Goal: Information Seeking & Learning: Find specific fact

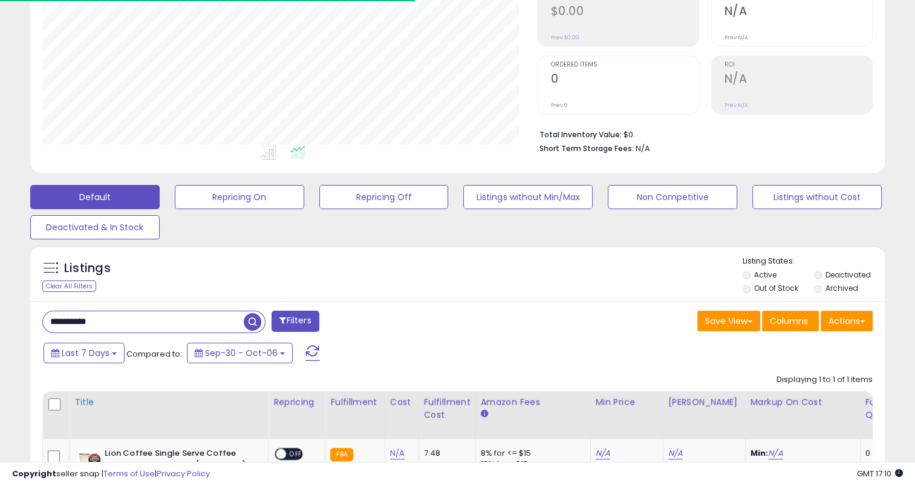
scroll to position [325, 0]
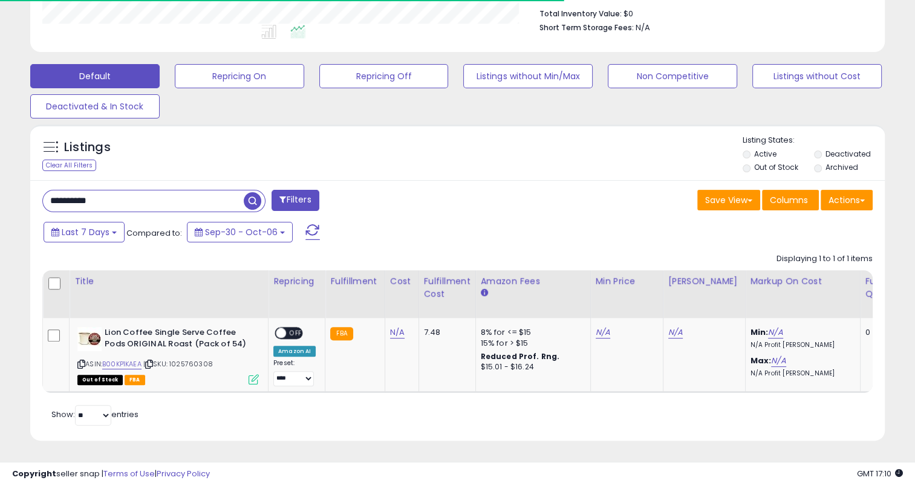
drag, startPoint x: 142, startPoint y: 194, endPoint x: 41, endPoint y: 194, distance: 100.4
click at [41, 194] on div "**********" at bounding box center [245, 202] width 425 height 24
paste input "text"
click at [257, 194] on span "button" at bounding box center [253, 201] width 18 height 18
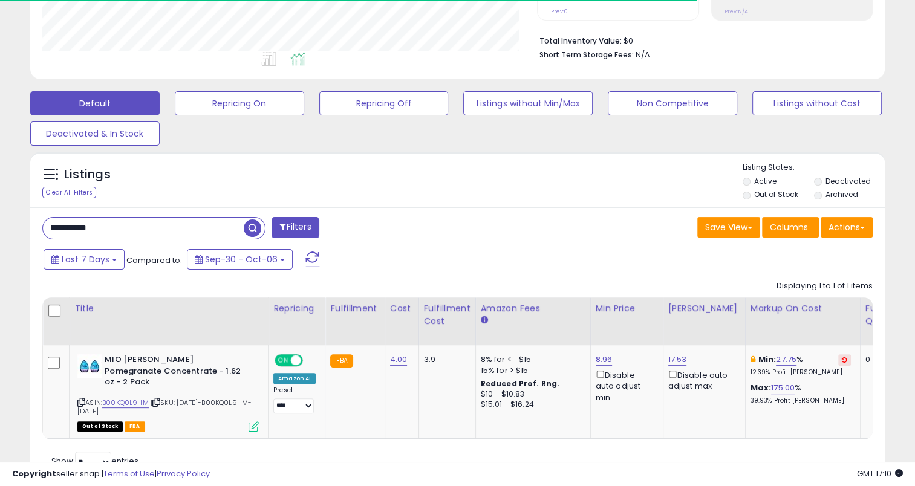
scroll to position [333, 0]
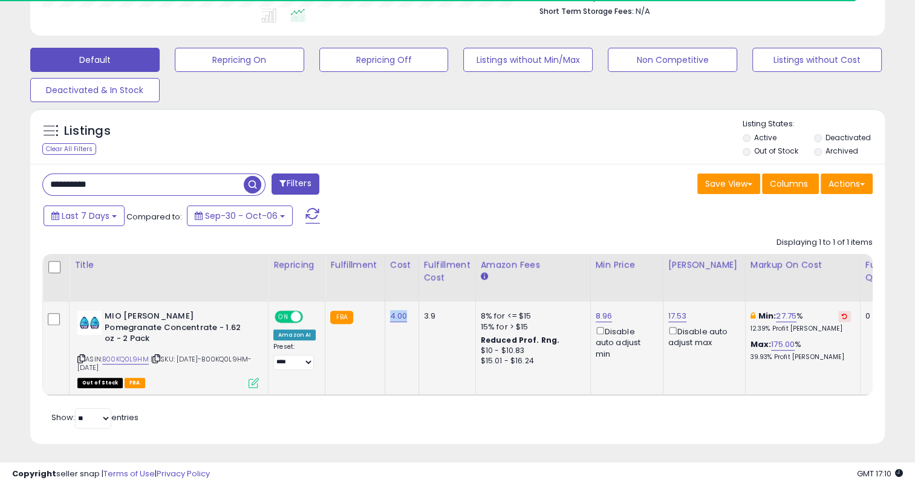
drag, startPoint x: 407, startPoint y: 313, endPoint x: 387, endPoint y: 317, distance: 20.3
click at [387, 317] on td "4.00" at bounding box center [402, 348] width 34 height 93
copy link "4.00"
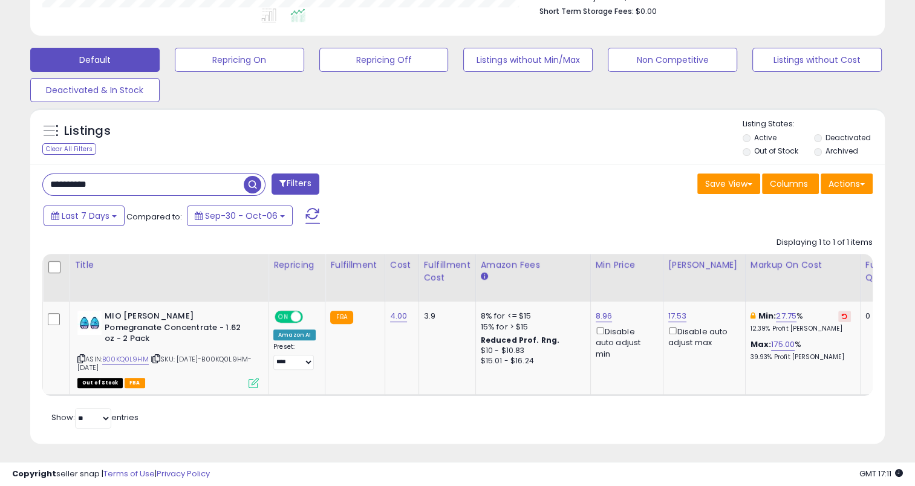
drag, startPoint x: 142, startPoint y: 182, endPoint x: 43, endPoint y: 183, distance: 98.6
click at [43, 183] on input "**********" at bounding box center [143, 184] width 201 height 21
paste input "text"
click at [255, 185] on span "button" at bounding box center [253, 185] width 18 height 18
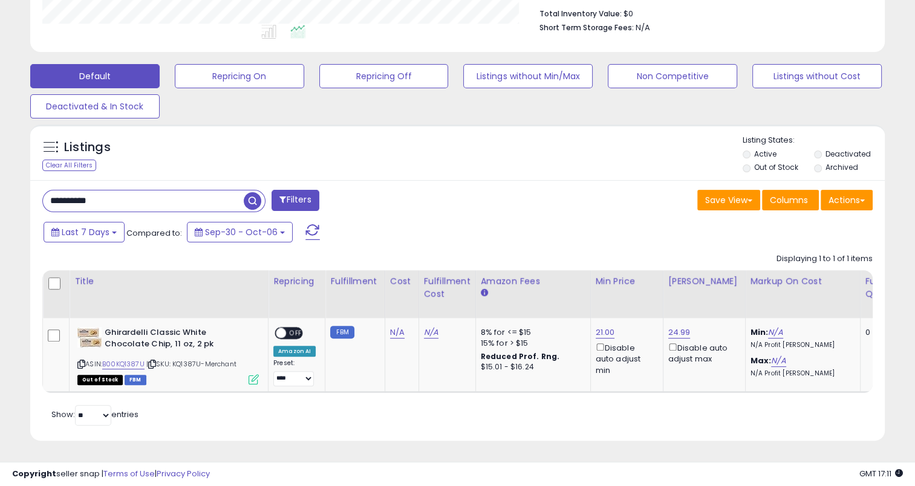
drag, startPoint x: 125, startPoint y: 196, endPoint x: 46, endPoint y: 196, distance: 79.3
click at [46, 196] on input "**********" at bounding box center [143, 201] width 201 height 21
paste input "text"
click at [255, 192] on span "button" at bounding box center [253, 201] width 18 height 18
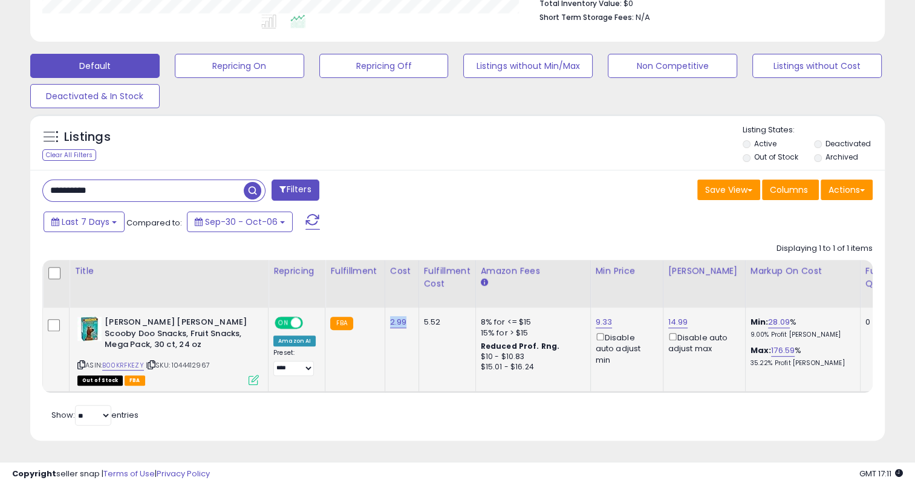
drag, startPoint x: 406, startPoint y: 311, endPoint x: 387, endPoint y: 314, distance: 19.0
click at [387, 314] on td "2.99" at bounding box center [402, 350] width 34 height 85
copy link "2.99"
drag, startPoint x: 114, startPoint y: 188, endPoint x: 32, endPoint y: 188, distance: 81.7
click at [32, 188] on div "**********" at bounding box center [457, 306] width 855 height 272
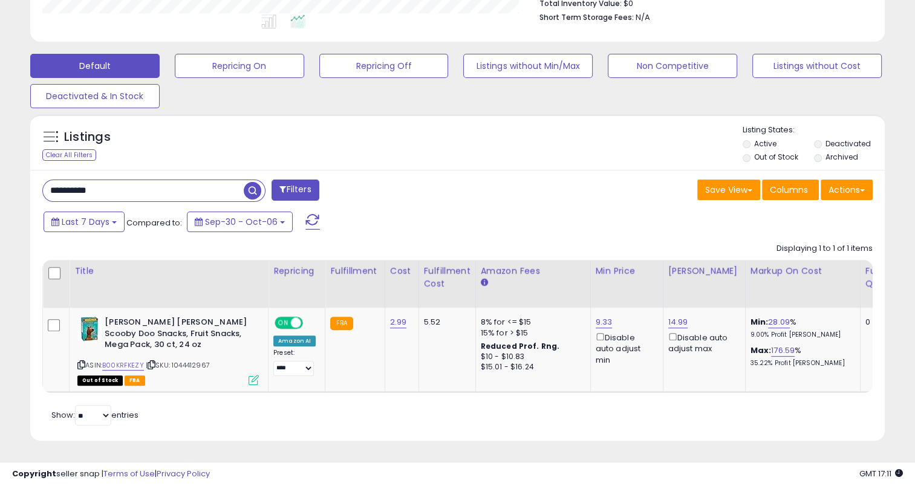
paste input "text"
click at [249, 182] on span "button" at bounding box center [253, 191] width 18 height 18
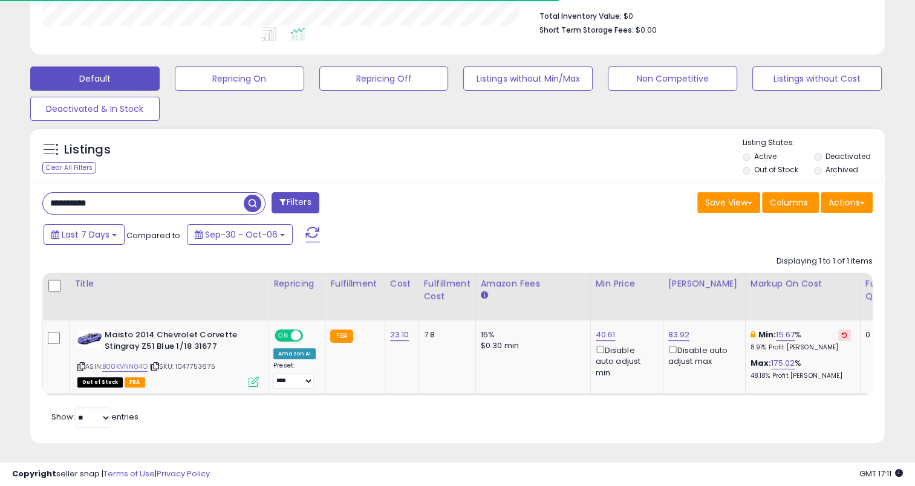
scroll to position [0, 0]
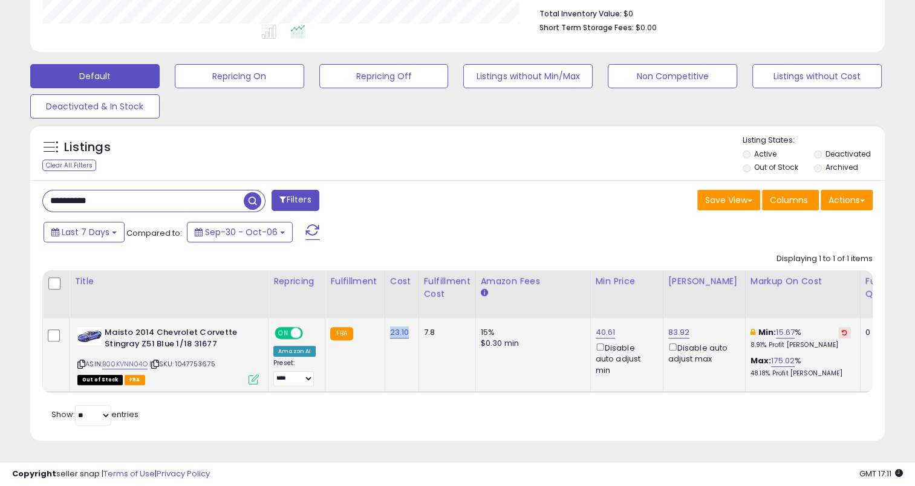
drag, startPoint x: 406, startPoint y: 327, endPoint x: 387, endPoint y: 319, distance: 20.9
click at [387, 325] on td "23.10" at bounding box center [402, 355] width 34 height 74
copy link "23.10"
drag, startPoint x: 133, startPoint y: 183, endPoint x: 38, endPoint y: 191, distance: 95.9
click at [38, 191] on div "**********" at bounding box center [245, 202] width 425 height 24
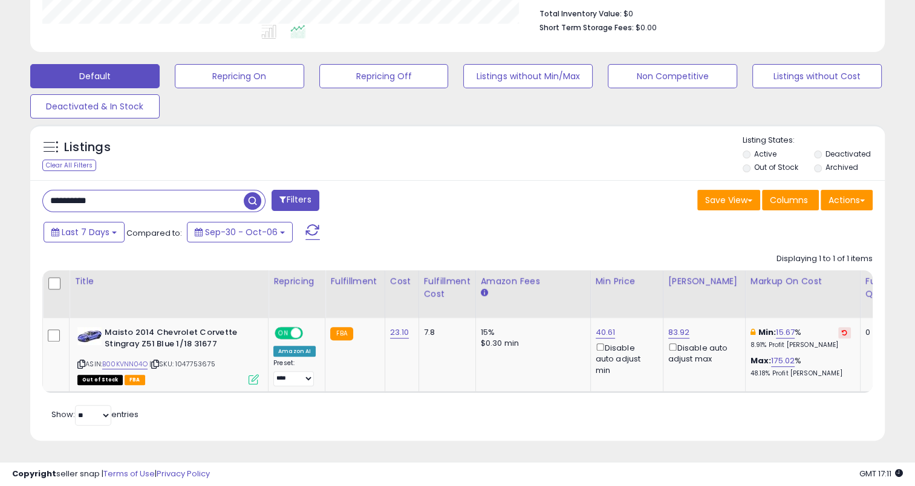
paste input "text"
click at [252, 192] on span "button" at bounding box center [253, 201] width 18 height 18
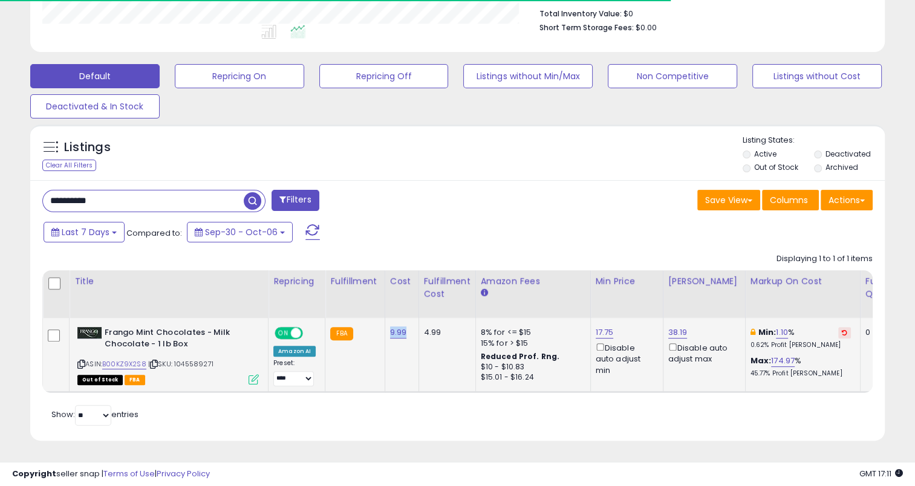
drag, startPoint x: 407, startPoint y: 322, endPoint x: 383, endPoint y: 322, distance: 24.2
click at [385, 322] on td "9.99" at bounding box center [402, 355] width 34 height 74
copy link "9.99"
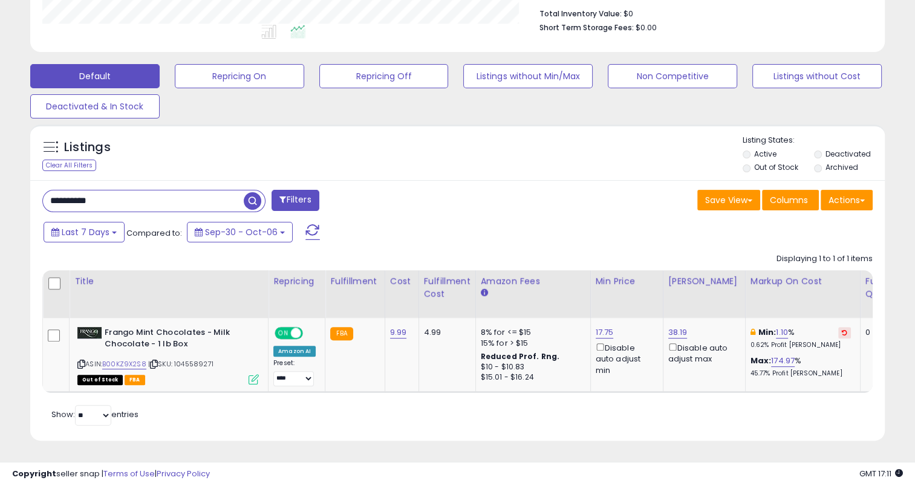
click at [136, 194] on input "**********" at bounding box center [143, 201] width 201 height 21
drag, startPoint x: 123, startPoint y: 191, endPoint x: 56, endPoint y: 195, distance: 67.3
click at [38, 197] on div "**********" at bounding box center [245, 202] width 425 height 24
paste input "text"
click at [247, 192] on span "button" at bounding box center [253, 201] width 18 height 18
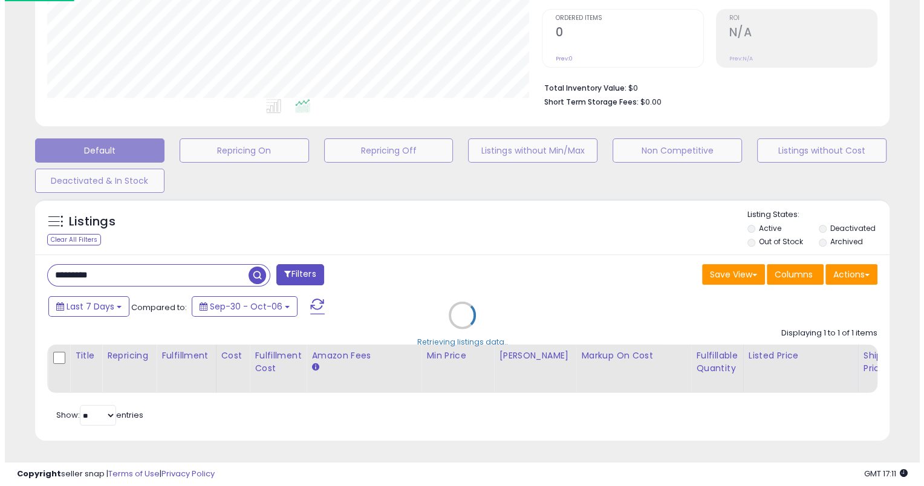
scroll to position [604716, 604464]
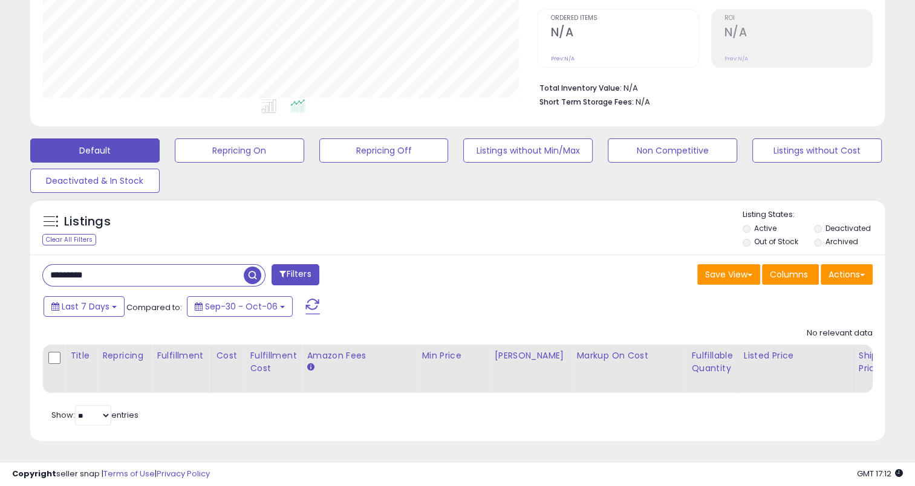
drag, startPoint x: 112, startPoint y: 264, endPoint x: 50, endPoint y: 265, distance: 61.7
click at [50, 265] on input "*********" at bounding box center [143, 275] width 201 height 21
paste input "*"
click at [254, 267] on span "button" at bounding box center [253, 276] width 18 height 18
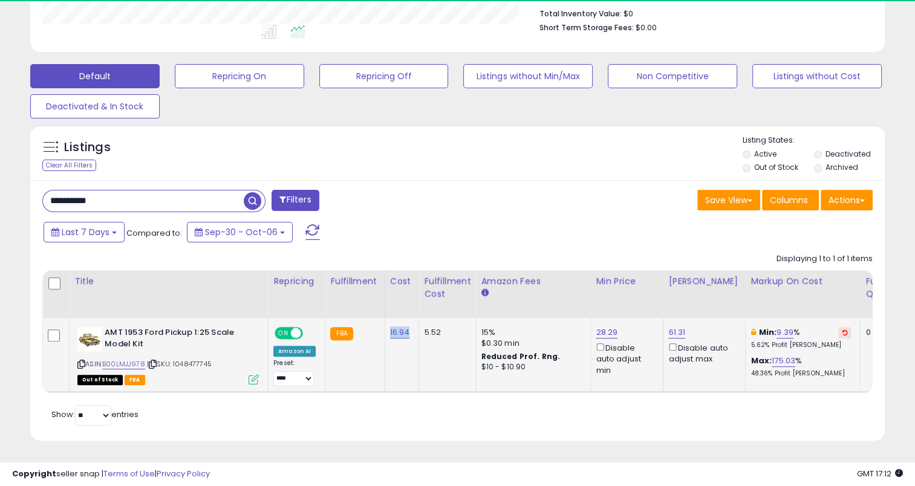
drag, startPoint x: 405, startPoint y: 328, endPoint x: 385, endPoint y: 329, distance: 20.6
click at [385, 329] on td "16.94" at bounding box center [402, 355] width 34 height 74
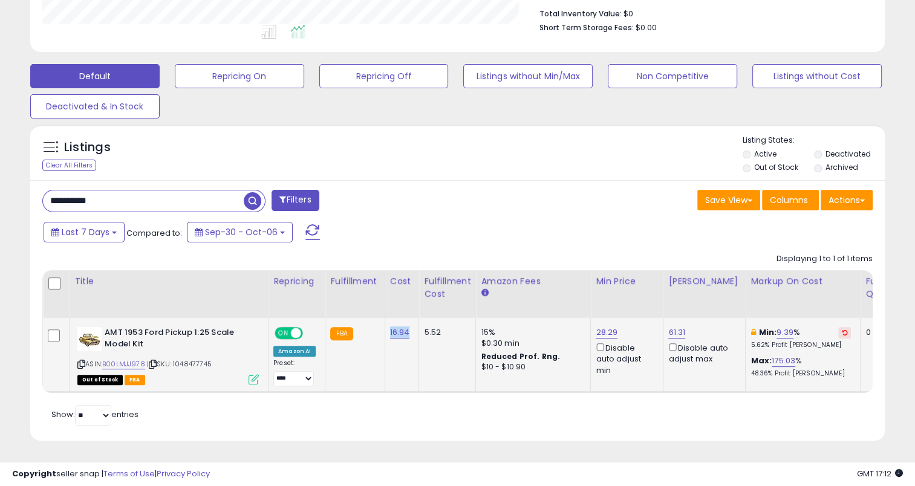
copy link "16.94"
drag, startPoint x: 123, startPoint y: 191, endPoint x: 42, endPoint y: 192, distance: 81.1
click at [38, 193] on div "**********" at bounding box center [245, 202] width 425 height 24
paste input "text"
click at [252, 192] on span "button" at bounding box center [253, 201] width 18 height 18
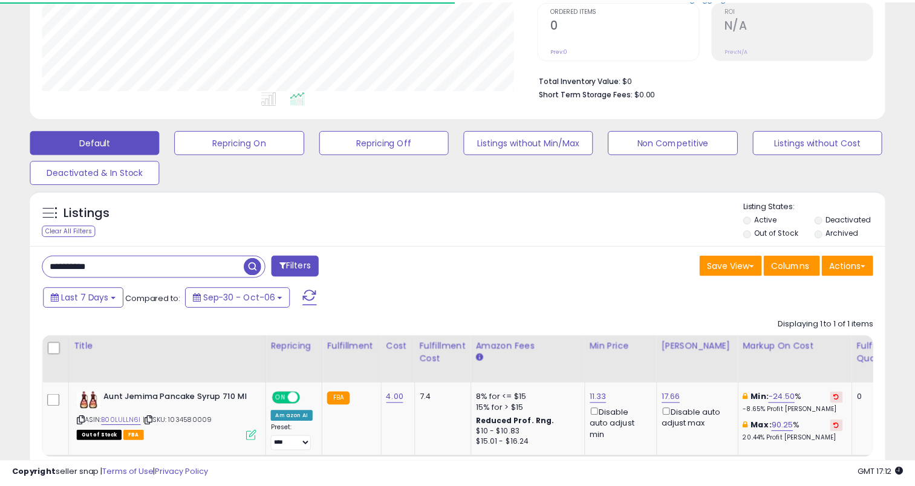
scroll to position [604716, 604469]
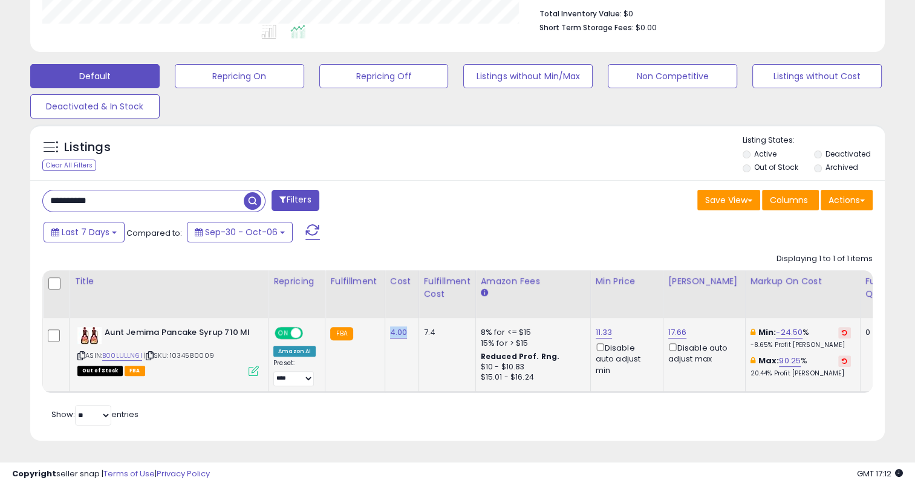
drag, startPoint x: 409, startPoint y: 326, endPoint x: 385, endPoint y: 318, distance: 25.4
click at [385, 324] on td "4.00" at bounding box center [402, 355] width 34 height 74
copy link "4.00"
drag, startPoint x: 122, startPoint y: 186, endPoint x: 42, endPoint y: 189, distance: 79.3
click at [43, 191] on input "**********" at bounding box center [143, 201] width 201 height 21
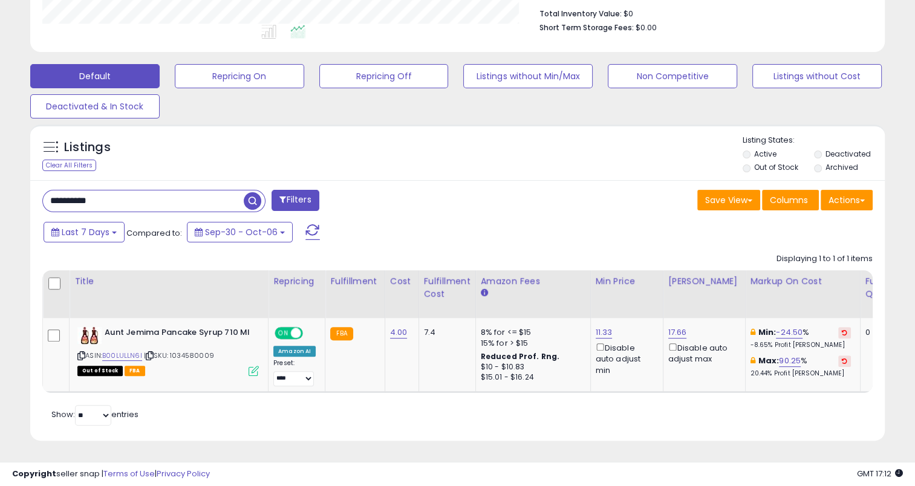
paste input "text"
click at [251, 192] on span "button" at bounding box center [253, 201] width 18 height 18
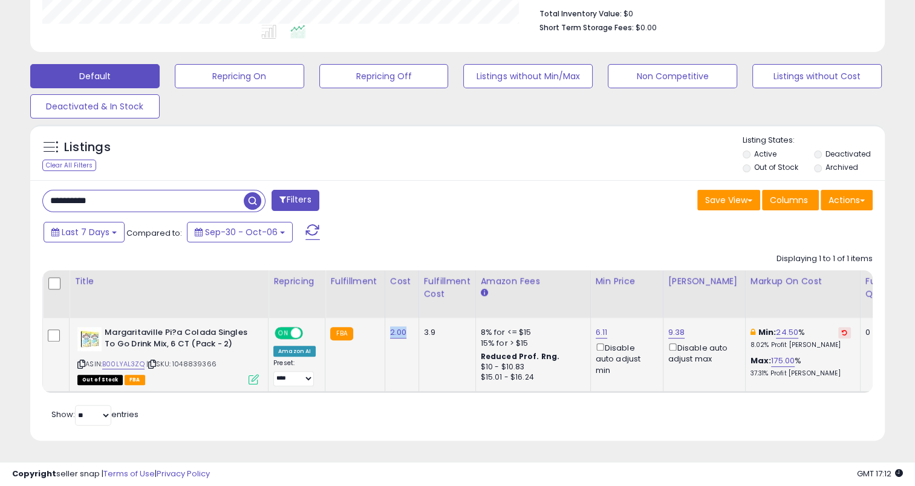
drag, startPoint x: 406, startPoint y: 330, endPoint x: 385, endPoint y: 328, distance: 20.6
click at [385, 328] on td "2.00" at bounding box center [402, 355] width 34 height 74
copy link "2.00"
drag, startPoint x: 131, startPoint y: 194, endPoint x: 46, endPoint y: 201, distance: 85.6
click at [46, 201] on input "**********" at bounding box center [143, 201] width 201 height 21
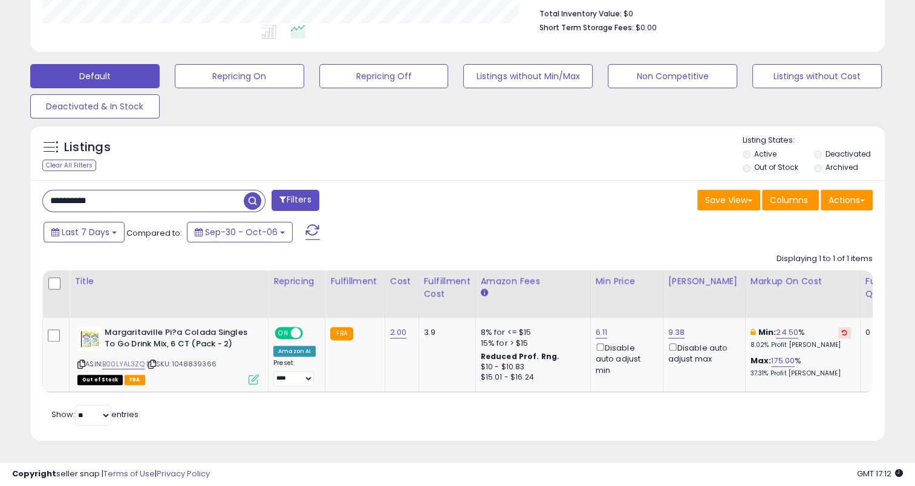
paste input "text"
click at [259, 192] on span "button" at bounding box center [253, 201] width 18 height 18
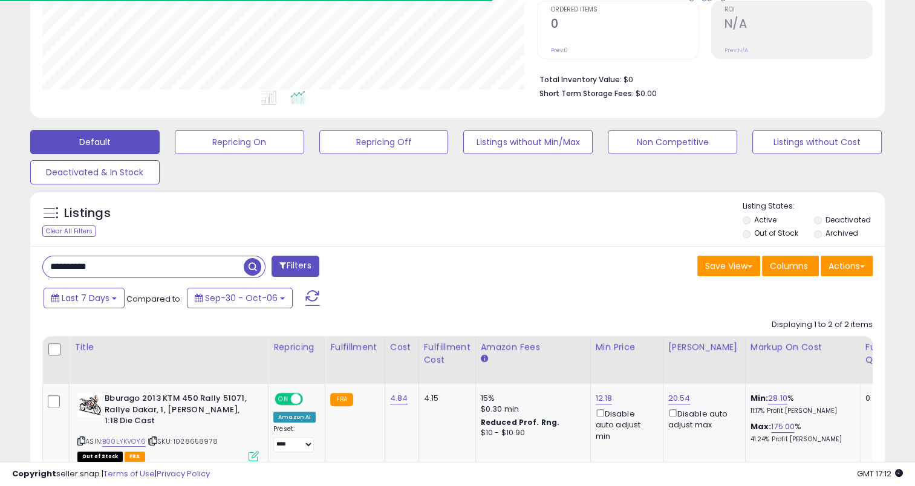
scroll to position [259, 0]
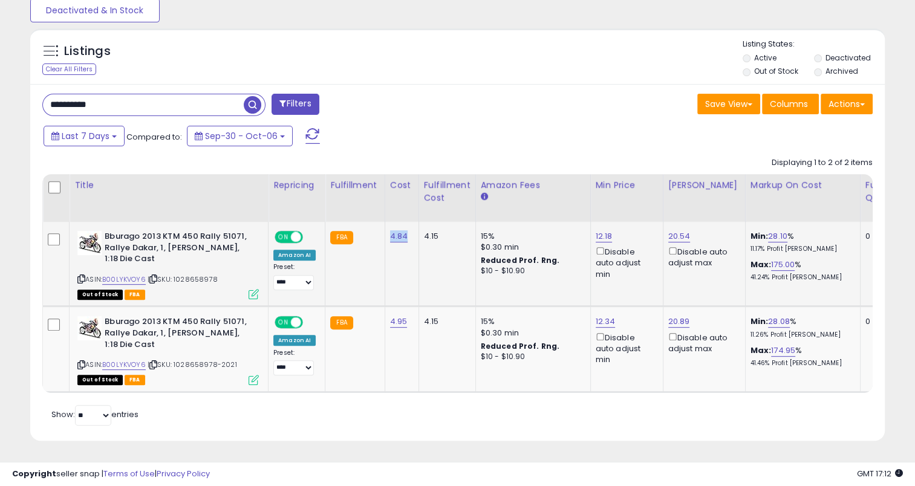
drag, startPoint x: 409, startPoint y: 230, endPoint x: 388, endPoint y: 235, distance: 21.6
click at [388, 235] on td "4.84" at bounding box center [402, 264] width 34 height 85
copy link "4.84"
drag, startPoint x: 405, startPoint y: 315, endPoint x: 387, endPoint y: 312, distance: 17.7
click at [387, 312] on td "4.95" at bounding box center [402, 349] width 34 height 85
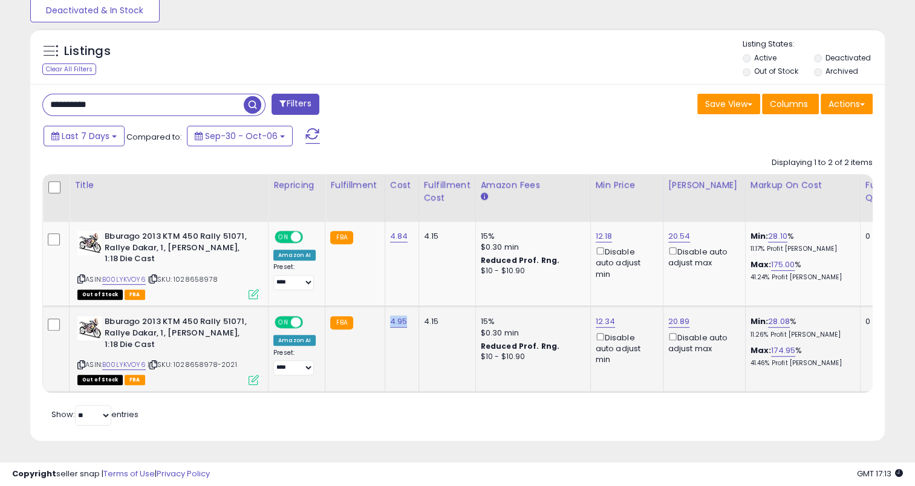
copy link "4.95"
drag, startPoint x: 114, startPoint y: 97, endPoint x: 53, endPoint y: 95, distance: 61.1
click at [53, 95] on input "**********" at bounding box center [143, 104] width 201 height 21
paste input "text"
click at [253, 99] on span "button" at bounding box center [253, 105] width 18 height 18
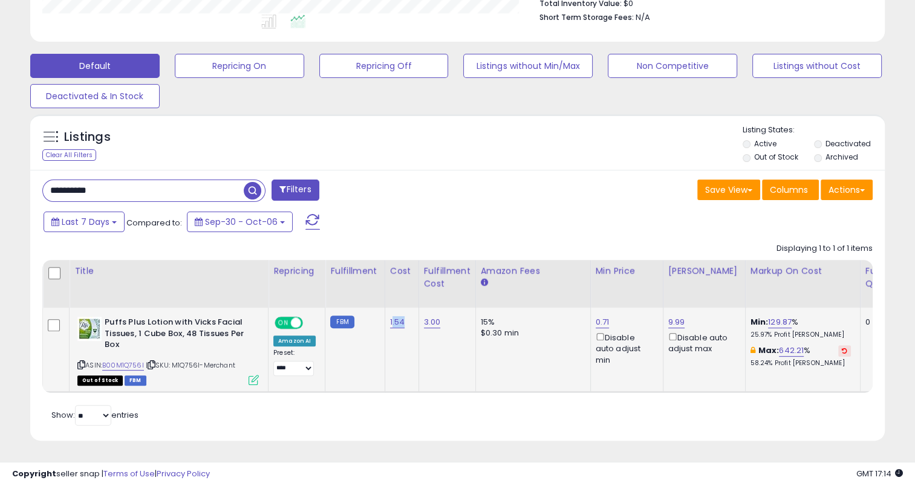
scroll to position [247, 495]
drag, startPoint x: 404, startPoint y: 312, endPoint x: 385, endPoint y: 312, distance: 18.2
click at [385, 312] on td "1.54" at bounding box center [402, 350] width 34 height 85
copy link "1.54"
drag, startPoint x: 160, startPoint y: 186, endPoint x: 41, endPoint y: 185, distance: 119.2
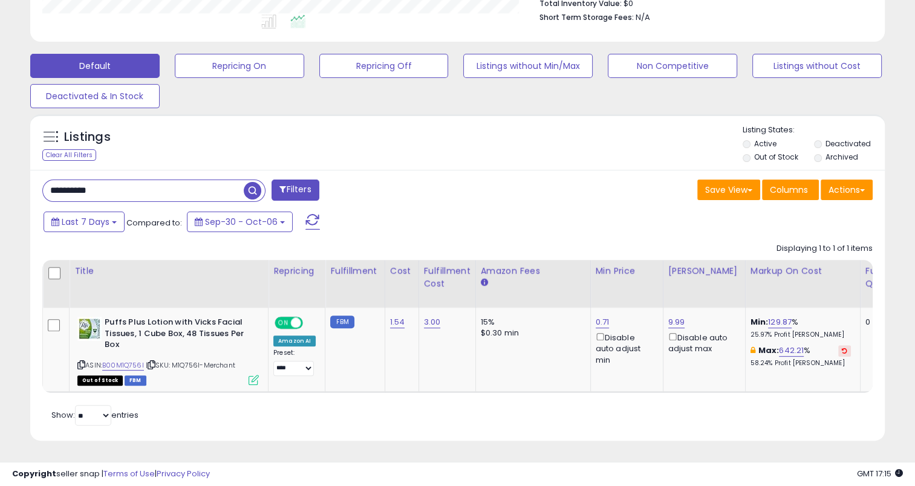
click at [41, 185] on div "**********" at bounding box center [245, 192] width 425 height 24
paste input "text"
click at [252, 184] on span "button" at bounding box center [253, 191] width 18 height 18
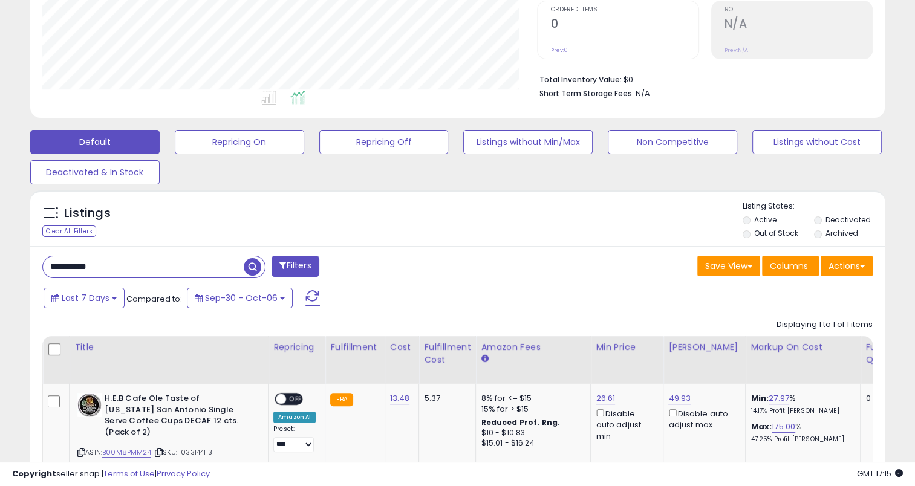
scroll to position [336, 0]
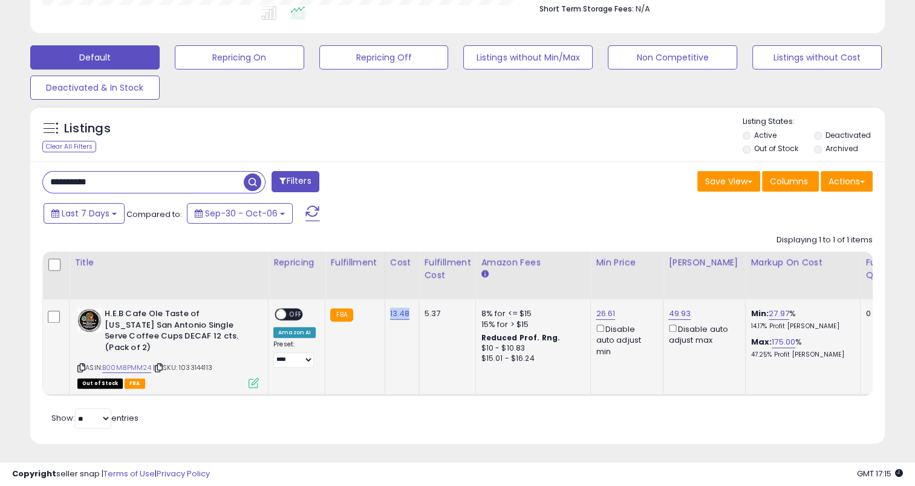
drag, startPoint x: 408, startPoint y: 318, endPoint x: 383, endPoint y: 320, distance: 25.5
click at [385, 320] on td "13.48" at bounding box center [402, 347] width 34 height 96
drag, startPoint x: 133, startPoint y: 186, endPoint x: 41, endPoint y: 191, distance: 92.7
click at [41, 191] on div "**********" at bounding box center [245, 183] width 425 height 24
paste input "text"
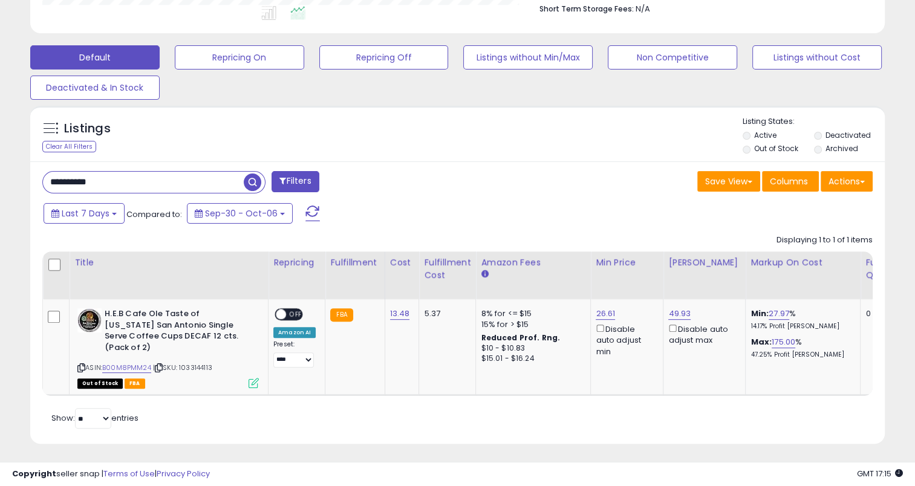
click at [256, 180] on span "button" at bounding box center [253, 183] width 18 height 18
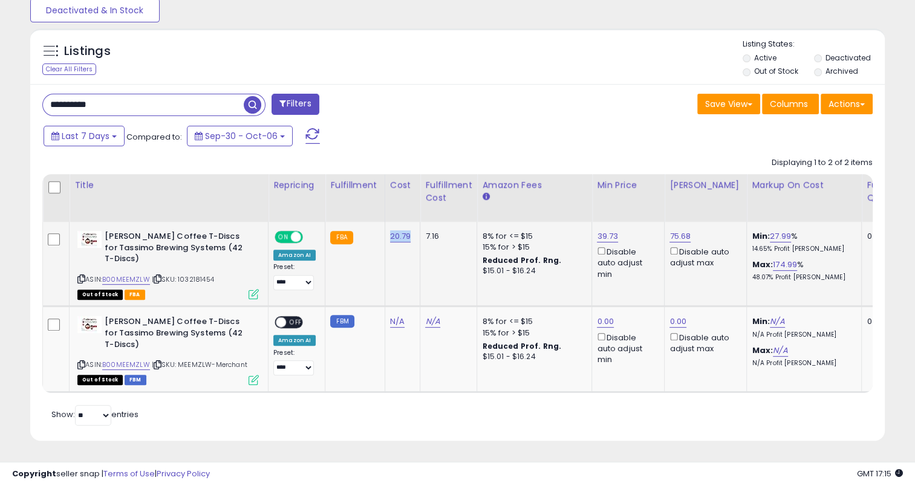
scroll to position [247, 495]
drag, startPoint x: 404, startPoint y: 227, endPoint x: 384, endPoint y: 232, distance: 20.5
click at [385, 232] on td "20.79" at bounding box center [403, 264] width 36 height 85
drag, startPoint x: 131, startPoint y: 93, endPoint x: 25, endPoint y: 94, distance: 105.3
click at [25, 94] on div "Listings Clear All Filters" at bounding box center [457, 239] width 873 height 434
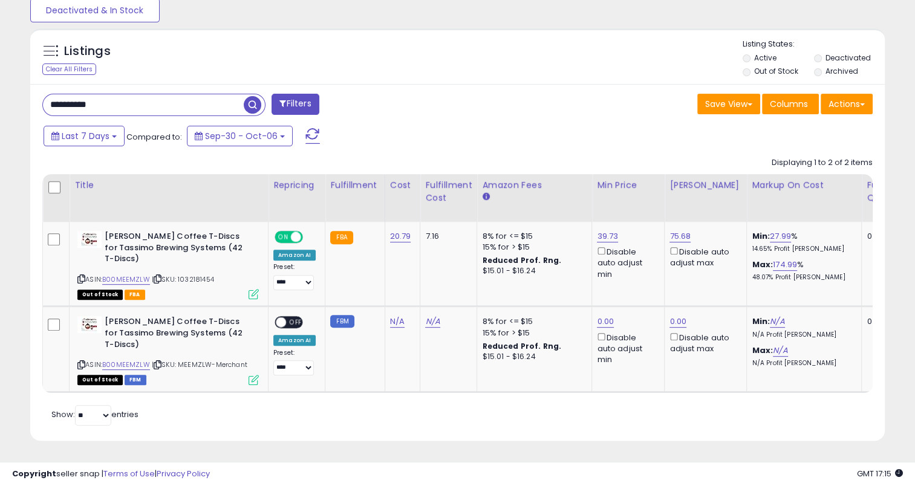
click at [253, 96] on span "button" at bounding box center [253, 105] width 18 height 18
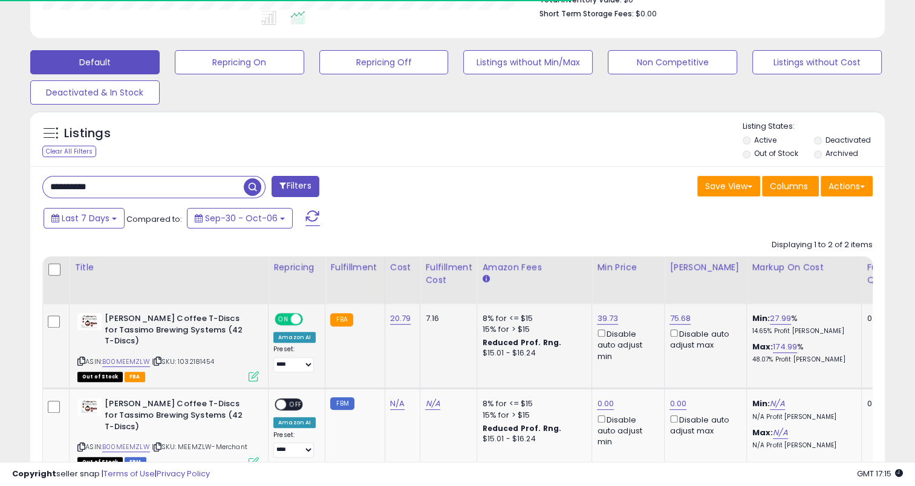
scroll to position [421, 0]
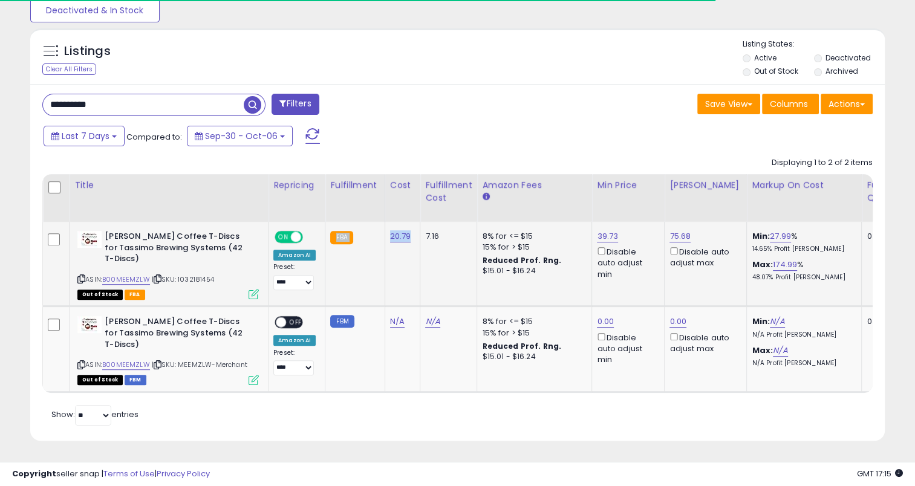
drag, startPoint x: 409, startPoint y: 230, endPoint x: 378, endPoint y: 227, distance: 30.9
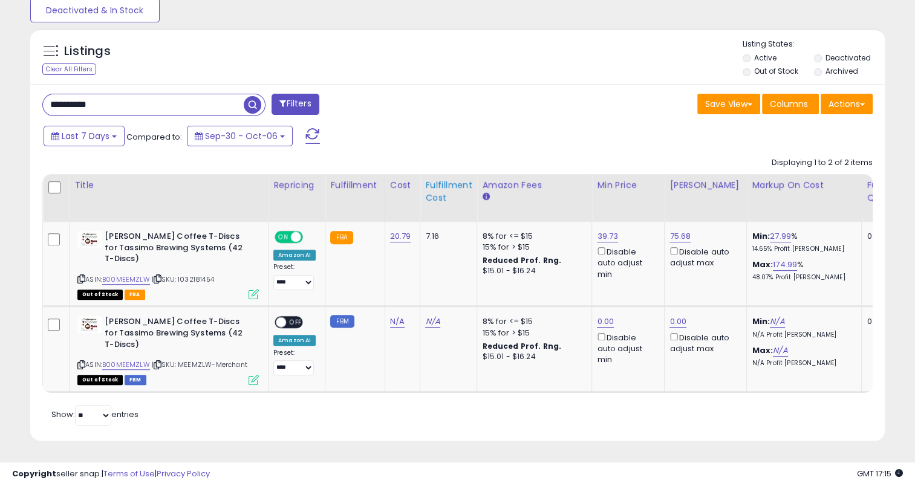
drag, startPoint x: 451, startPoint y: 116, endPoint x: 419, endPoint y: 208, distance: 97.4
click at [451, 124] on div "Last 7 Days Compared to: Sep-30 - Oct-06" at bounding box center [352, 137] width 623 height 27
drag, startPoint x: 409, startPoint y: 224, endPoint x: 388, endPoint y: 215, distance: 22.2
click at [388, 222] on td "20.79" at bounding box center [403, 264] width 36 height 85
drag, startPoint x: 112, startPoint y: 99, endPoint x: 45, endPoint y: 102, distance: 66.6
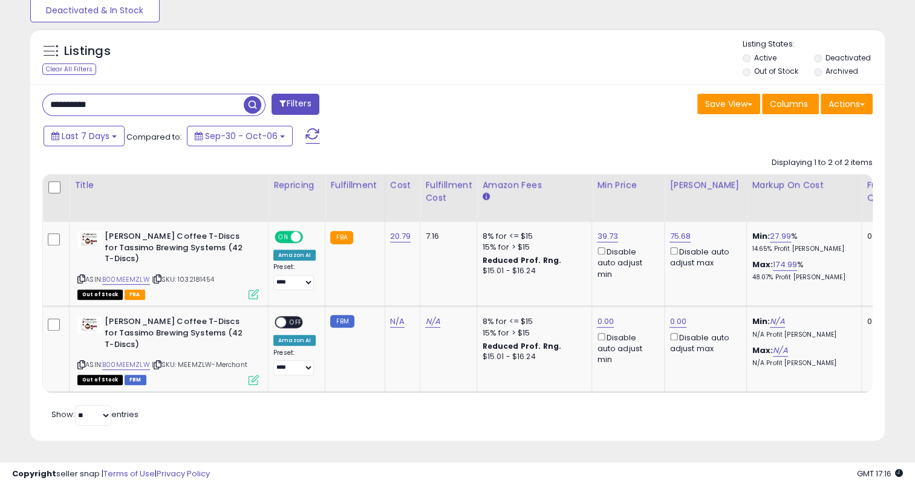
click at [45, 102] on input "**********" at bounding box center [143, 104] width 201 height 21
paste input "text"
click at [256, 96] on span "button" at bounding box center [253, 105] width 18 height 18
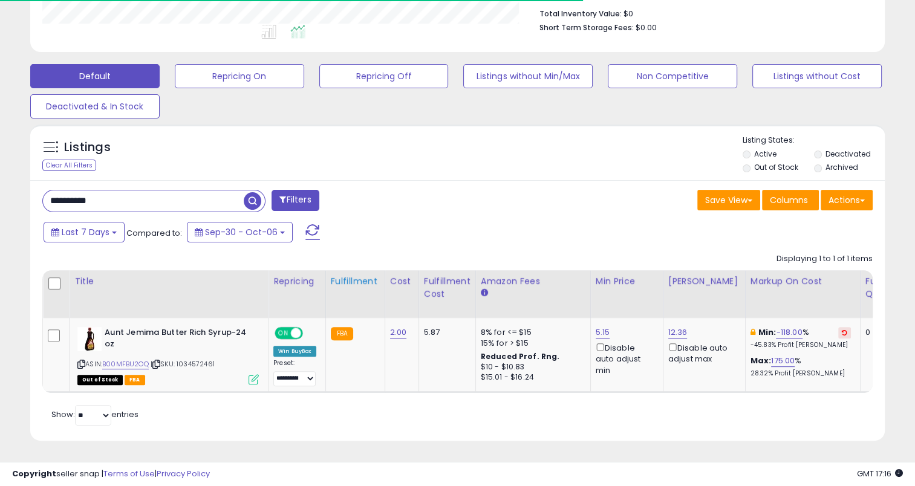
scroll to position [325, 0]
drag, startPoint x: 407, startPoint y: 327, endPoint x: 387, endPoint y: 318, distance: 21.9
click at [387, 322] on td "2.00" at bounding box center [402, 355] width 34 height 74
drag, startPoint x: 128, startPoint y: 185, endPoint x: 46, endPoint y: 181, distance: 81.8
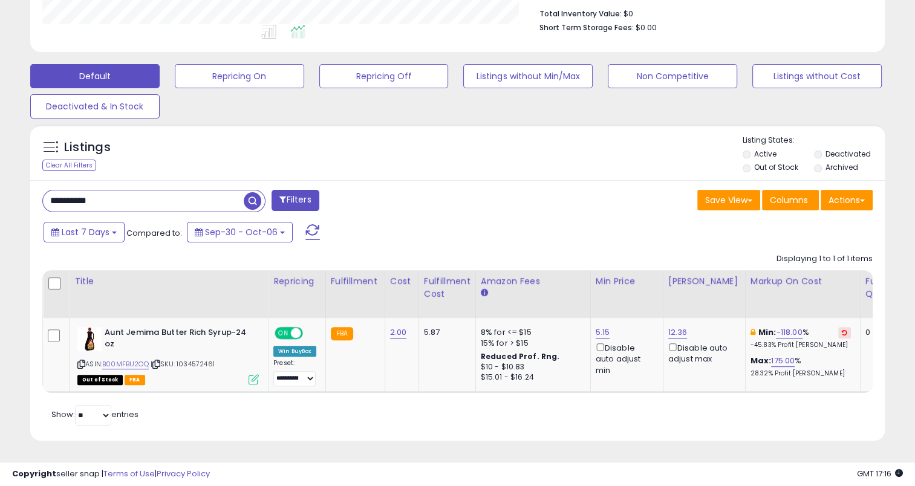
click at [46, 190] on div "**********" at bounding box center [153, 201] width 223 height 22
paste input "text"
click at [251, 192] on span "button" at bounding box center [253, 201] width 18 height 18
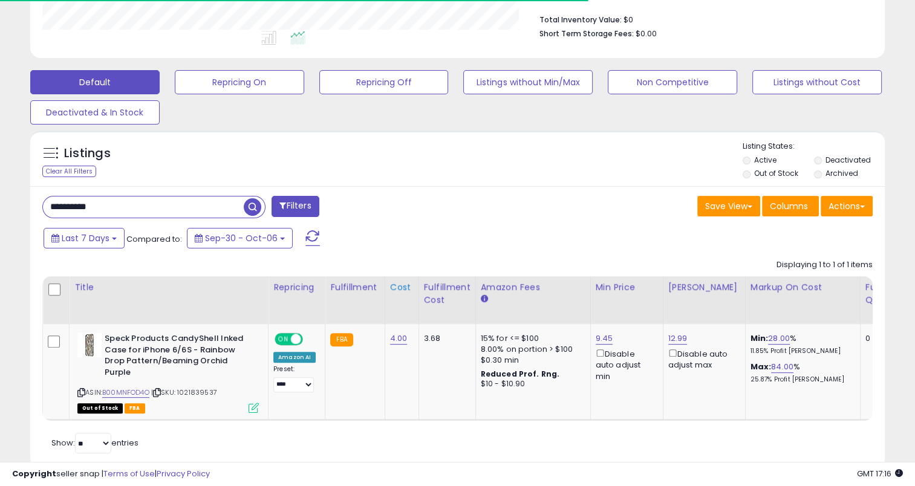
scroll to position [347, 0]
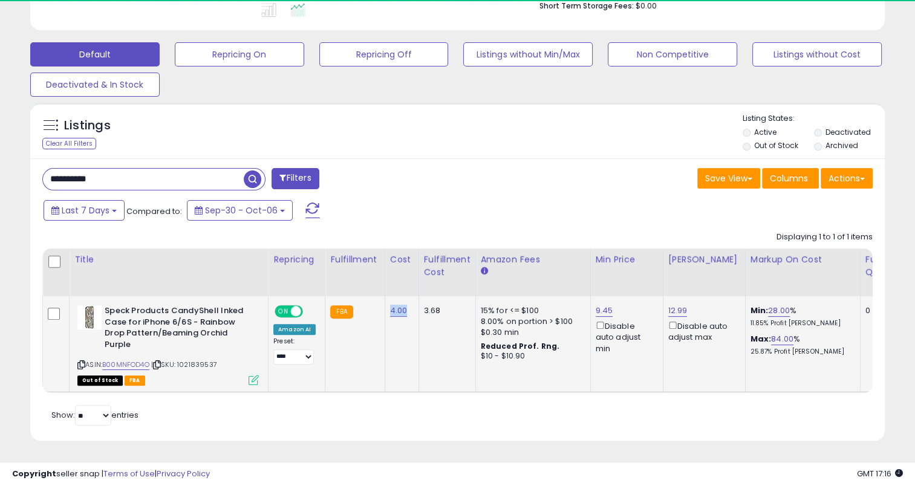
drag, startPoint x: 404, startPoint y: 306, endPoint x: 386, endPoint y: 306, distance: 18.1
click at [390, 306] on div "4.00" at bounding box center [399, 311] width 19 height 11
drag, startPoint x: 133, startPoint y: 177, endPoint x: 87, endPoint y: 174, distance: 46.1
click at [16, 179] on div "**********" at bounding box center [457, 85] width 903 height 744
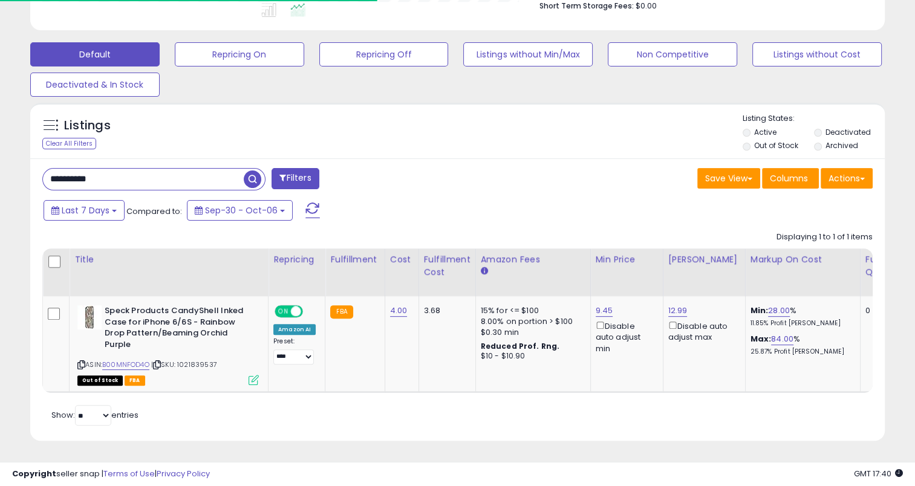
paste input "text"
click at [254, 171] on span "button" at bounding box center [253, 180] width 18 height 18
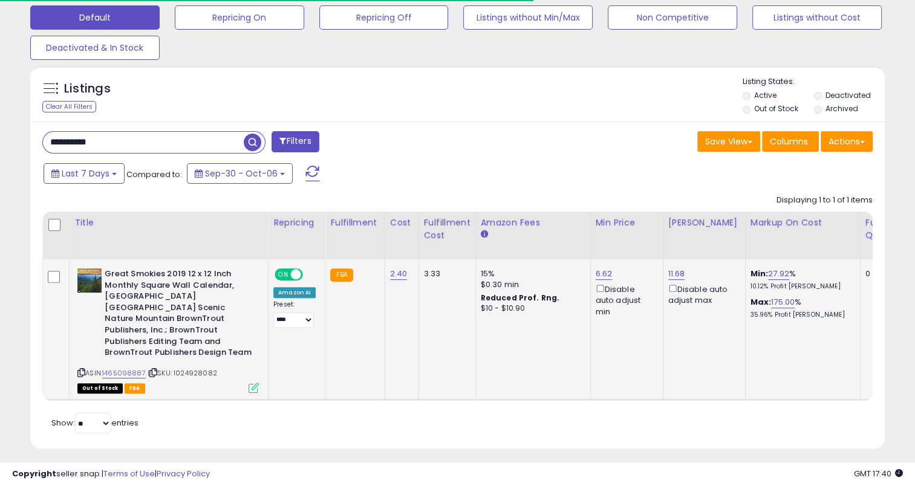
scroll to position [381, 0]
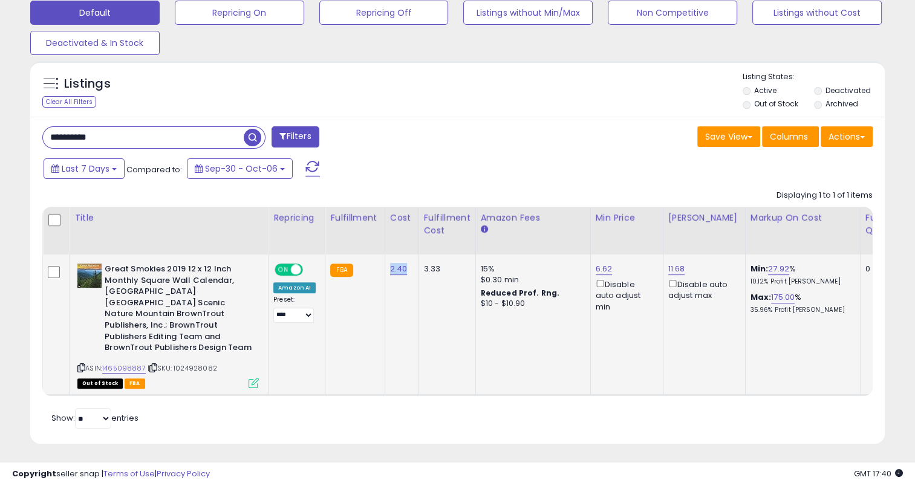
drag, startPoint x: 405, startPoint y: 269, endPoint x: 386, endPoint y: 269, distance: 19.4
click at [386, 269] on td "2.40" at bounding box center [402, 325] width 34 height 141
drag, startPoint x: 113, startPoint y: 142, endPoint x: 50, endPoint y: 136, distance: 63.8
click at [33, 142] on div "**********" at bounding box center [245, 138] width 425 height 24
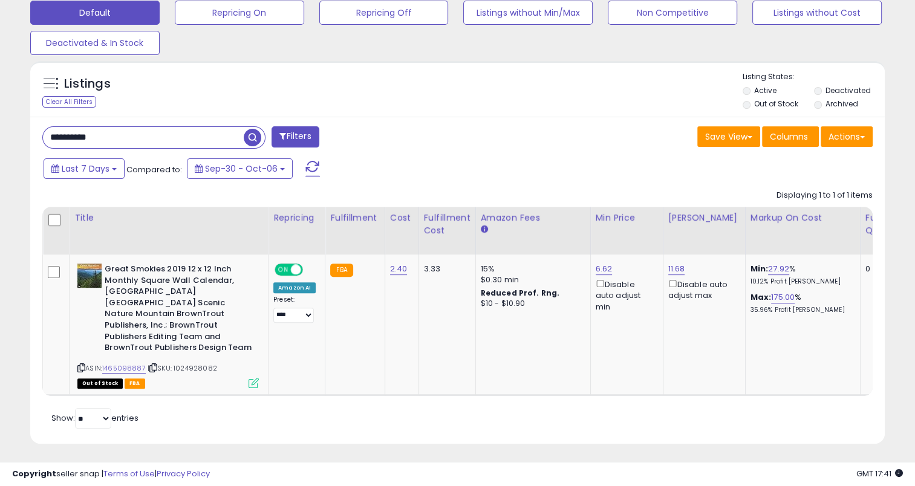
paste input "text"
click at [248, 137] on span "button" at bounding box center [253, 138] width 18 height 18
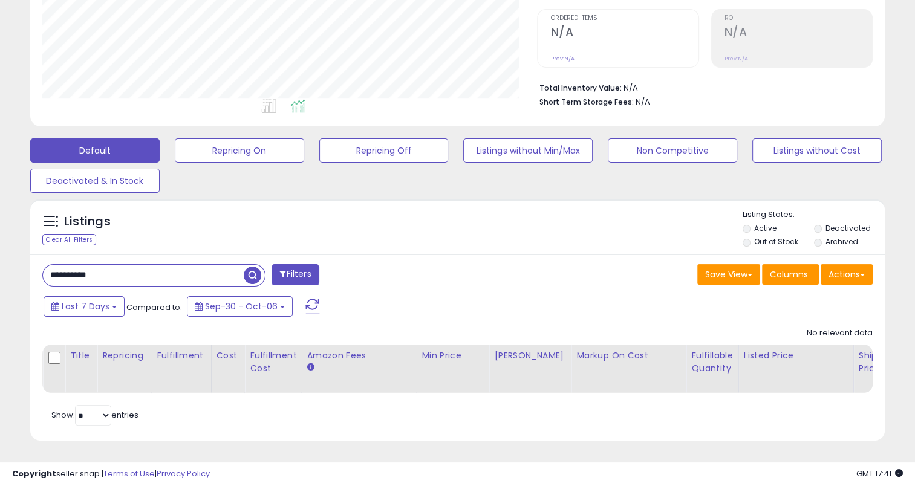
drag, startPoint x: 114, startPoint y: 267, endPoint x: 71, endPoint y: 264, distance: 43.1
click at [36, 264] on div "**********" at bounding box center [245, 276] width 425 height 24
paste input "text"
click at [253, 267] on span "button" at bounding box center [253, 276] width 18 height 18
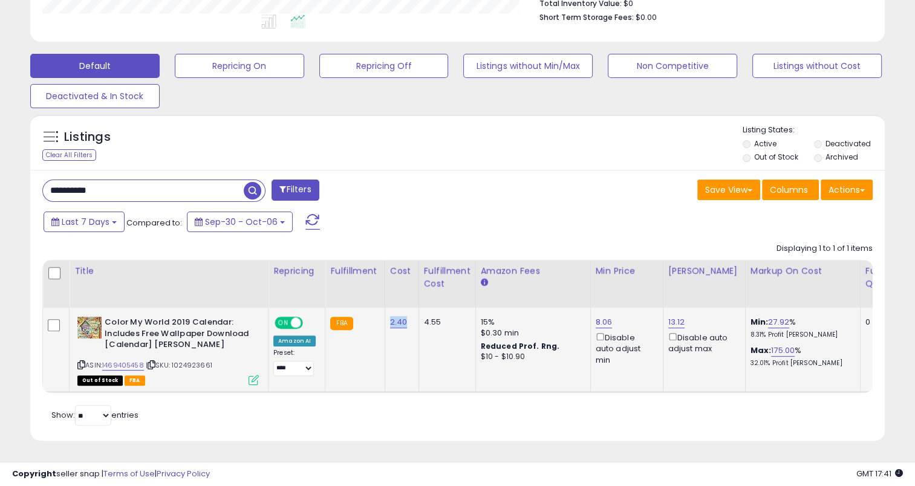
drag, startPoint x: 394, startPoint y: 317, endPoint x: 385, endPoint y: 317, distance: 9.1
click at [385, 317] on td "2.40" at bounding box center [402, 350] width 34 height 85
drag, startPoint x: 122, startPoint y: 185, endPoint x: 78, endPoint y: 185, distance: 44.2
click at [45, 185] on input "**********" at bounding box center [143, 190] width 201 height 21
paste input "text"
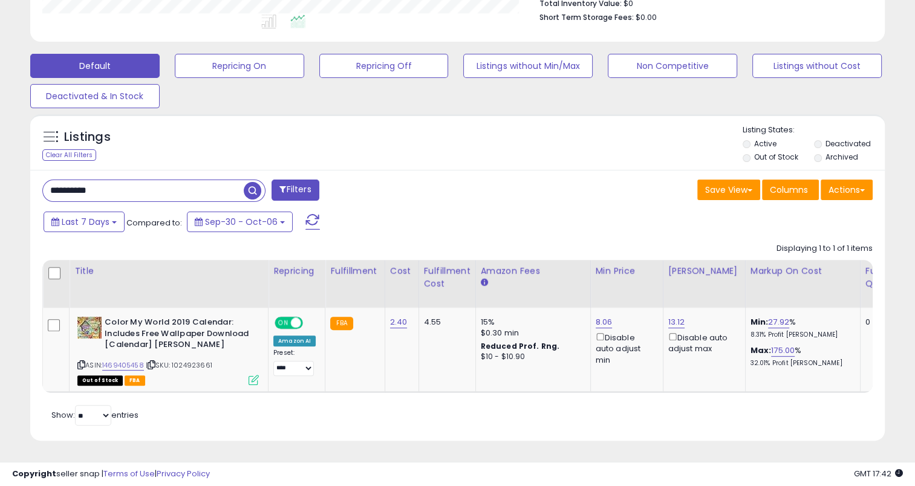
click at [244, 182] on span "button" at bounding box center [253, 191] width 18 height 18
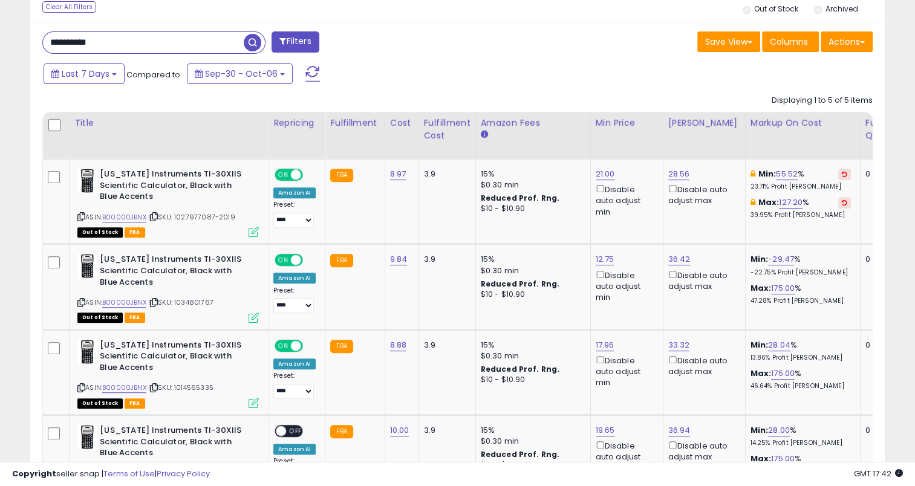
scroll to position [493, 0]
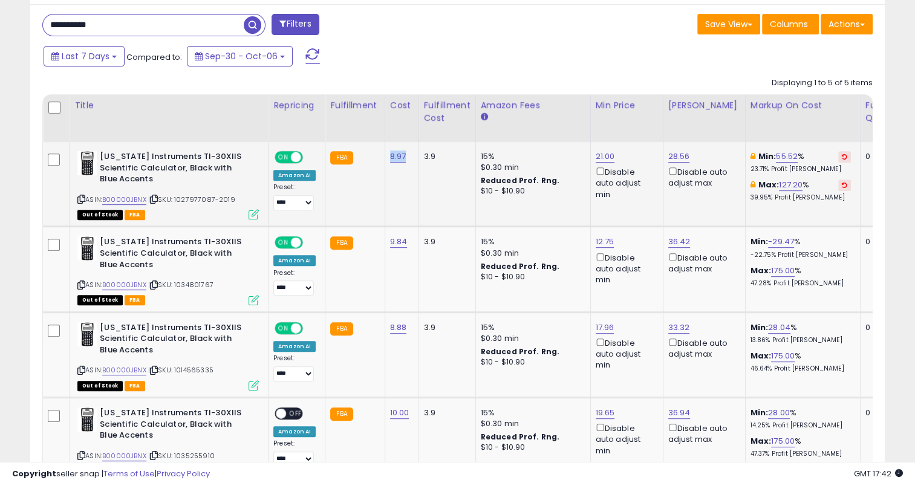
drag, startPoint x: 406, startPoint y: 157, endPoint x: 385, endPoint y: 157, distance: 21.2
click at [385, 157] on td "8.97" at bounding box center [402, 184] width 34 height 85
drag, startPoint x: 409, startPoint y: 238, endPoint x: 387, endPoint y: 240, distance: 22.4
click at [387, 240] on td "9.84" at bounding box center [402, 269] width 34 height 85
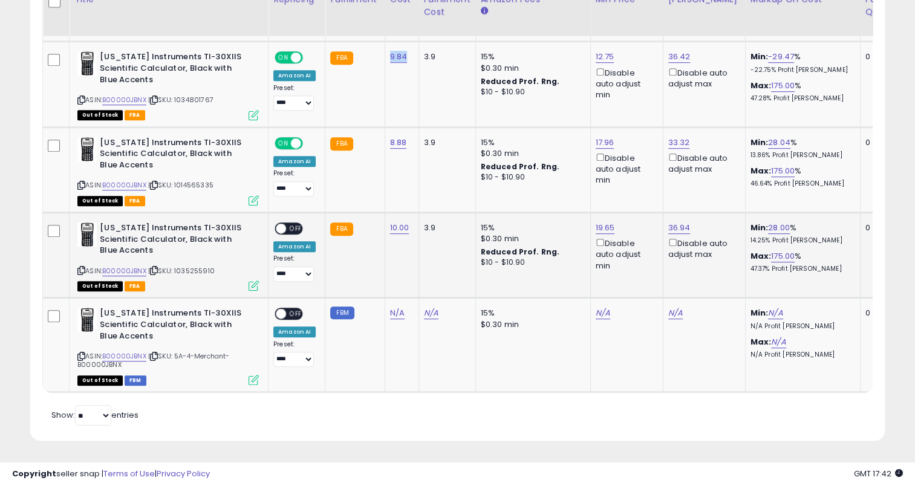
scroll to position [685, 0]
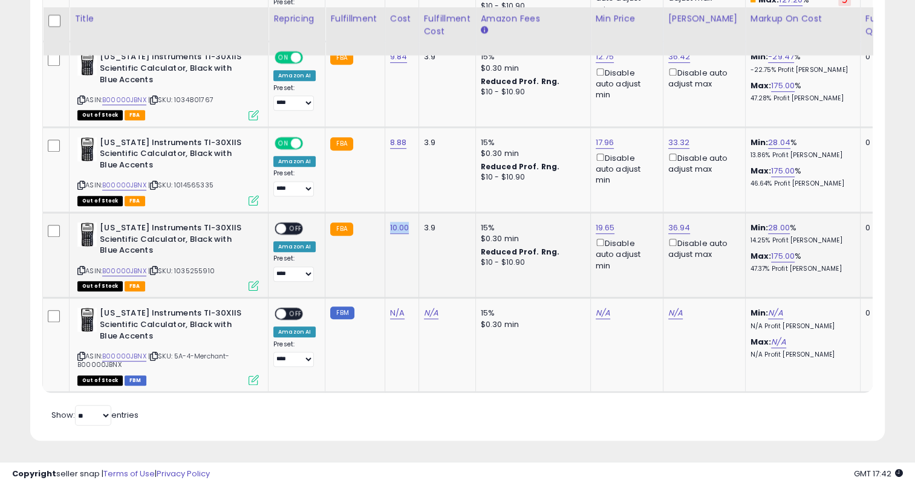
drag, startPoint x: 407, startPoint y: 221, endPoint x: 382, endPoint y: 221, distance: 24.8
click at [385, 221] on td "10.00" at bounding box center [402, 255] width 34 height 85
drag, startPoint x: 404, startPoint y: 136, endPoint x: 385, endPoint y: 137, distance: 19.4
click at [385, 137] on td "8.88" at bounding box center [402, 169] width 34 height 85
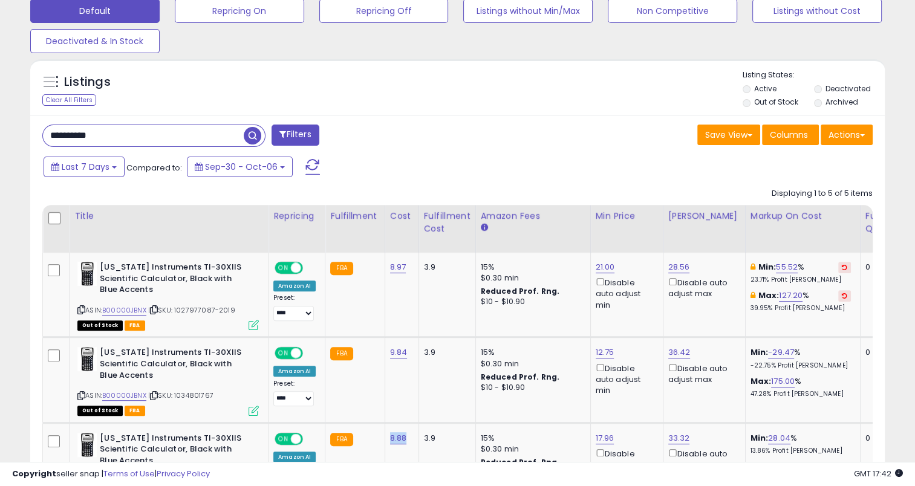
scroll to position [261, 0]
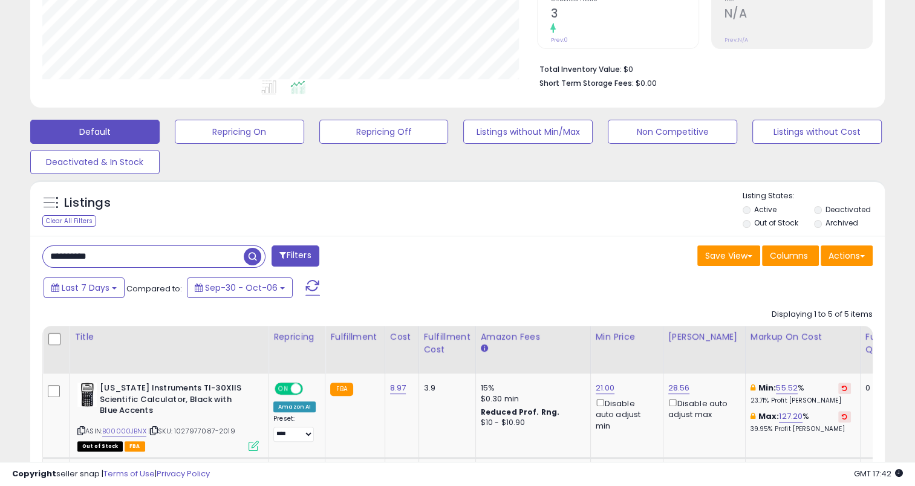
drag, startPoint x: 65, startPoint y: 261, endPoint x: 38, endPoint y: 253, distance: 27.8
click at [17, 260] on div "**********" at bounding box center [457, 331] width 903 height 1083
paste input "text"
click at [249, 251] on span "button" at bounding box center [253, 257] width 18 height 18
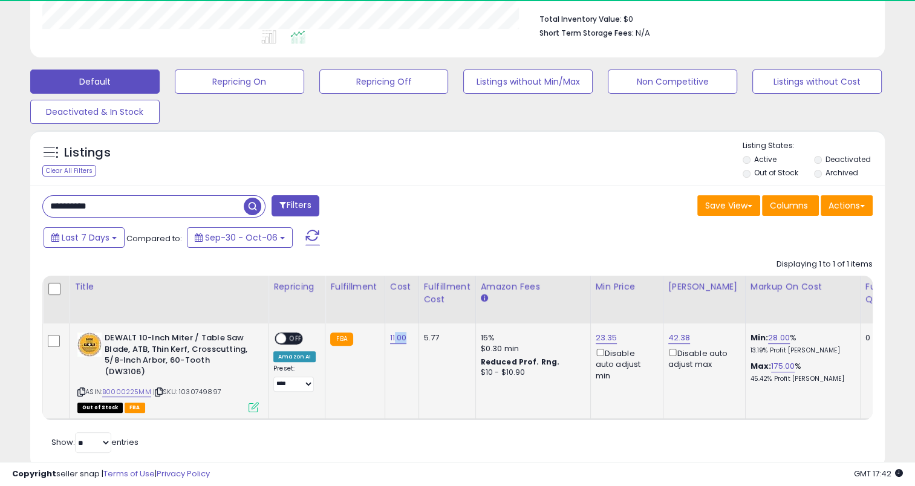
scroll to position [247, 495]
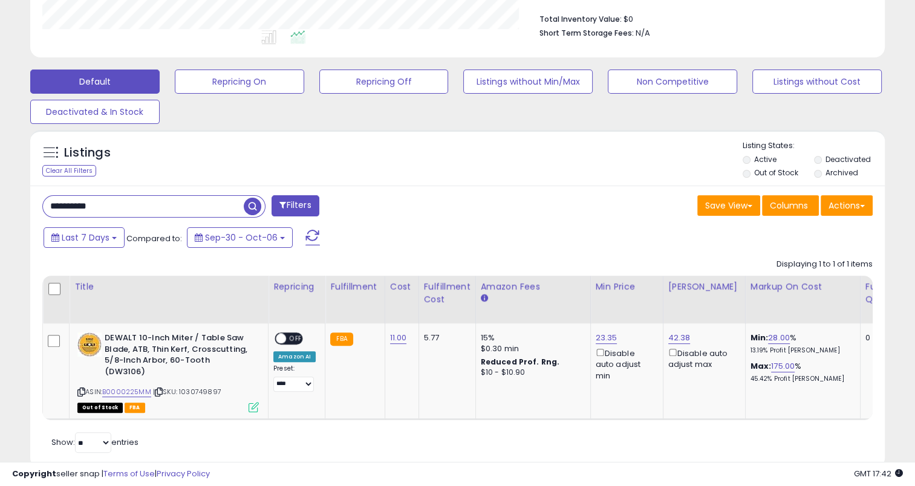
click at [427, 229] on div "Last 7 Days Compared to: Sep-30 - Oct-06" at bounding box center [352, 239] width 623 height 27
drag, startPoint x: 402, startPoint y: 342, endPoint x: 384, endPoint y: 342, distance: 18.1
click at [385, 342] on td "11.00" at bounding box center [402, 372] width 34 height 96
drag, startPoint x: 129, startPoint y: 201, endPoint x: 46, endPoint y: 206, distance: 83.6
click at [46, 206] on input "**********" at bounding box center [143, 206] width 201 height 21
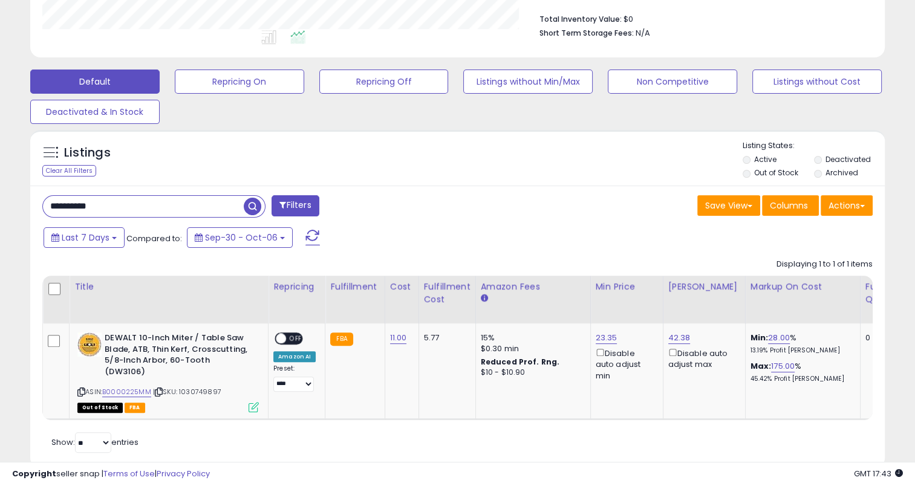
paste input "text"
click at [255, 204] on span "button" at bounding box center [253, 207] width 18 height 18
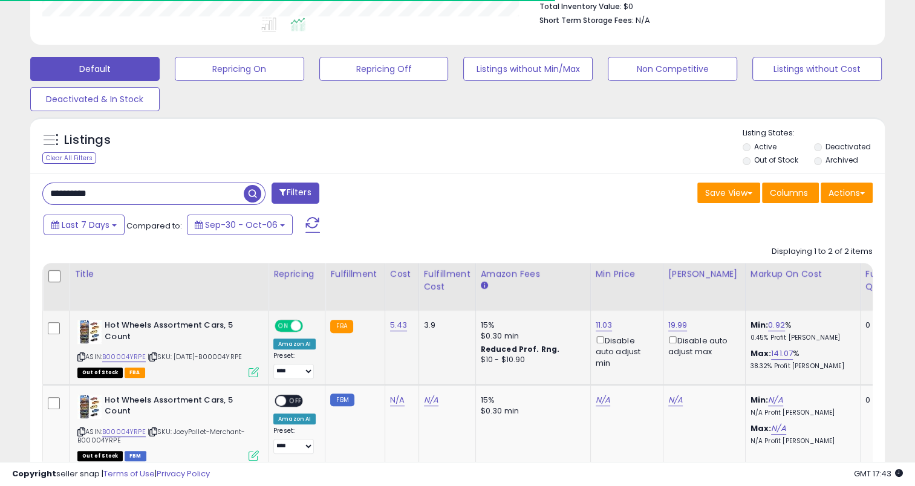
scroll to position [416, 0]
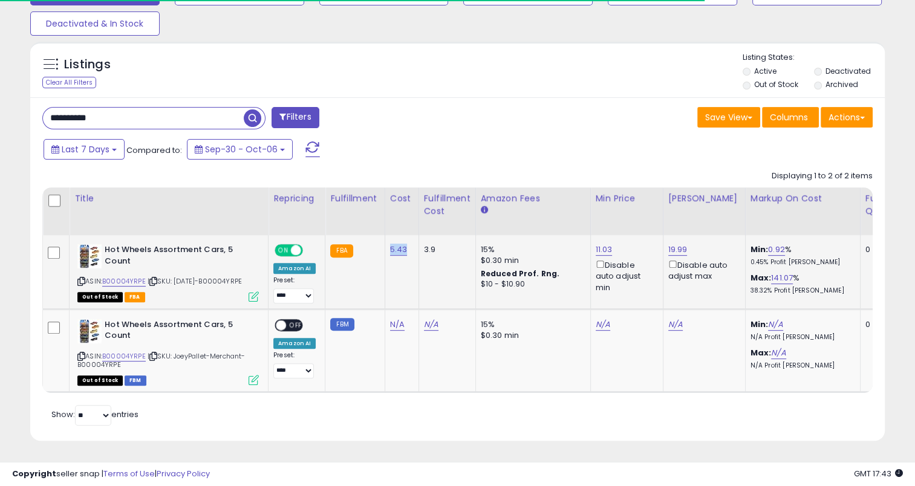
drag, startPoint x: 408, startPoint y: 237, endPoint x: 385, endPoint y: 237, distance: 23.0
click at [385, 237] on td "5.43" at bounding box center [402, 272] width 34 height 74
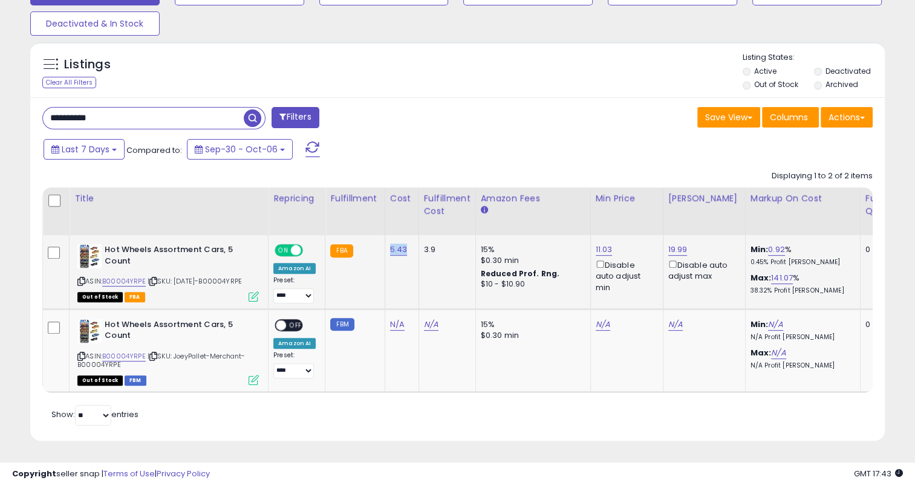
scroll to position [247, 495]
drag, startPoint x: 68, startPoint y: 106, endPoint x: 40, endPoint y: 110, distance: 28.7
click at [40, 110] on div "**********" at bounding box center [245, 119] width 425 height 24
paste input "text"
click at [252, 109] on span "button" at bounding box center [253, 118] width 18 height 18
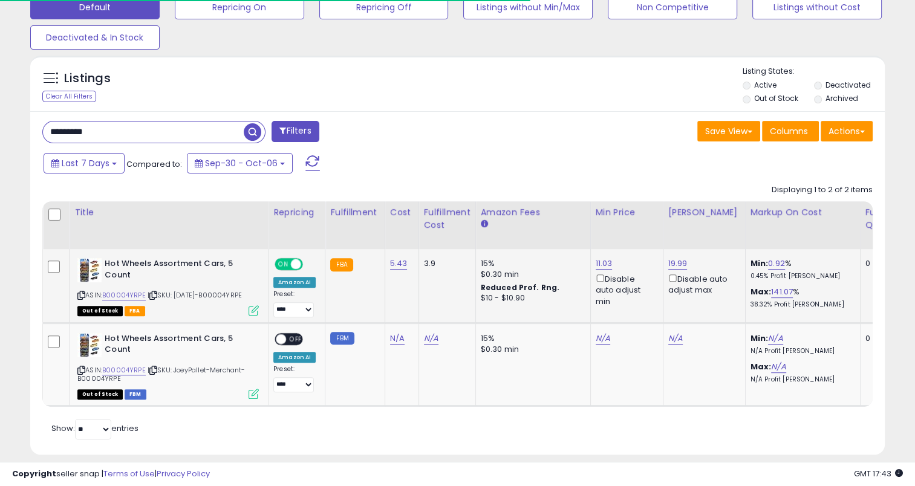
scroll to position [416, 0]
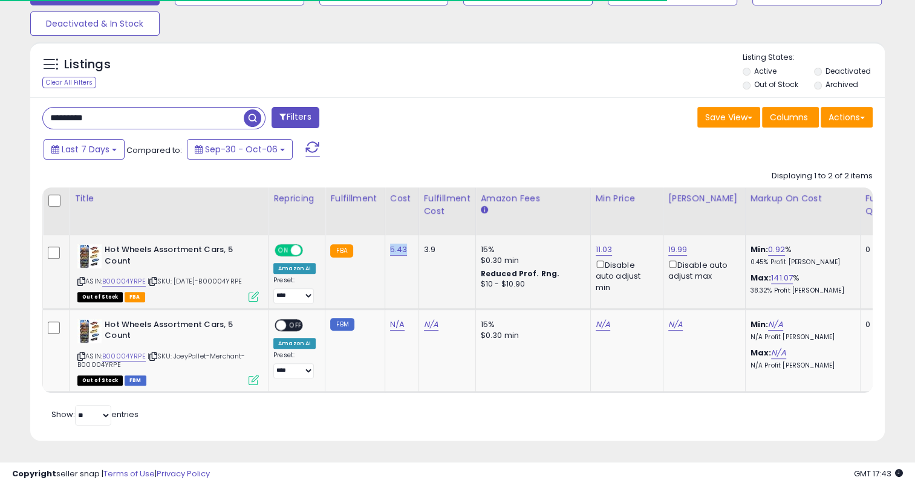
drag, startPoint x: 407, startPoint y: 235, endPoint x: 385, endPoint y: 237, distance: 21.9
click at [385, 237] on td "5.43" at bounding box center [402, 272] width 34 height 74
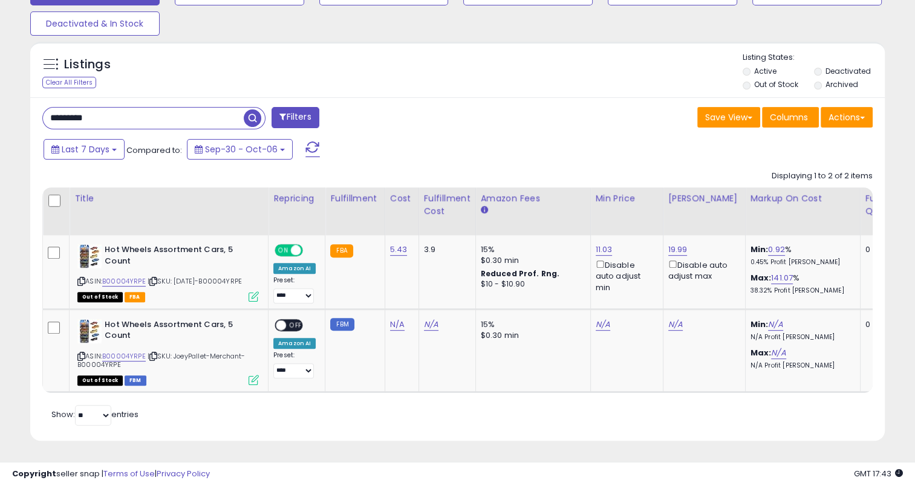
drag, startPoint x: 83, startPoint y: 107, endPoint x: 27, endPoint y: 110, distance: 55.7
click at [27, 111] on div "Listings Clear All Filters" at bounding box center [457, 246] width 873 height 420
paste input "*"
click at [254, 109] on span "button" at bounding box center [253, 118] width 18 height 18
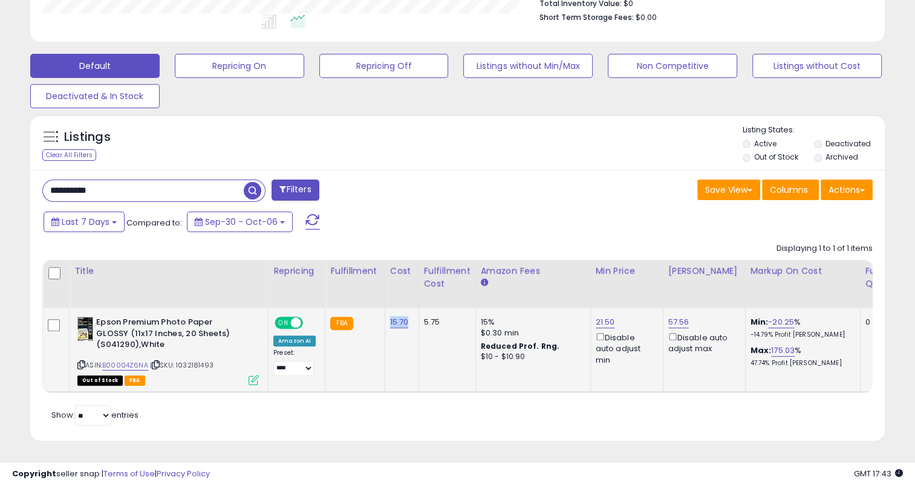
drag, startPoint x: 407, startPoint y: 317, endPoint x: 384, endPoint y: 315, distance: 22.5
click at [385, 315] on td "15.70" at bounding box center [402, 350] width 34 height 85
drag, startPoint x: 123, startPoint y: 180, endPoint x: 42, endPoint y: 178, distance: 81.1
click at [43, 180] on input "**********" at bounding box center [143, 190] width 201 height 21
paste input "text"
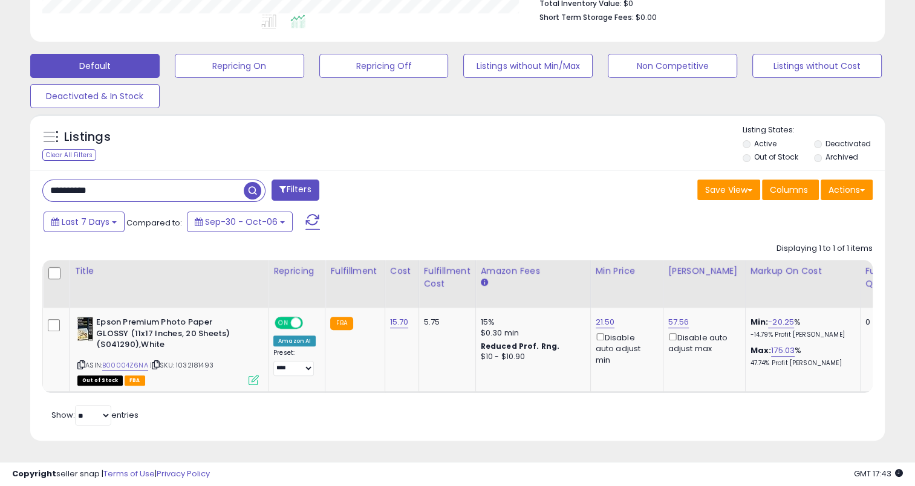
click at [252, 182] on span "button" at bounding box center [253, 191] width 18 height 18
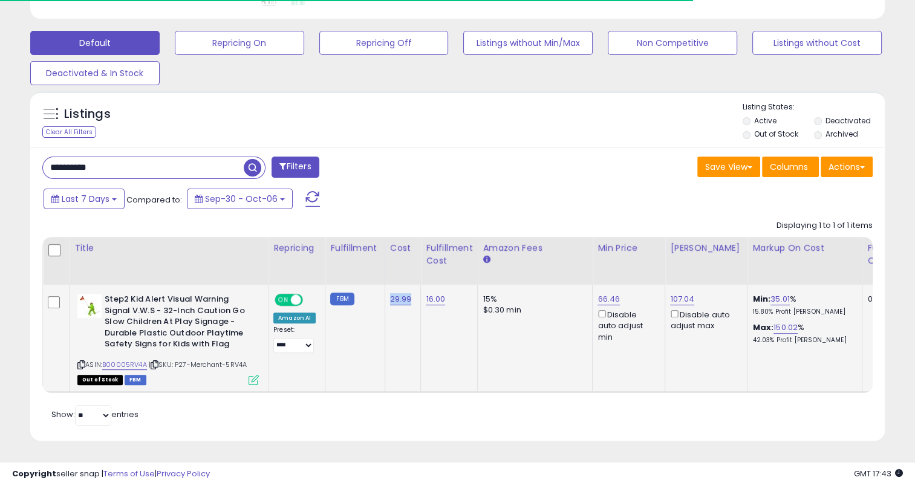
drag, startPoint x: 414, startPoint y: 292, endPoint x: 385, endPoint y: 296, distance: 29.4
click at [385, 296] on td "29.99" at bounding box center [403, 338] width 36 height 107
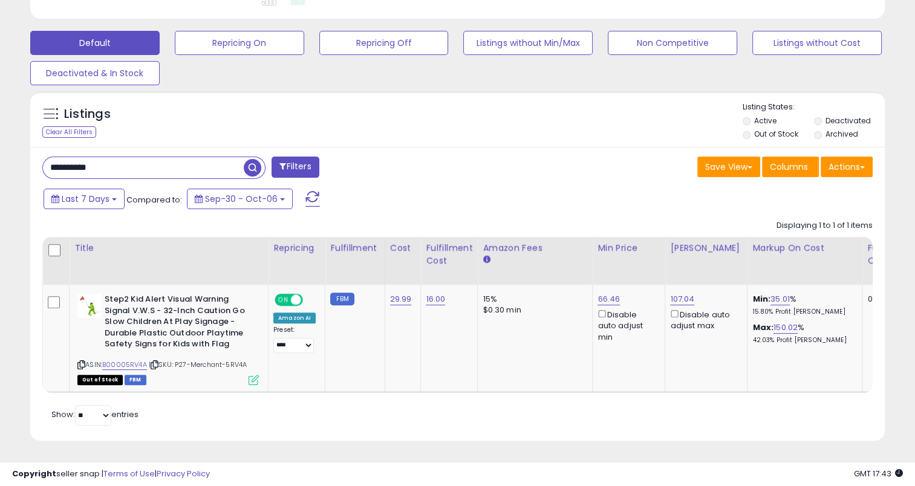
drag, startPoint x: 117, startPoint y: 159, endPoint x: 47, endPoint y: 160, distance: 70.8
click at [47, 160] on input "**********" at bounding box center [143, 167] width 201 height 21
paste input "text"
type input "**********"
click at [257, 162] on span "button" at bounding box center [253, 168] width 18 height 18
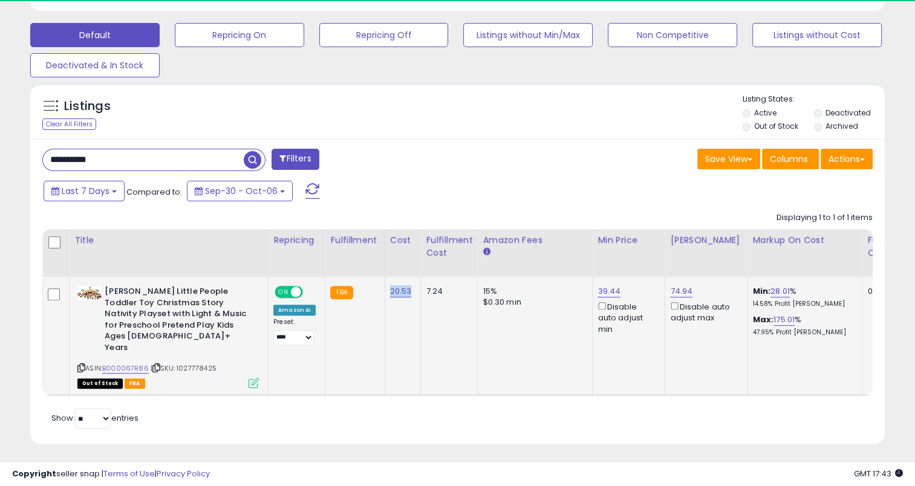
drag, startPoint x: 416, startPoint y: 298, endPoint x: 389, endPoint y: 290, distance: 27.6
click at [389, 290] on td "20.53" at bounding box center [403, 336] width 36 height 119
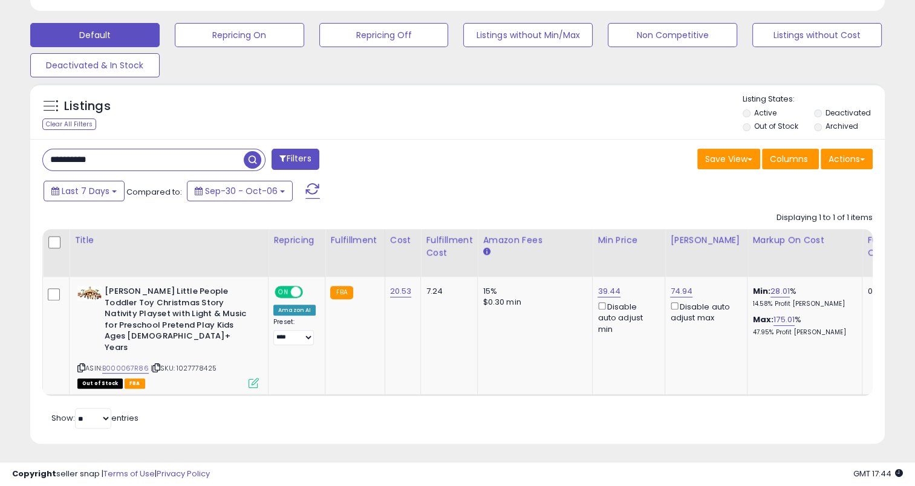
drag, startPoint x: 54, startPoint y: 156, endPoint x: 27, endPoint y: 157, distance: 26.6
click at [27, 157] on div "Listings Clear All Filters" at bounding box center [457, 268] width 873 height 382
paste input "text"
click at [251, 156] on span "button" at bounding box center [253, 160] width 18 height 18
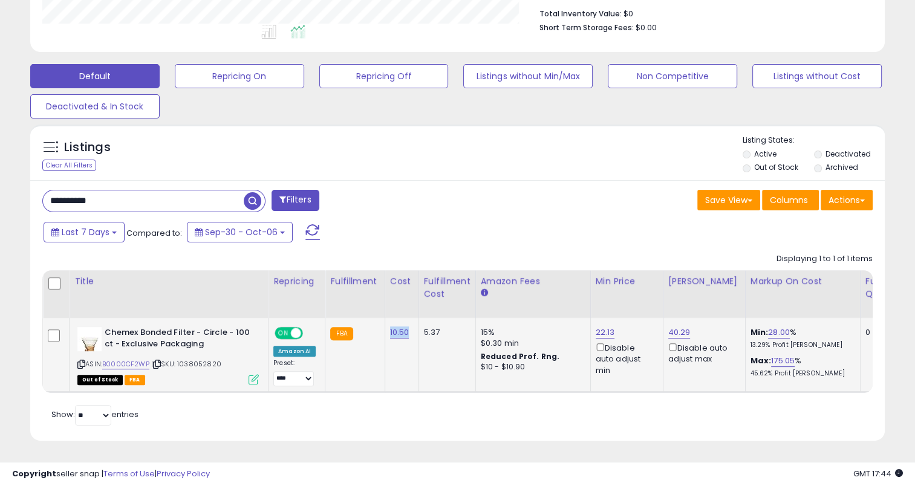
drag, startPoint x: 408, startPoint y: 322, endPoint x: 386, endPoint y: 324, distance: 21.9
click at [386, 324] on td "10.50" at bounding box center [402, 355] width 34 height 74
drag, startPoint x: 117, startPoint y: 199, endPoint x: 27, endPoint y: 199, distance: 90.7
click at [27, 199] on div "Listings Clear All Filters" at bounding box center [457, 288] width 873 height 338
paste input "text"
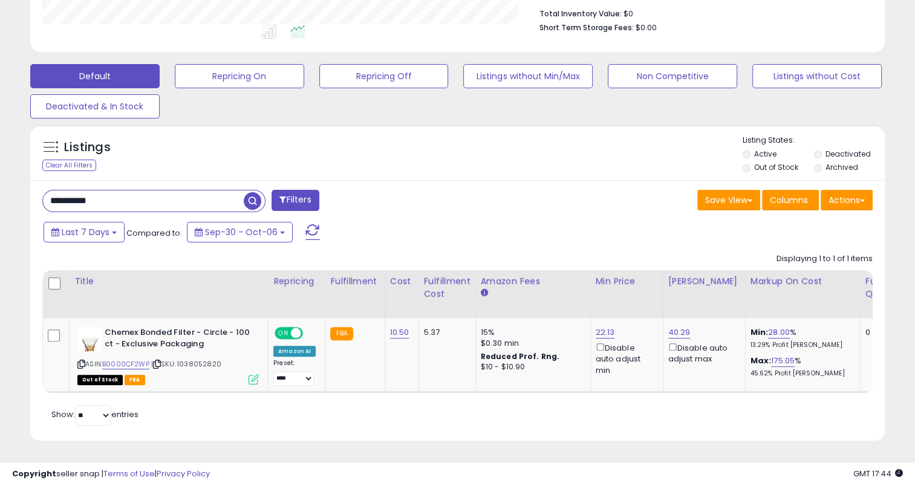
click at [253, 192] on span "button" at bounding box center [253, 201] width 18 height 18
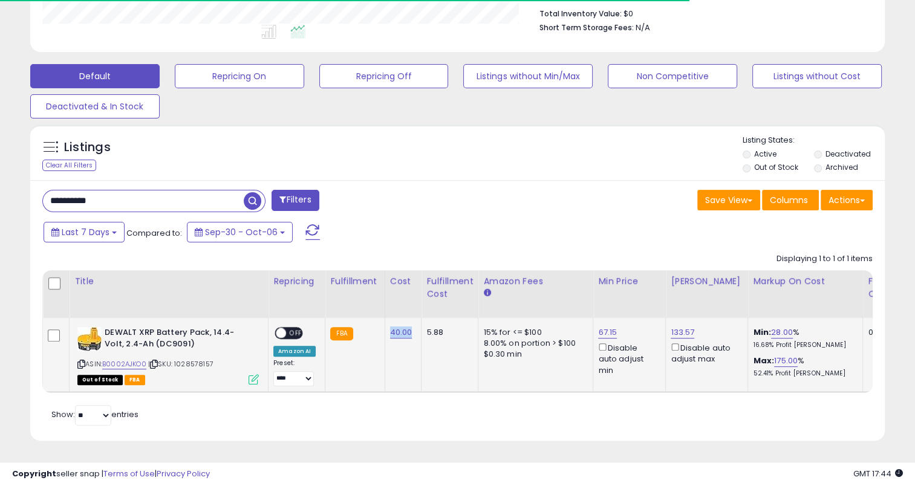
drag, startPoint x: 410, startPoint y: 327, endPoint x: 388, endPoint y: 322, distance: 22.3
click at [388, 322] on td "40.00" at bounding box center [403, 355] width 37 height 74
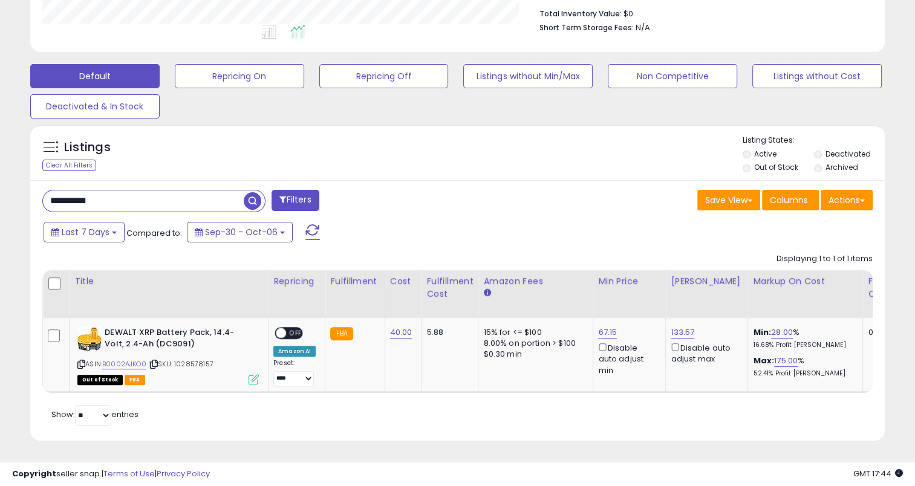
drag, startPoint x: 119, startPoint y: 189, endPoint x: 29, endPoint y: 190, distance: 89.5
click at [29, 190] on div "Listings Clear All Filters" at bounding box center [457, 288] width 873 height 338
paste input "text"
click at [252, 196] on span "button" at bounding box center [253, 201] width 18 height 18
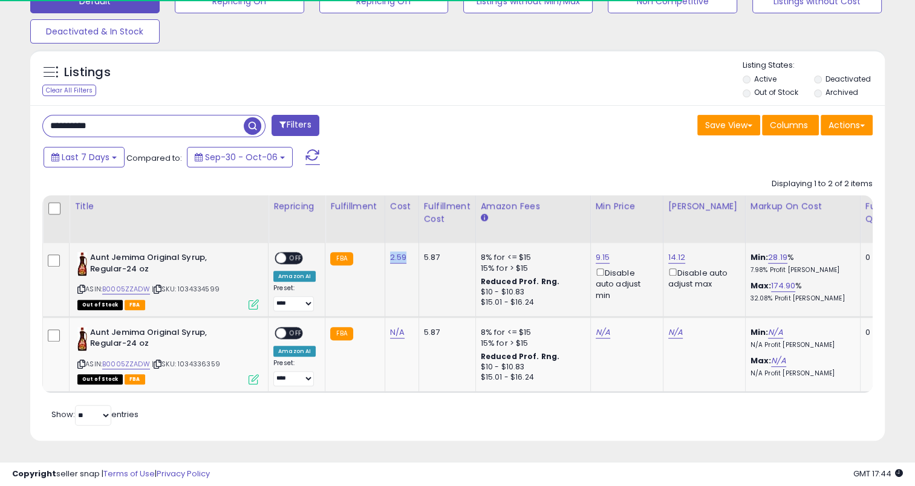
drag, startPoint x: 407, startPoint y: 252, endPoint x: 387, endPoint y: 252, distance: 19.4
click at [387, 252] on td "2.59" at bounding box center [402, 280] width 34 height 74
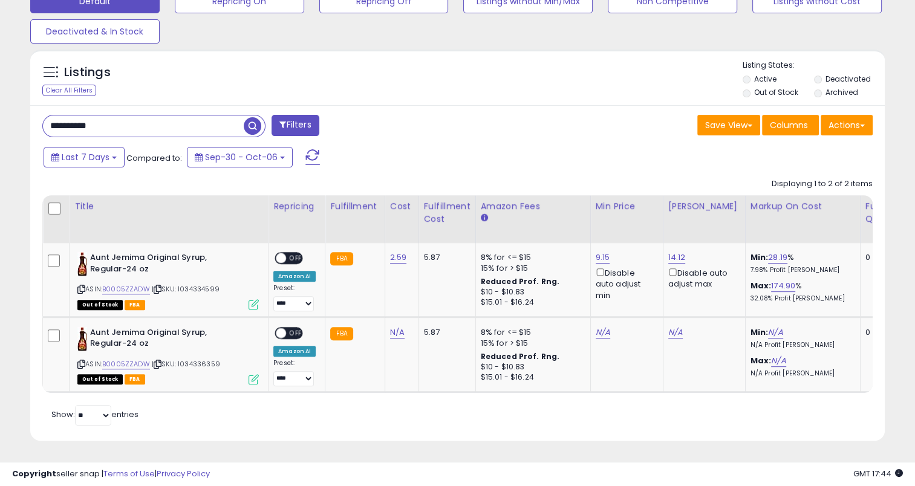
drag, startPoint x: 119, startPoint y: 120, endPoint x: 41, endPoint y: 119, distance: 78.0
click at [27, 123] on div "Listings Clear All Filters" at bounding box center [457, 250] width 873 height 413
paste input "text"
click at [256, 119] on span "button" at bounding box center [253, 126] width 18 height 18
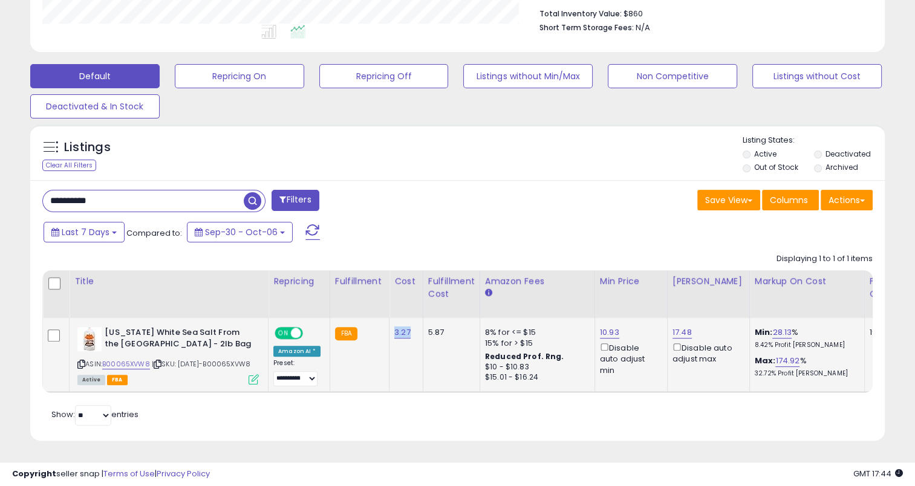
drag, startPoint x: 396, startPoint y: 317, endPoint x: 390, endPoint y: 315, distance: 6.5
click at [394, 327] on div "3.27" at bounding box center [403, 332] width 19 height 11
drag, startPoint x: 131, startPoint y: 181, endPoint x: 38, endPoint y: 188, distance: 92.8
click at [22, 191] on div "Listings Clear All Filters" at bounding box center [457, 288] width 873 height 338
paste input "text"
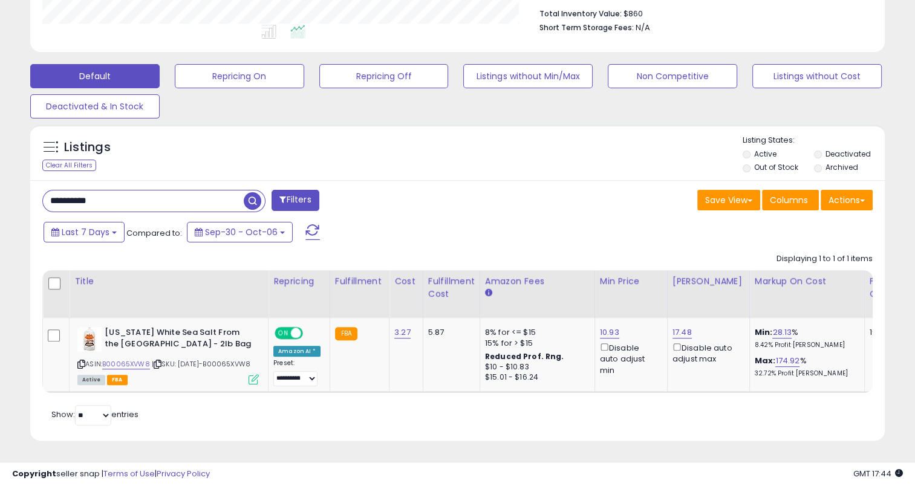
click at [258, 192] on span "button" at bounding box center [253, 201] width 18 height 18
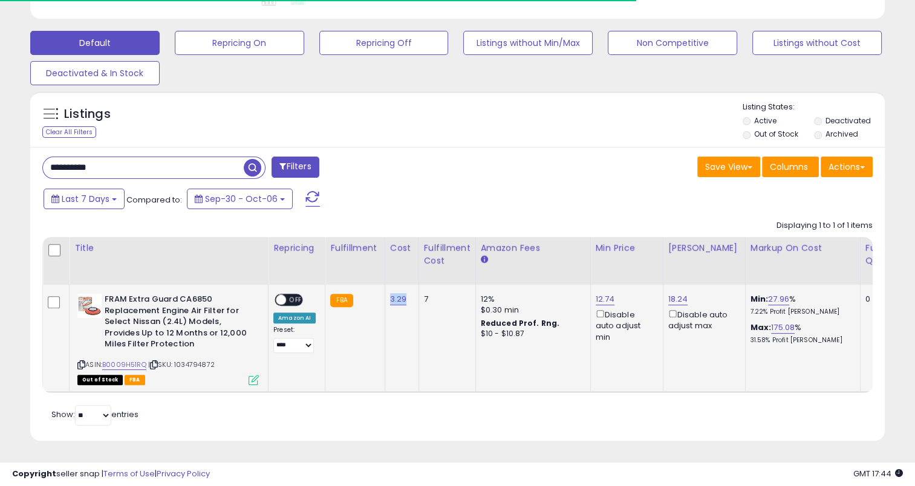
drag, startPoint x: 406, startPoint y: 294, endPoint x: 384, endPoint y: 294, distance: 22.4
click at [385, 294] on td "3.29" at bounding box center [402, 338] width 34 height 107
drag, startPoint x: 127, startPoint y: 162, endPoint x: 23, endPoint y: 167, distance: 104.2
click at [23, 167] on div "Listings Clear All Filters" at bounding box center [457, 270] width 873 height 371
paste input "text"
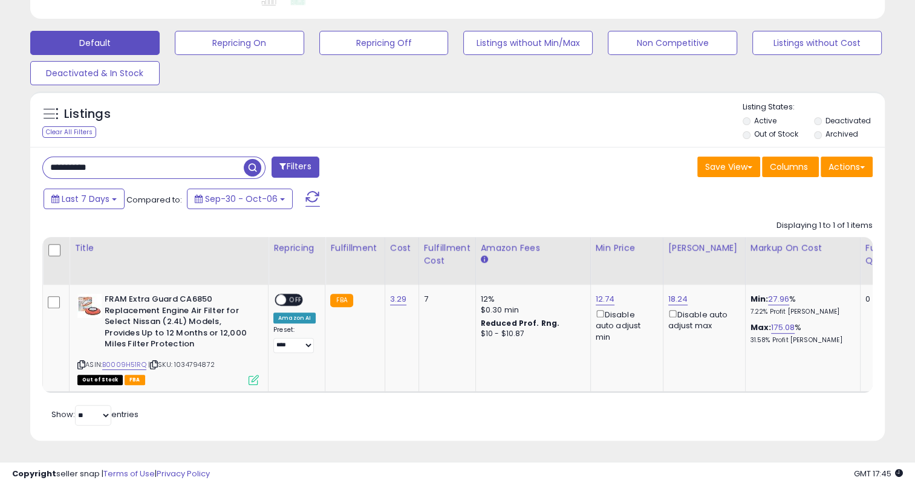
click at [253, 165] on span "button" at bounding box center [253, 168] width 18 height 18
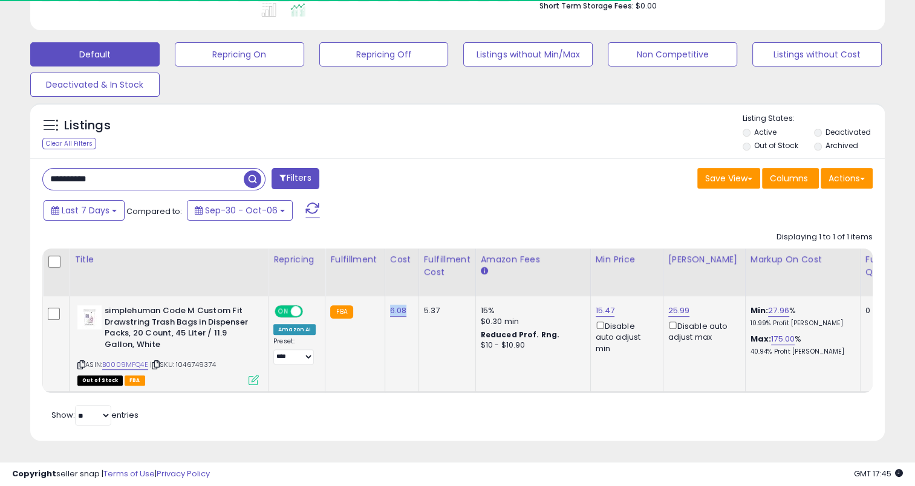
drag, startPoint x: 407, startPoint y: 302, endPoint x: 386, endPoint y: 301, distance: 20.6
click at [386, 301] on td "6.08" at bounding box center [402, 344] width 34 height 96
drag, startPoint x: 137, startPoint y: 167, endPoint x: 42, endPoint y: 167, distance: 95.0
click at [42, 168] on div "**********" at bounding box center [153, 179] width 223 height 22
paste input "text"
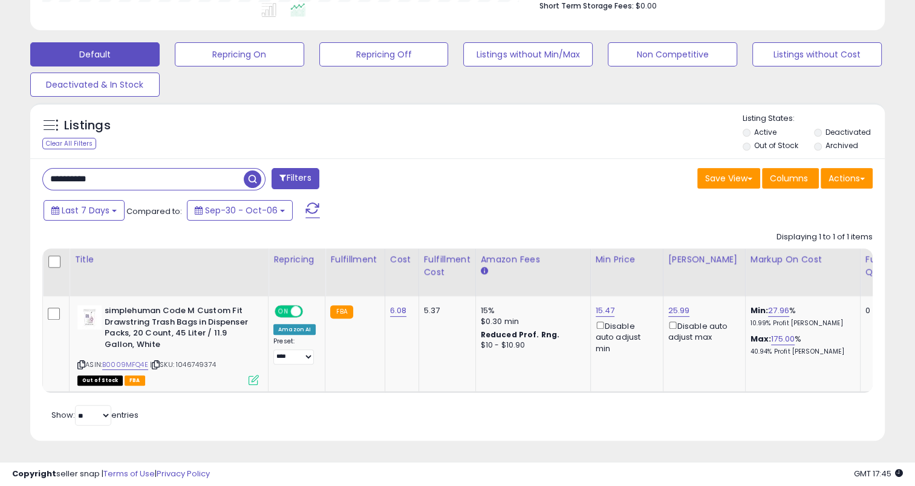
click at [249, 171] on span "button" at bounding box center [253, 180] width 18 height 18
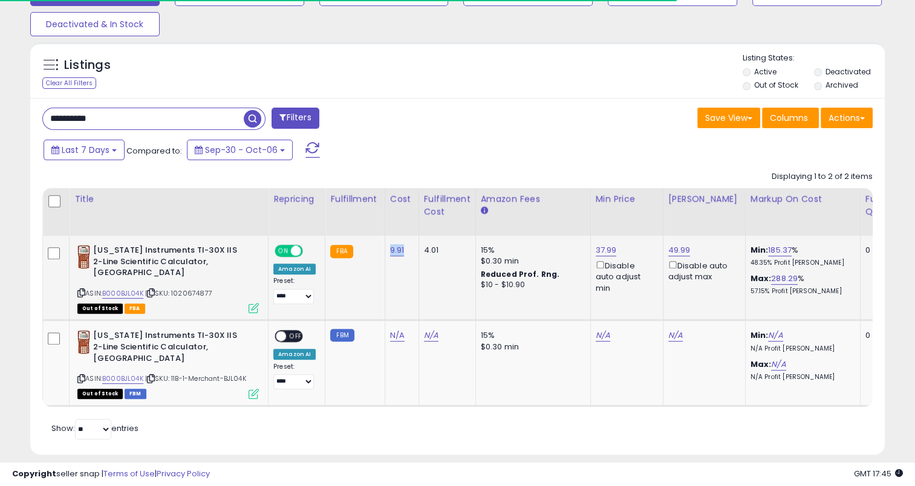
drag, startPoint x: 391, startPoint y: 257, endPoint x: 387, endPoint y: 249, distance: 8.1
click at [387, 249] on td "9.91" at bounding box center [402, 278] width 34 height 85
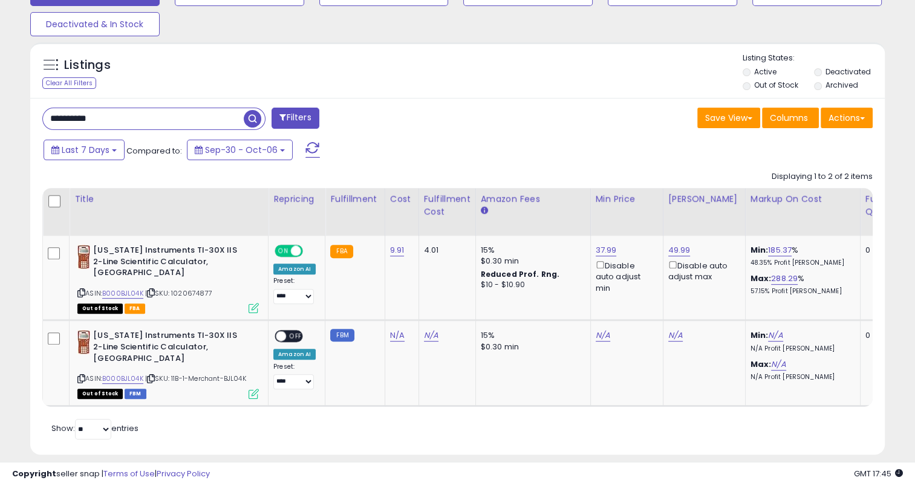
drag, startPoint x: 118, startPoint y: 116, endPoint x: 36, endPoint y: 121, distance: 82.5
click at [36, 121] on div "**********" at bounding box center [245, 120] width 425 height 24
paste input "text"
click at [254, 116] on span "button" at bounding box center [253, 119] width 18 height 18
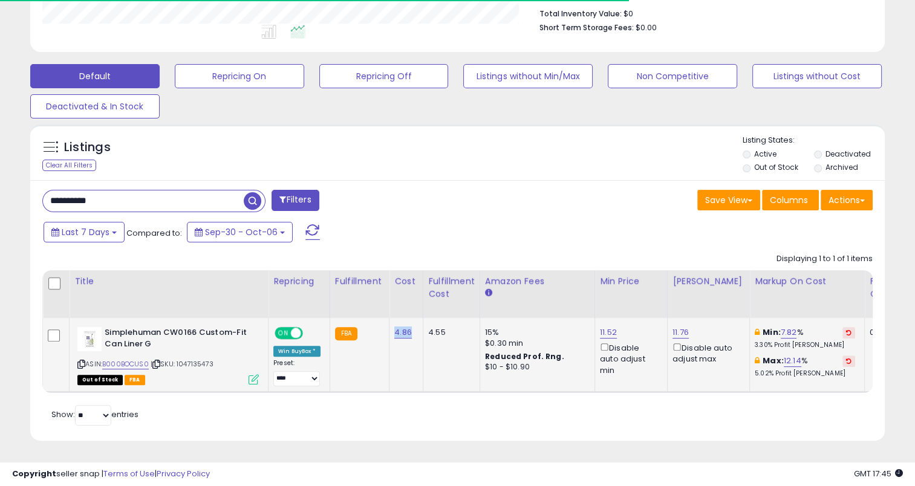
drag, startPoint x: 412, startPoint y: 322, endPoint x: 394, endPoint y: 321, distance: 17.6
click at [394, 321] on td "4.86" at bounding box center [407, 355] width 34 height 74
drag, startPoint x: 134, startPoint y: 198, endPoint x: 83, endPoint y: 193, distance: 51.6
click at [33, 201] on div "**********" at bounding box center [245, 202] width 425 height 24
paste input "text"
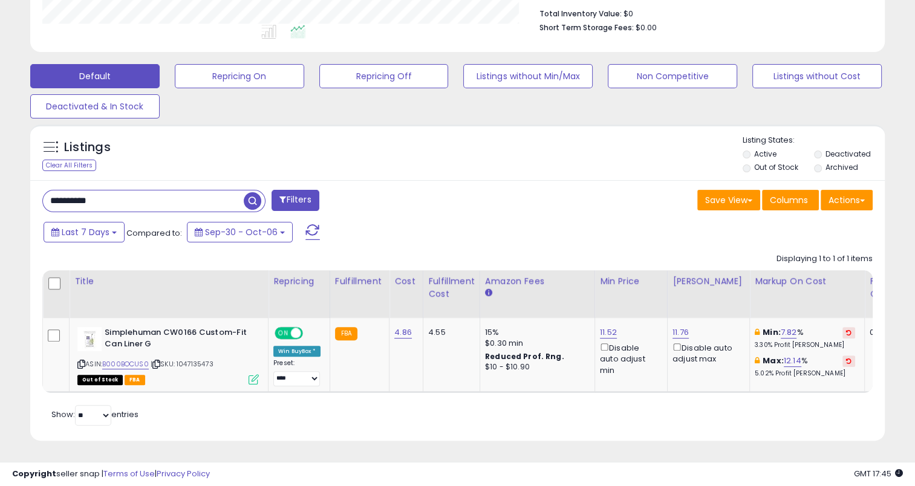
click at [247, 192] on span "button" at bounding box center [253, 201] width 18 height 18
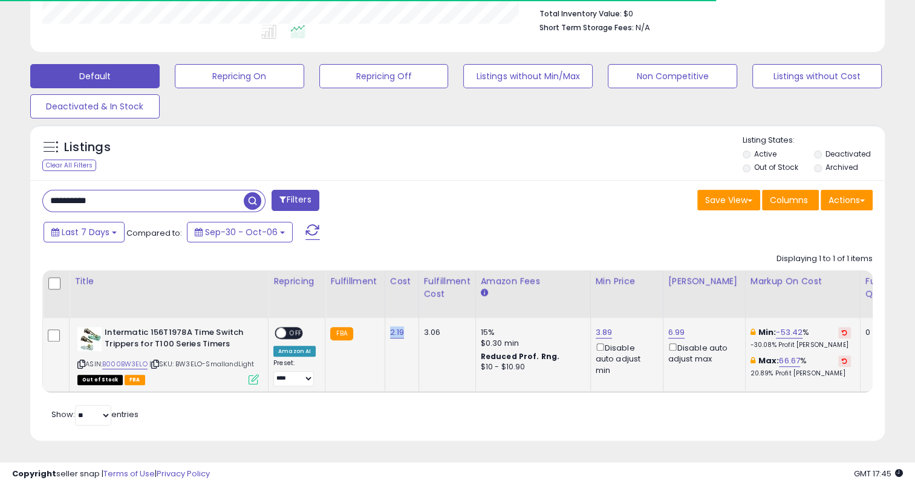
drag, startPoint x: 399, startPoint y: 324, endPoint x: 387, endPoint y: 312, distance: 17.1
click at [385, 319] on td "2.19" at bounding box center [402, 355] width 34 height 74
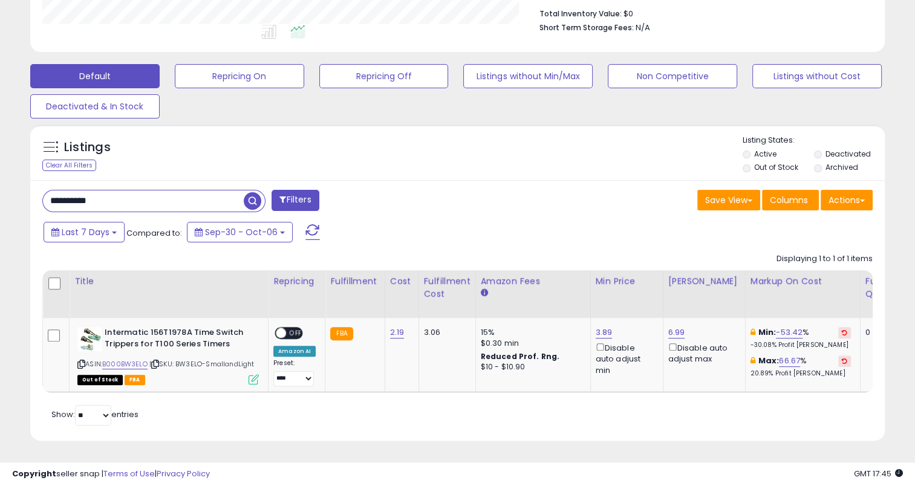
drag, startPoint x: 162, startPoint y: 194, endPoint x: 177, endPoint y: 183, distance: 17.8
click at [8, 197] on div "**********" at bounding box center [457, 95] width 903 height 722
paste input "text"
click at [252, 192] on span "button" at bounding box center [253, 201] width 18 height 18
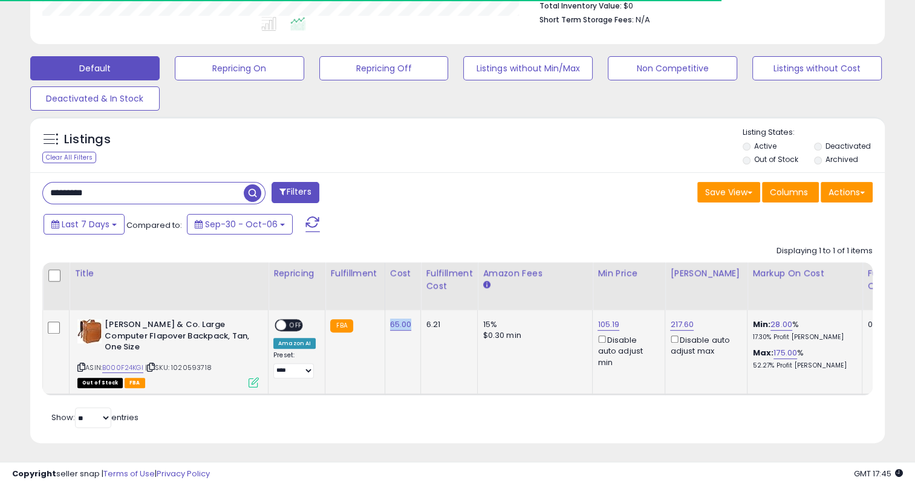
drag, startPoint x: 411, startPoint y: 324, endPoint x: 390, endPoint y: 316, distance: 23.4
click at [390, 316] on td "65.00" at bounding box center [403, 352] width 36 height 85
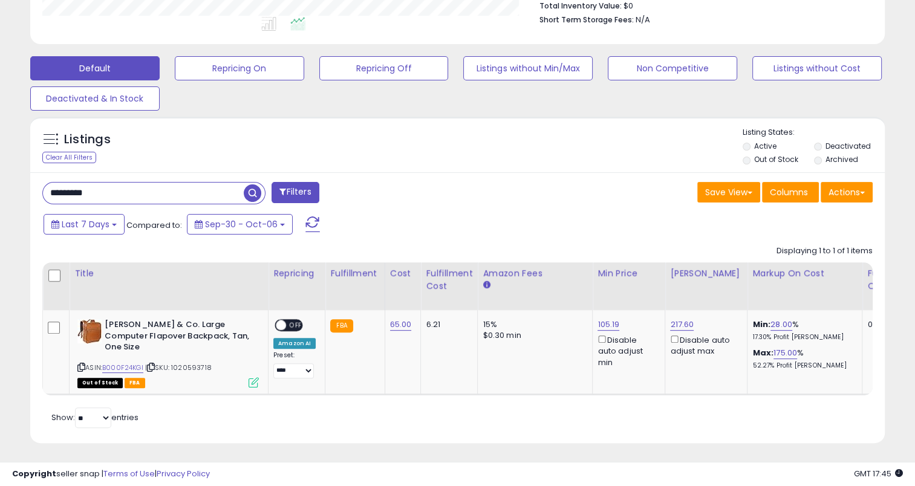
drag, startPoint x: 134, startPoint y: 184, endPoint x: 47, endPoint y: 192, distance: 88.1
click at [47, 192] on input "*********" at bounding box center [143, 193] width 201 height 21
paste input "*"
click at [260, 195] on span "button" at bounding box center [253, 194] width 18 height 18
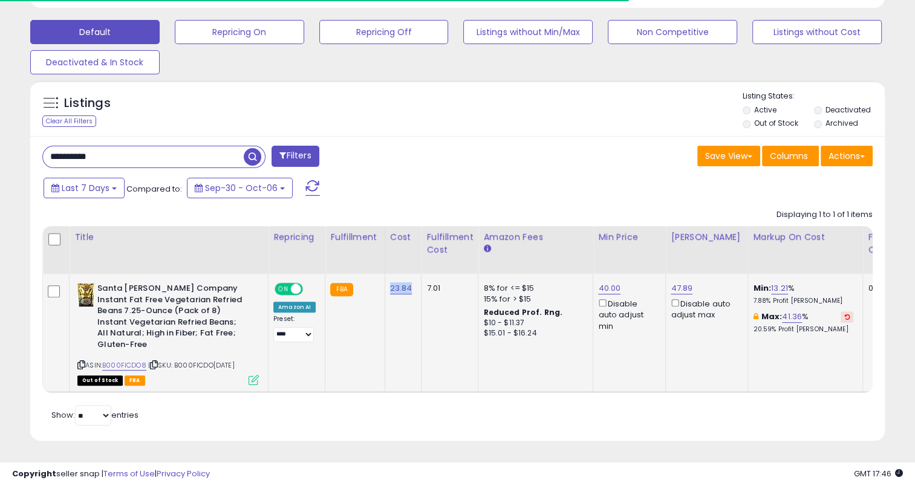
drag, startPoint x: 411, startPoint y: 283, endPoint x: 386, endPoint y: 284, distance: 25.4
click at [386, 284] on td "23.84" at bounding box center [403, 333] width 37 height 119
click at [41, 150] on div "**********" at bounding box center [245, 158] width 425 height 24
paste input "text"
click at [254, 148] on span "button" at bounding box center [253, 157] width 18 height 18
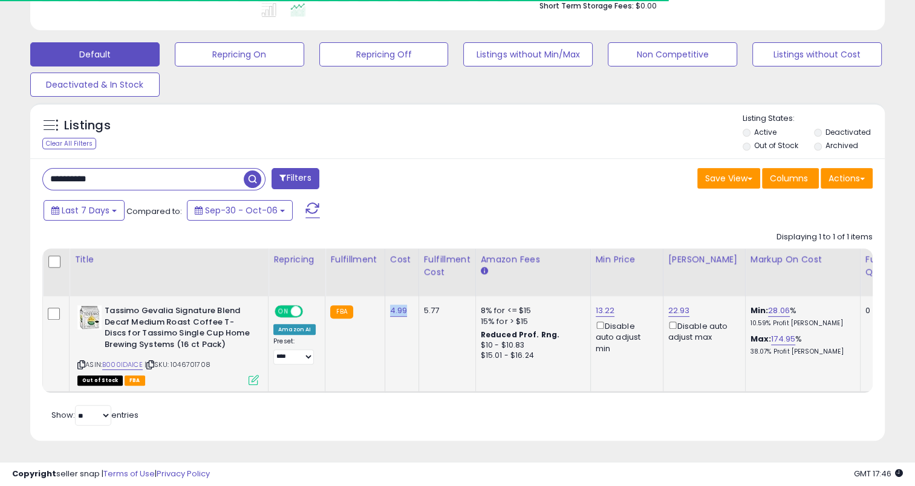
drag, startPoint x: 409, startPoint y: 298, endPoint x: 387, endPoint y: 299, distance: 22.4
click at [387, 299] on td "4.99" at bounding box center [402, 344] width 34 height 96
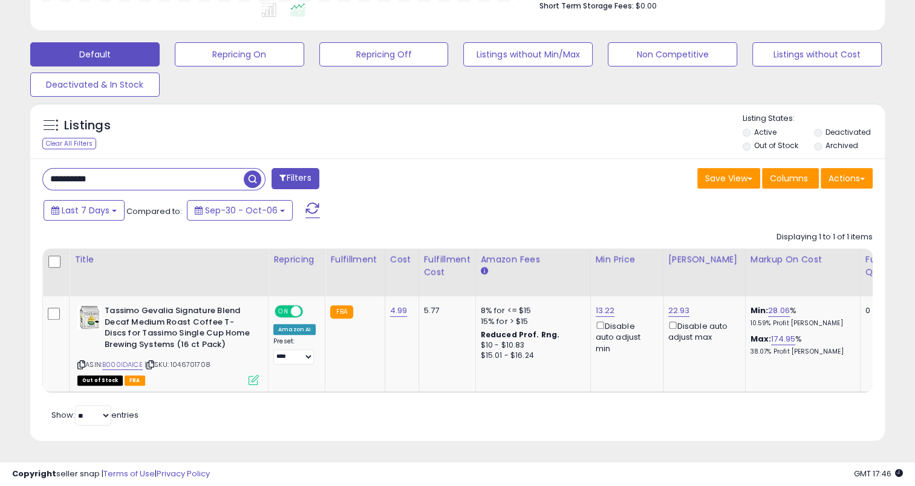
drag, startPoint x: 111, startPoint y: 174, endPoint x: 44, endPoint y: 173, distance: 67.2
click at [43, 174] on input "**********" at bounding box center [143, 179] width 201 height 21
paste input "text"
click at [254, 171] on span "button" at bounding box center [253, 180] width 18 height 18
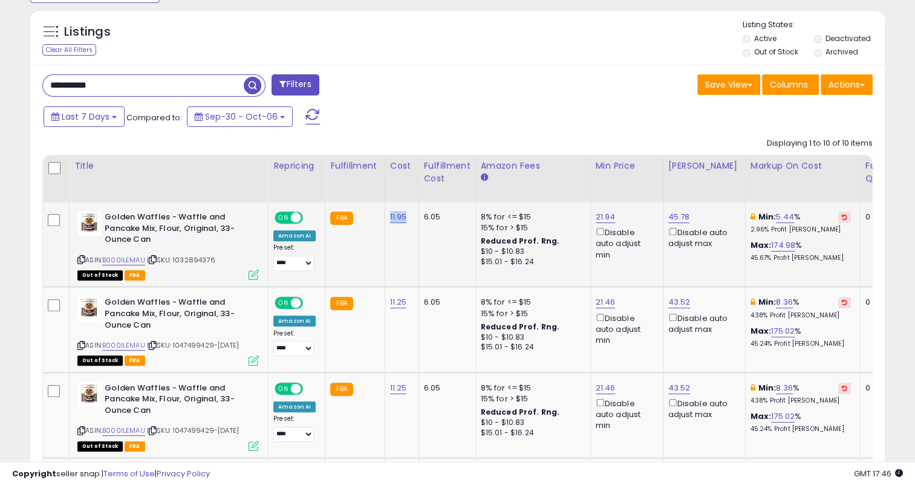
drag, startPoint x: 406, startPoint y: 220, endPoint x: 385, endPoint y: 218, distance: 20.6
click at [385, 218] on td "11.95" at bounding box center [402, 245] width 34 height 85
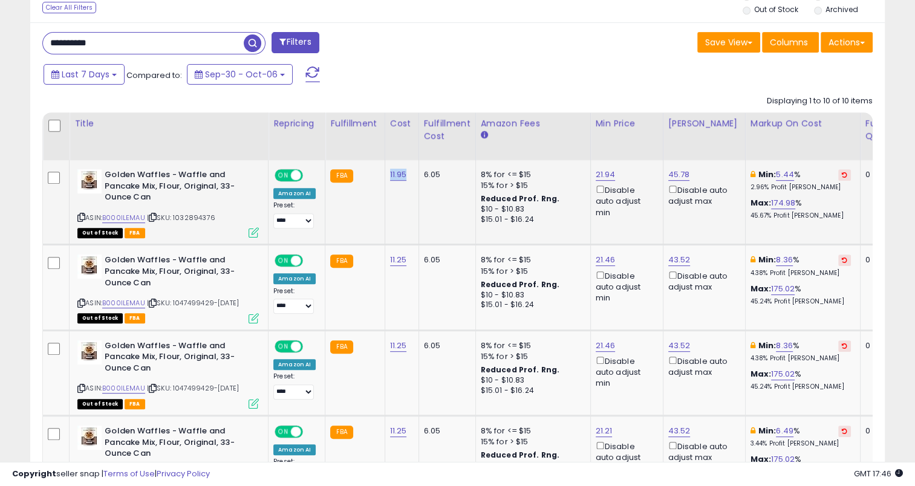
scroll to position [493, 0]
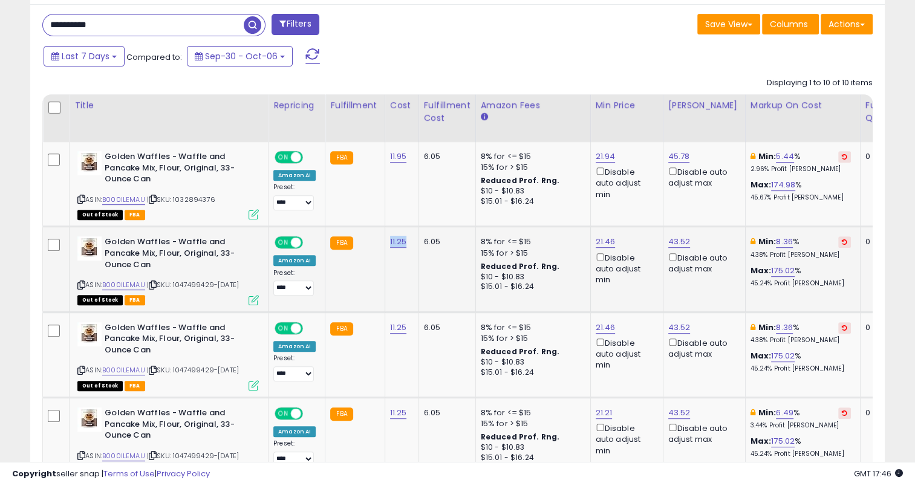
drag, startPoint x: 406, startPoint y: 244, endPoint x: 386, endPoint y: 242, distance: 20.0
click at [386, 242] on td "11.25" at bounding box center [402, 269] width 34 height 85
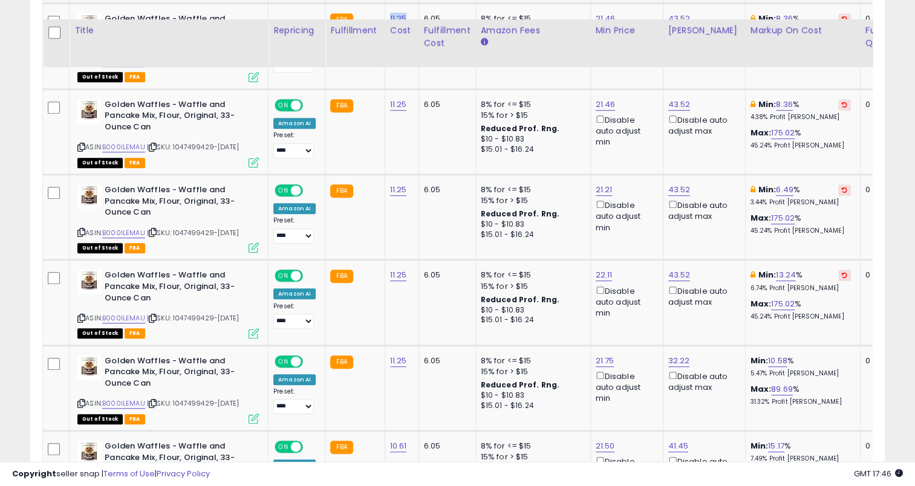
scroll to position [735, 0]
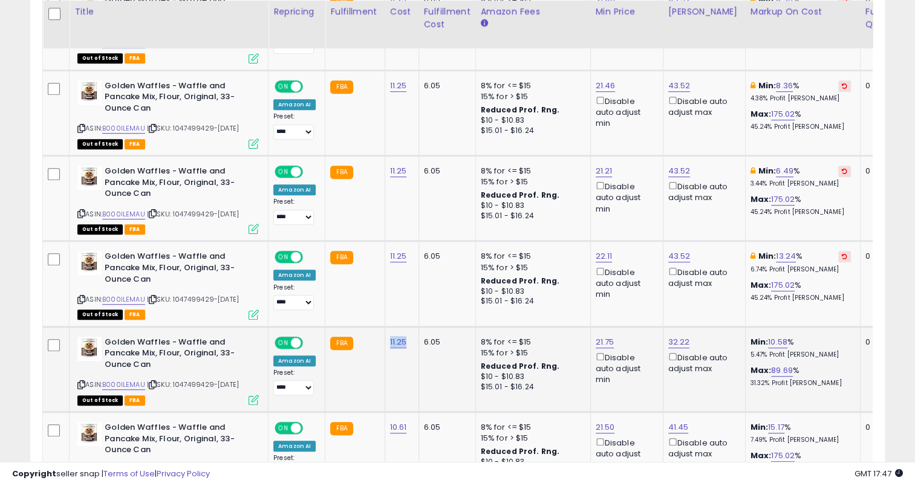
drag, startPoint x: 409, startPoint y: 359, endPoint x: 385, endPoint y: 361, distance: 23.6
click at [385, 361] on td "11.25" at bounding box center [402, 369] width 34 height 85
drag, startPoint x: 397, startPoint y: 96, endPoint x: 387, endPoint y: 95, distance: 11.0
click at [387, 95] on td "11.25" at bounding box center [402, 112] width 34 height 85
drag, startPoint x: 404, startPoint y: 182, endPoint x: 381, endPoint y: 182, distance: 23.0
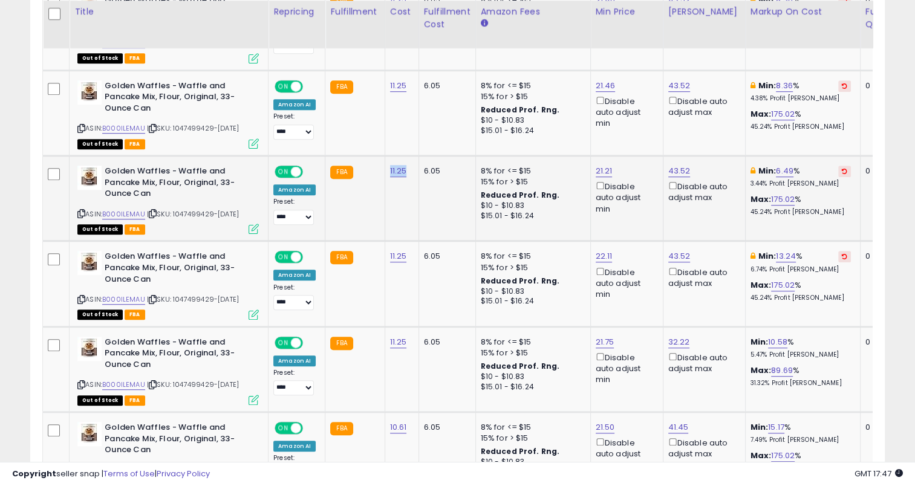
click at [385, 182] on td "11.25" at bounding box center [402, 198] width 34 height 85
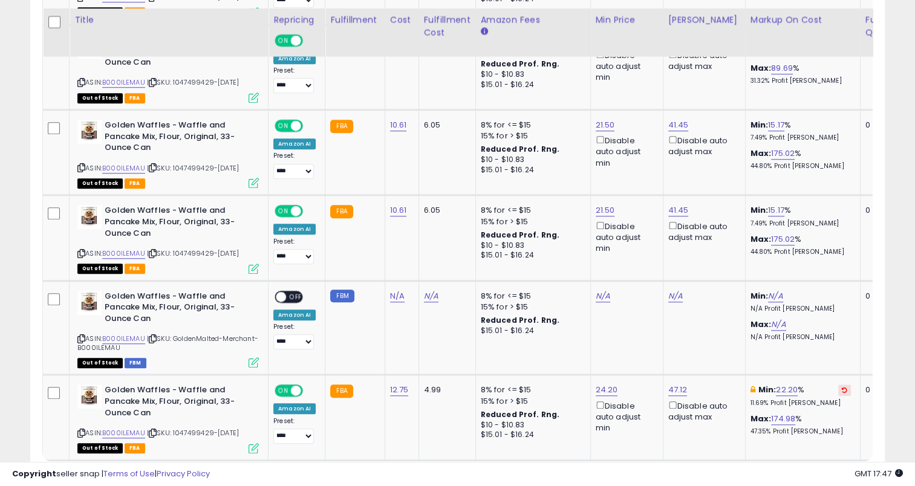
scroll to position [1098, 0]
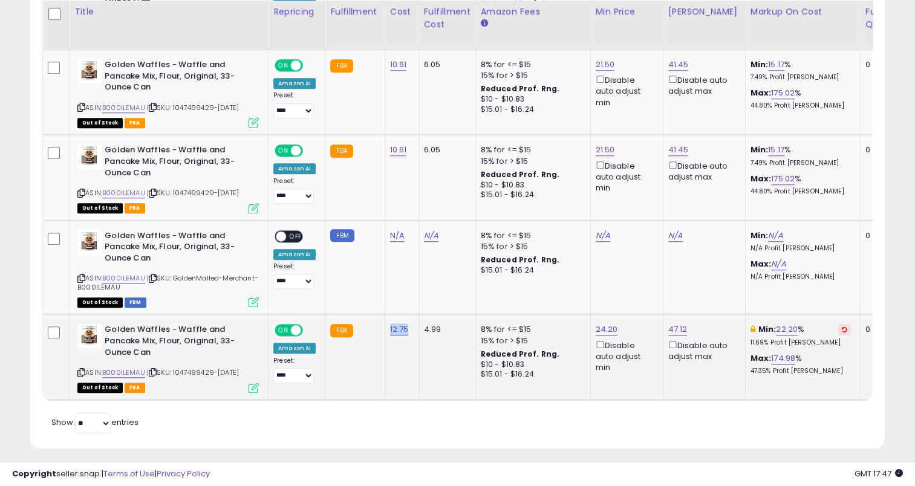
drag, startPoint x: 409, startPoint y: 354, endPoint x: 387, endPoint y: 356, distance: 21.9
click at [387, 356] on td "12.75" at bounding box center [402, 357] width 34 height 85
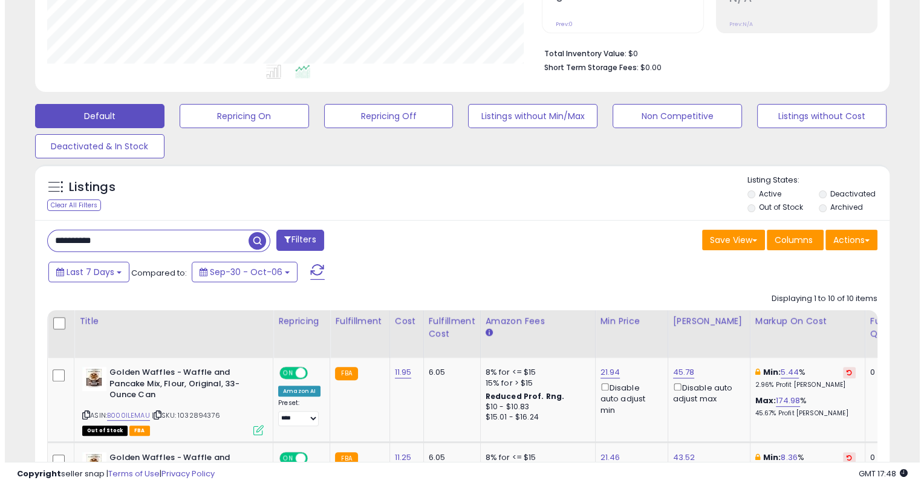
scroll to position [251, 0]
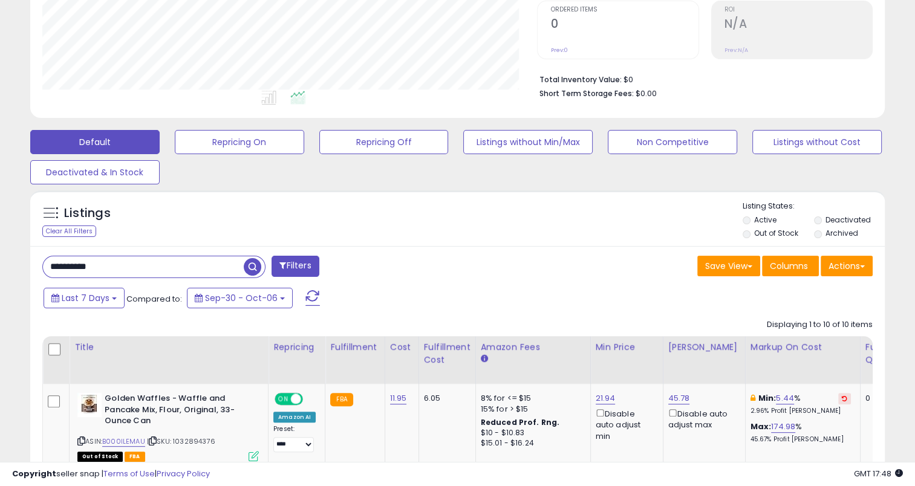
drag, startPoint x: 56, startPoint y: 269, endPoint x: 44, endPoint y: 267, distance: 12.2
click at [34, 269] on div "**********" at bounding box center [245, 268] width 425 height 24
paste input "text"
click at [249, 260] on span "button" at bounding box center [253, 267] width 18 height 18
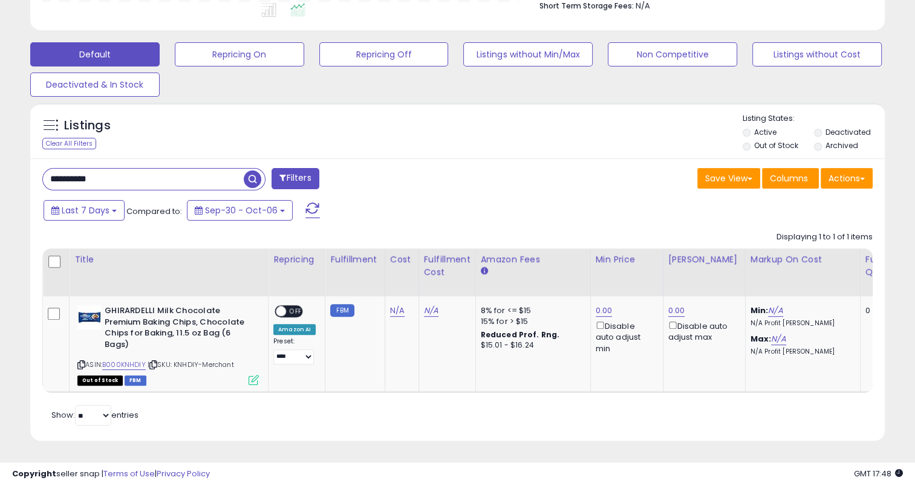
scroll to position [247, 495]
drag, startPoint x: 109, startPoint y: 174, endPoint x: 32, endPoint y: 175, distance: 76.8
click at [32, 175] on div "**********" at bounding box center [457, 300] width 855 height 283
paste input "text"
click at [252, 171] on span "button" at bounding box center [253, 180] width 18 height 18
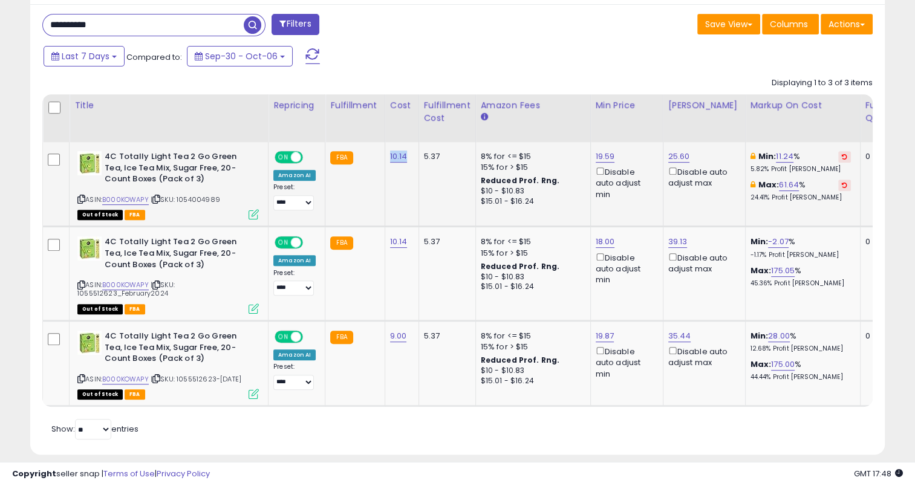
drag, startPoint x: 407, startPoint y: 162, endPoint x: 386, endPoint y: 160, distance: 21.3
click at [386, 160] on td "10.14" at bounding box center [402, 184] width 34 height 85
drag, startPoint x: 403, startPoint y: 338, endPoint x: 383, endPoint y: 332, distance: 20.9
click at [385, 332] on td "9.00" at bounding box center [402, 363] width 34 height 85
drag, startPoint x: 122, startPoint y: 27, endPoint x: 12, endPoint y: 27, distance: 110.1
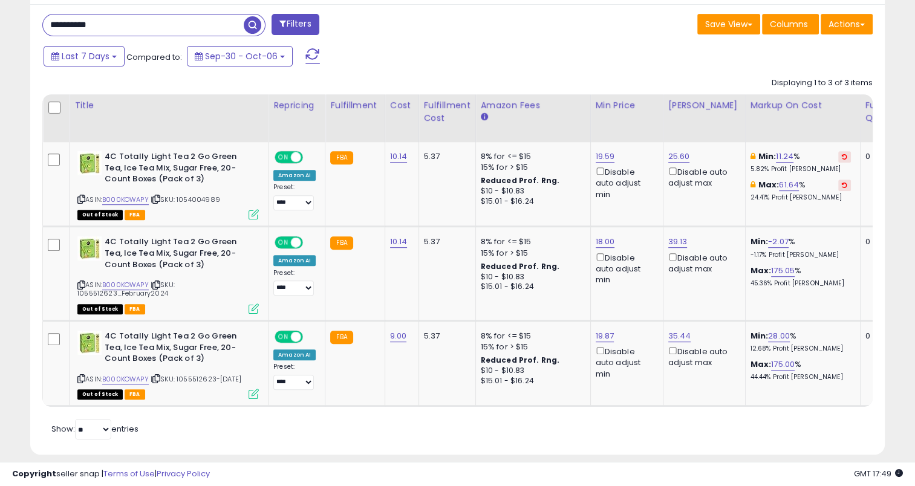
click at [10, 28] on div "**********" at bounding box center [457, 14] width 903 height 912
paste input "text"
click at [252, 24] on span "button" at bounding box center [253, 25] width 18 height 18
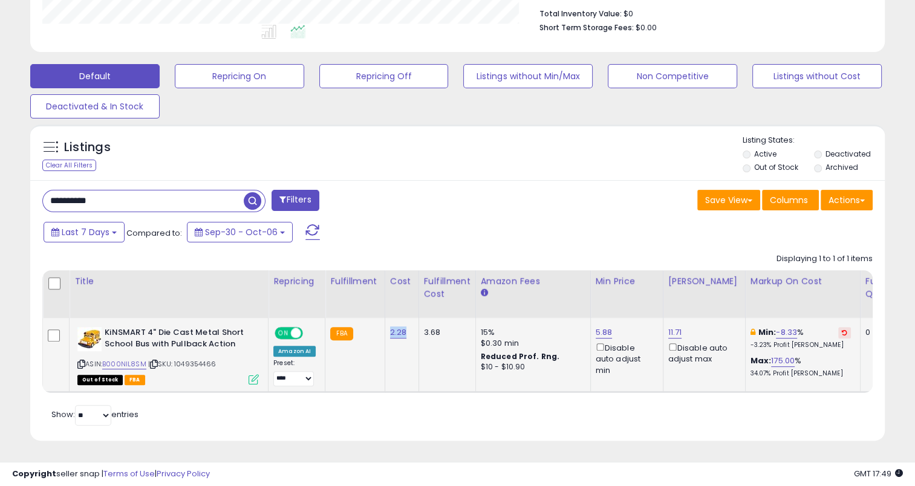
drag, startPoint x: 407, startPoint y: 325, endPoint x: 382, endPoint y: 322, distance: 24.9
click at [385, 322] on td "2.28" at bounding box center [402, 355] width 34 height 74
drag, startPoint x: 138, startPoint y: 195, endPoint x: 68, endPoint y: 194, distance: 69.6
click at [8, 194] on div "**********" at bounding box center [457, 95] width 903 height 722
paste input "text"
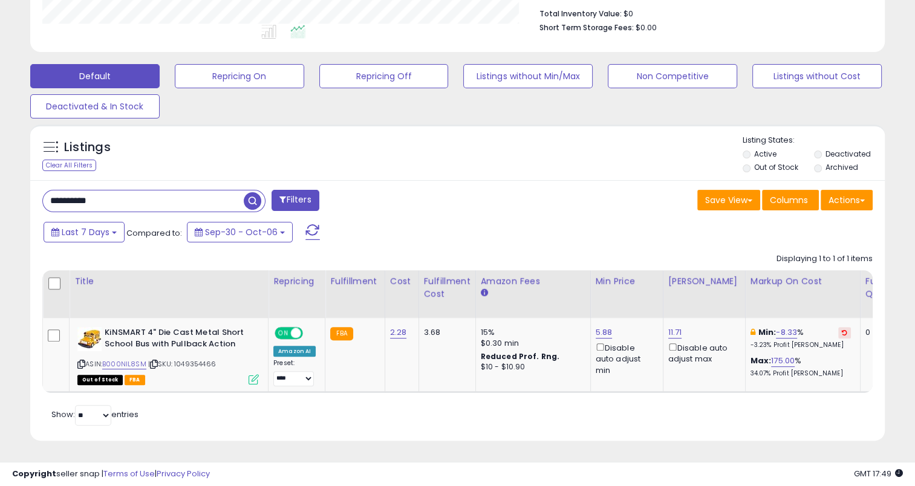
click at [250, 192] on span "button" at bounding box center [253, 201] width 18 height 18
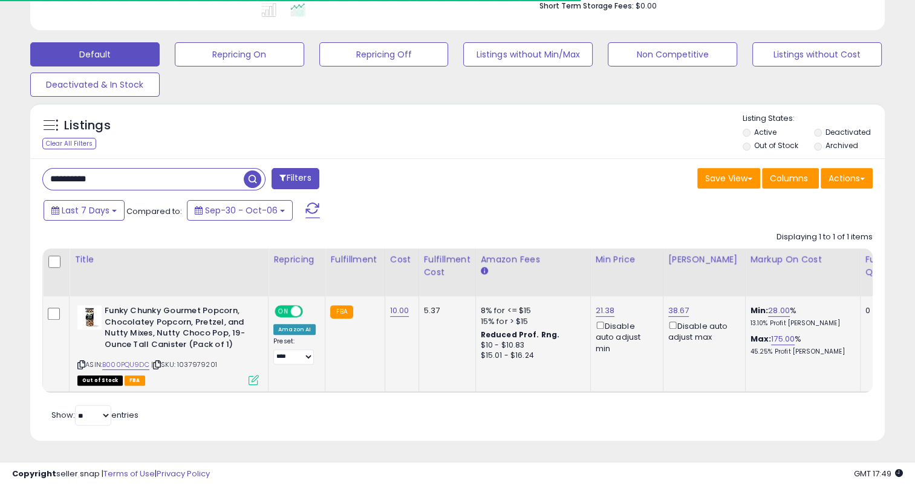
scroll to position [347, 0]
drag, startPoint x: 408, startPoint y: 306, endPoint x: 380, endPoint y: 305, distance: 27.8
drag, startPoint x: 380, startPoint y: 305, endPoint x: 420, endPoint y: 230, distance: 85.3
click at [453, 186] on div "**********" at bounding box center [457, 300] width 855 height 283
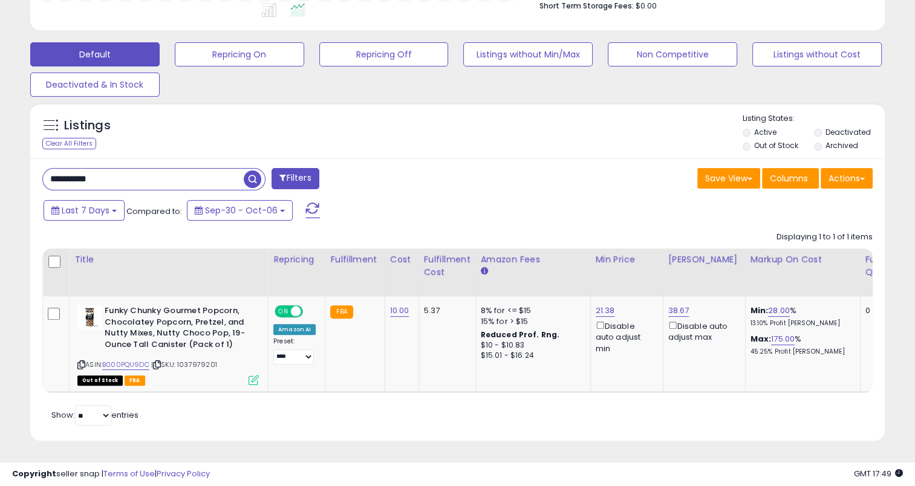
scroll to position [604716, 604469]
drag, startPoint x: 411, startPoint y: 304, endPoint x: 386, endPoint y: 306, distance: 24.9
click at [386, 306] on td "10.00" at bounding box center [402, 344] width 34 height 96
drag, startPoint x: 108, startPoint y: 170, endPoint x: 47, endPoint y: 167, distance: 61.8
click at [47, 169] on input "**********" at bounding box center [143, 179] width 201 height 21
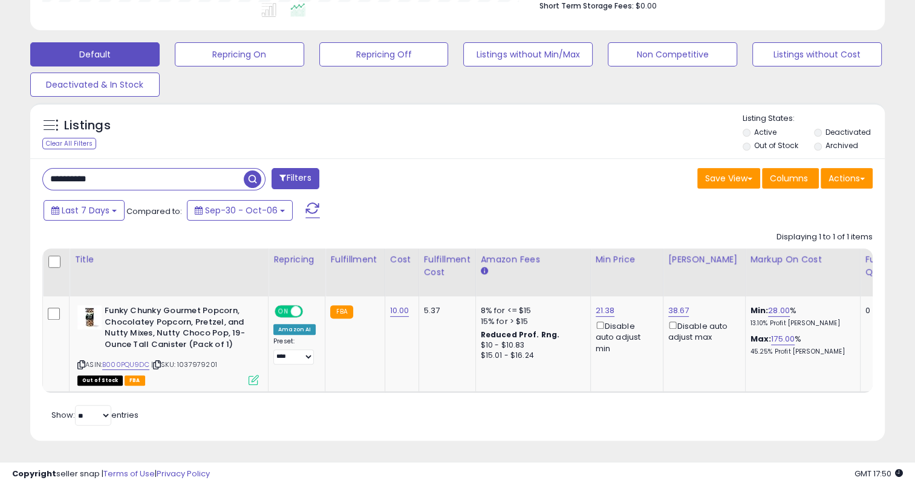
paste input "text"
click at [258, 171] on span "button" at bounding box center [253, 180] width 18 height 18
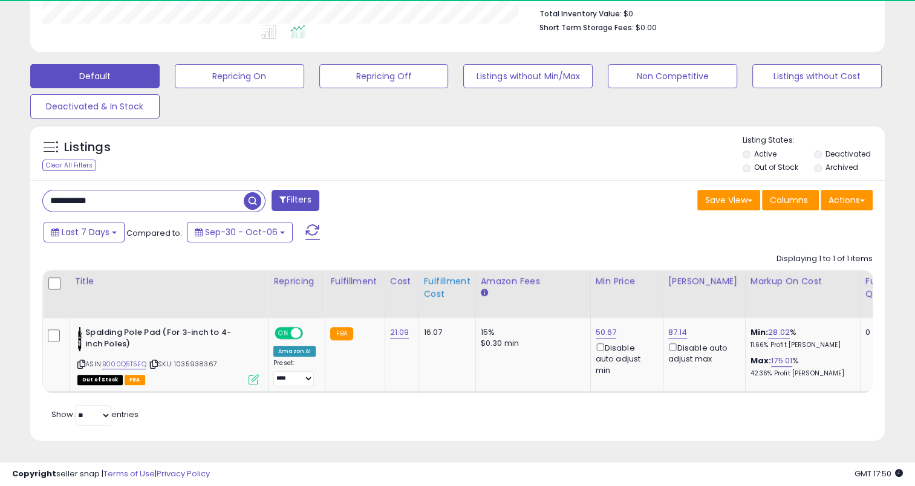
scroll to position [247, 495]
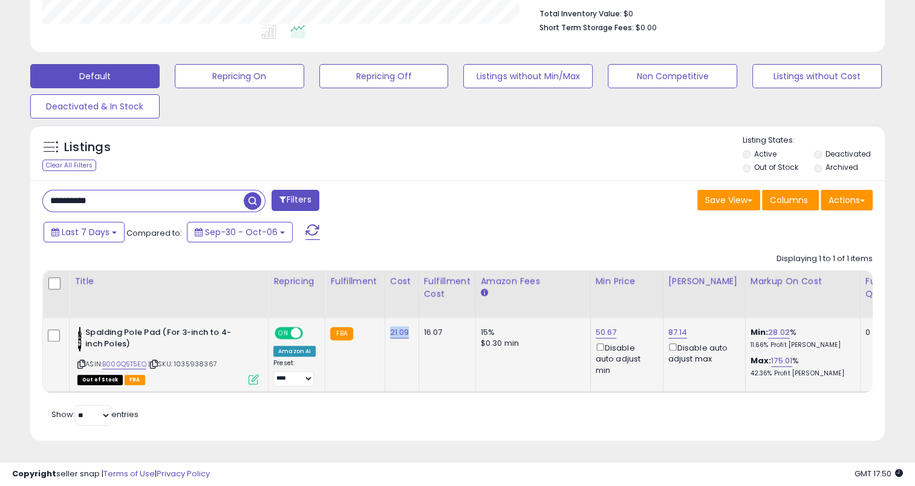
drag, startPoint x: 406, startPoint y: 322, endPoint x: 386, endPoint y: 324, distance: 20.1
click at [386, 324] on td "21.09" at bounding box center [402, 355] width 34 height 74
drag, startPoint x: 128, startPoint y: 194, endPoint x: 22, endPoint y: 201, distance: 106.7
click at [22, 201] on div "Listings Clear All Filters" at bounding box center [457, 288] width 873 height 338
paste input "text"
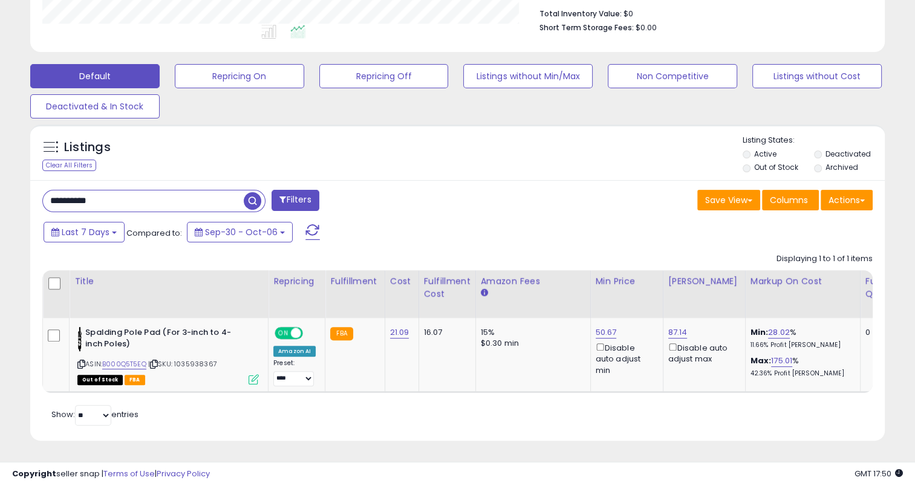
click at [257, 192] on span "button" at bounding box center [253, 201] width 18 height 18
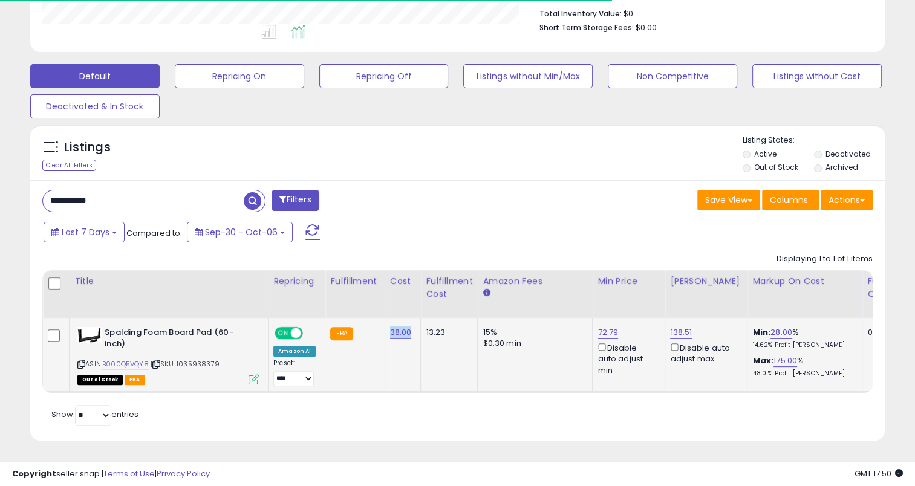
drag, startPoint x: 413, startPoint y: 322, endPoint x: 384, endPoint y: 322, distance: 29.0
click at [385, 322] on td "38.00" at bounding box center [403, 355] width 36 height 74
drag, startPoint x: 138, startPoint y: 192, endPoint x: 41, endPoint y: 196, distance: 96.9
click at [41, 196] on div "**********" at bounding box center [245, 202] width 425 height 24
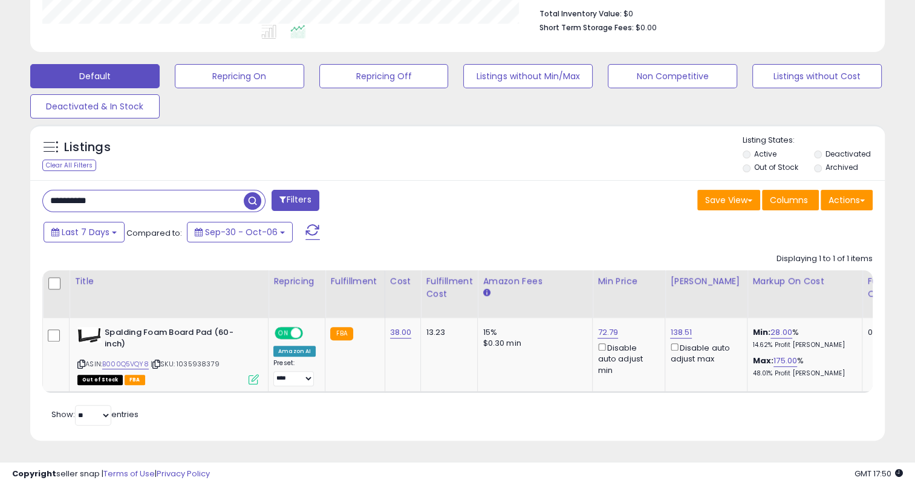
paste input "text"
click at [250, 194] on span "button" at bounding box center [253, 201] width 18 height 18
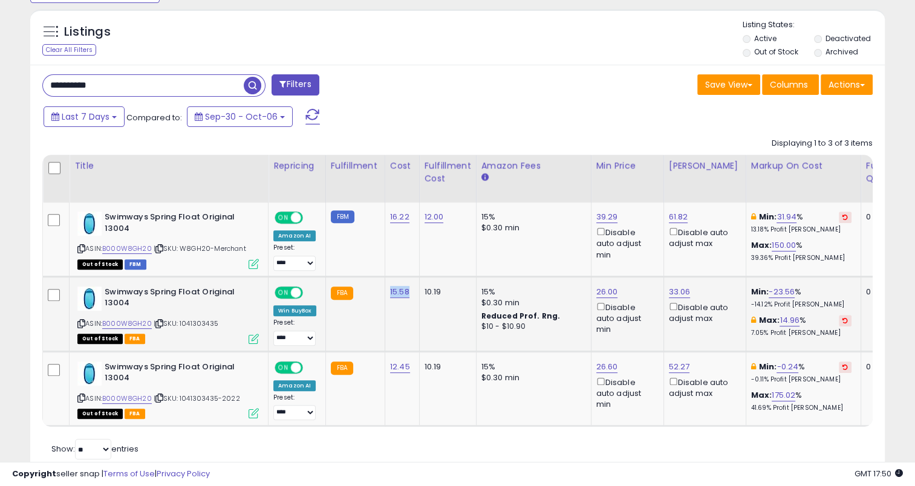
drag, startPoint x: 411, startPoint y: 293, endPoint x: 389, endPoint y: 290, distance: 21.9
click at [389, 290] on td "15.58" at bounding box center [402, 313] width 34 height 75
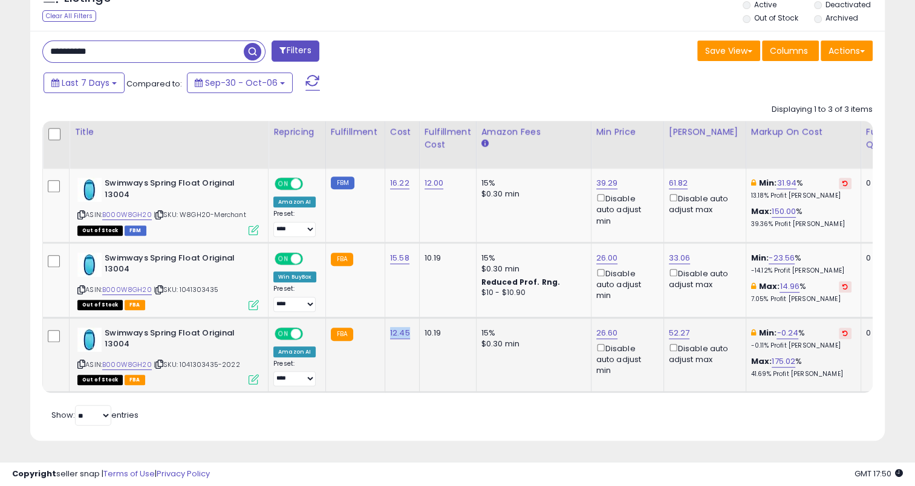
drag, startPoint x: 409, startPoint y: 322, endPoint x: 390, endPoint y: 322, distance: 19.4
click at [390, 322] on td "12.45" at bounding box center [402, 355] width 34 height 75
drag, startPoint x: 134, startPoint y: 40, endPoint x: 17, endPoint y: 39, distance: 117.4
click at [13, 41] on div "**********" at bounding box center [457, 20] width 903 height 871
paste input "text"
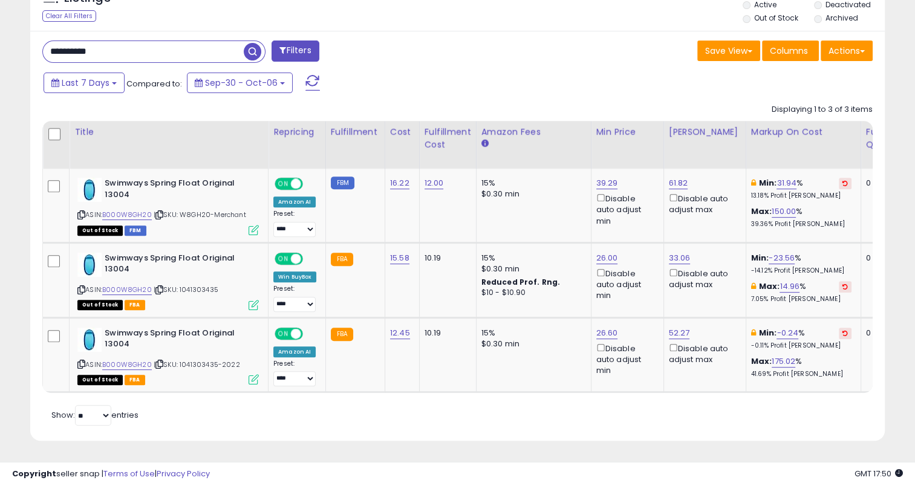
type input "**********"
click at [247, 44] on span "button" at bounding box center [253, 52] width 18 height 18
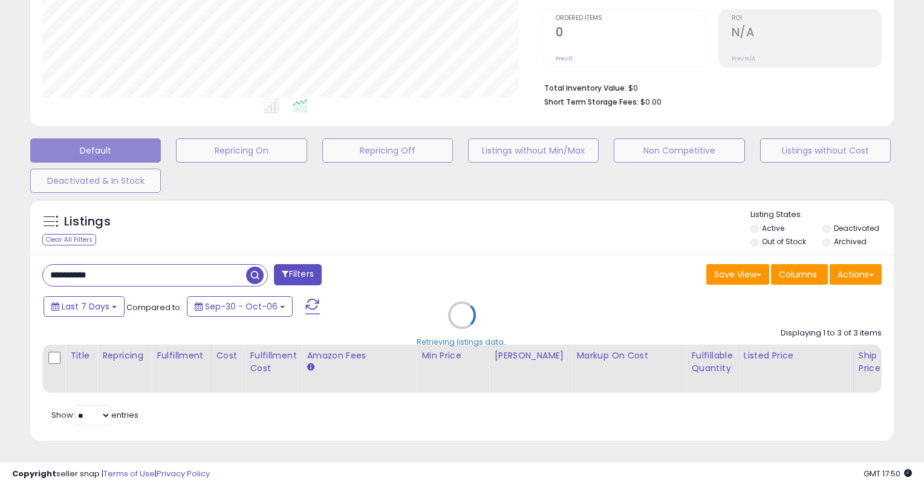
scroll to position [247, 500]
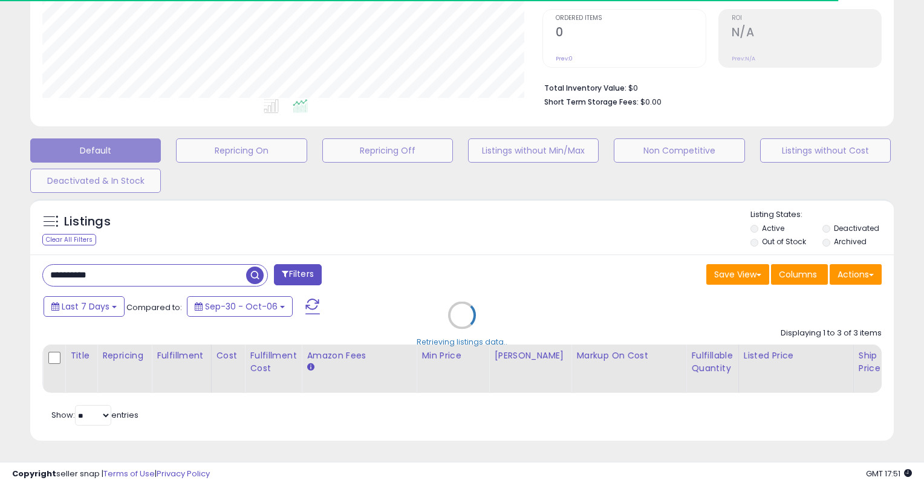
drag, startPoint x: 77, startPoint y: 266, endPoint x: 31, endPoint y: 264, distance: 46.0
click at [31, 264] on div "Retrieving listings data.." at bounding box center [462, 324] width 882 height 263
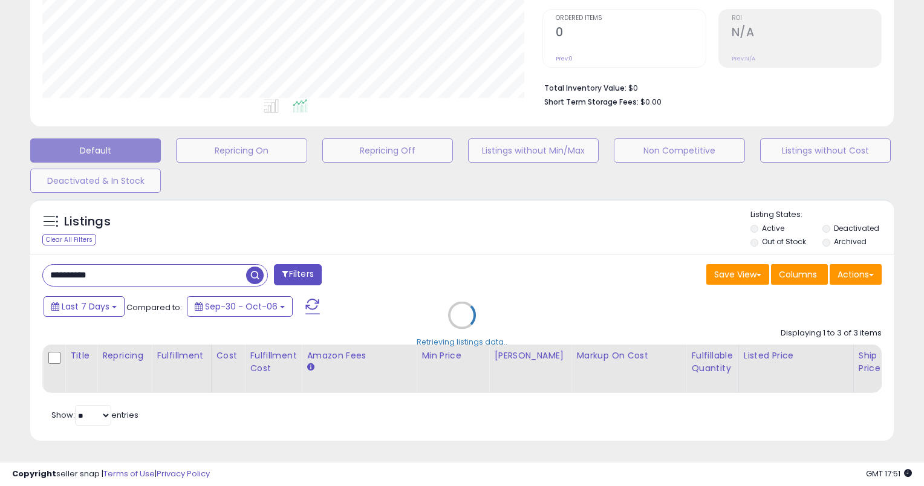
drag, startPoint x: 116, startPoint y: 267, endPoint x: 55, endPoint y: 265, distance: 60.5
click at [55, 265] on div "Retrieving listings data.." at bounding box center [462, 324] width 882 height 263
click at [118, 265] on div "Retrieving listings data.." at bounding box center [462, 324] width 882 height 263
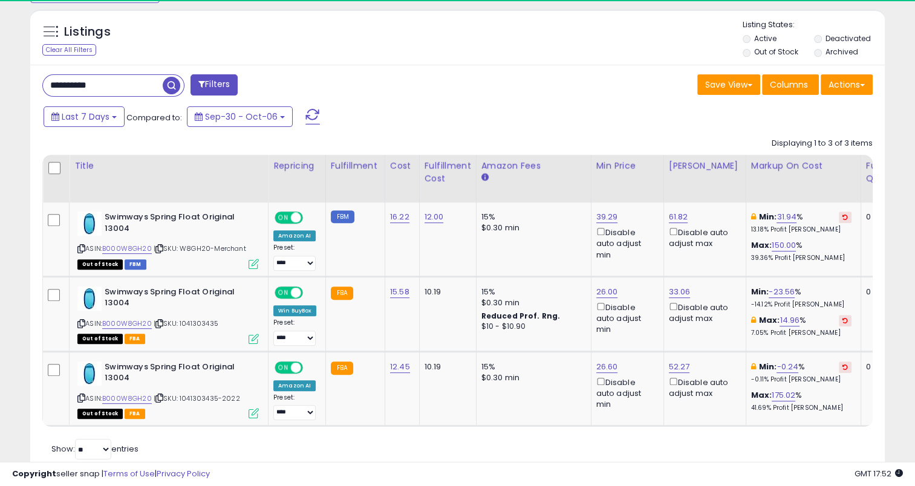
scroll to position [247, 495]
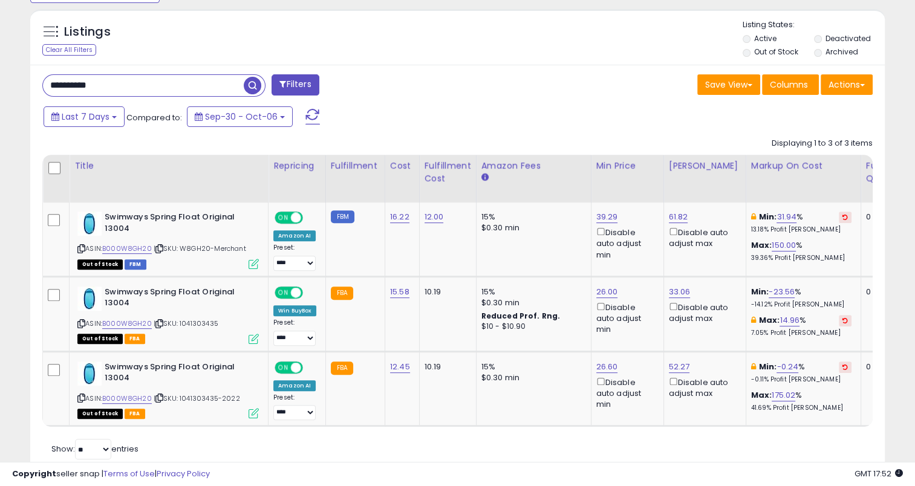
drag, startPoint x: 117, startPoint y: 85, endPoint x: 30, endPoint y: 90, distance: 87.2
click at [30, 90] on div "**********" at bounding box center [457, 270] width 855 height 411
paste input "text"
click at [252, 83] on span "button" at bounding box center [253, 86] width 18 height 18
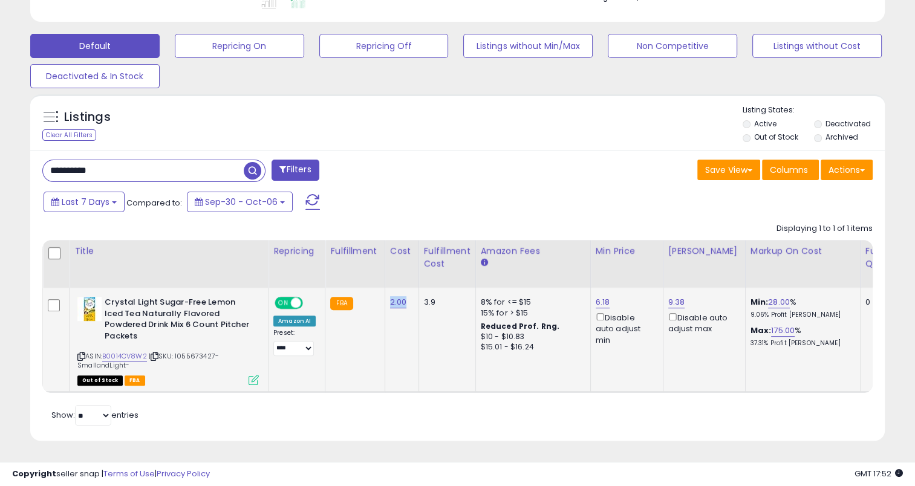
drag, startPoint x: 405, startPoint y: 295, endPoint x: 388, endPoint y: 299, distance: 17.5
click at [388, 299] on td "2.00" at bounding box center [402, 340] width 34 height 105
copy link "2.00"
click at [119, 173] on div "**********" at bounding box center [457, 296] width 855 height 292
click at [166, 162] on input "**********" at bounding box center [143, 170] width 201 height 21
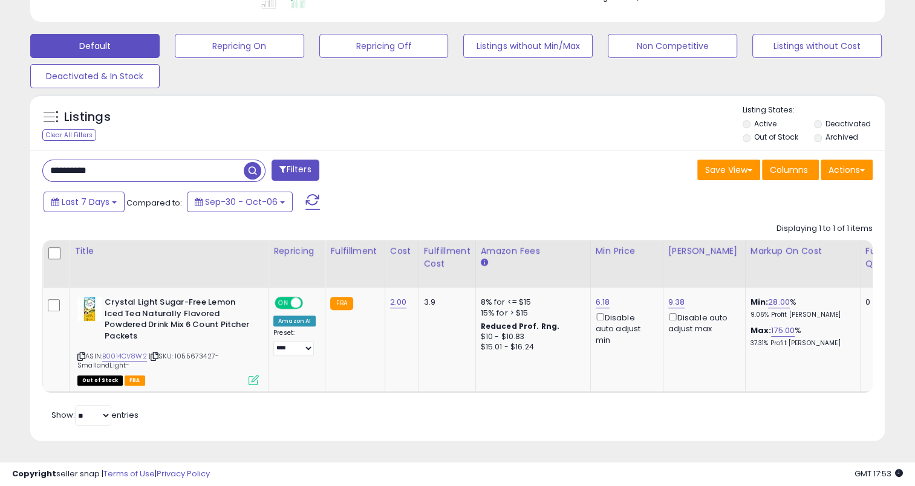
click at [166, 162] on input "**********" at bounding box center [143, 170] width 201 height 21
paste input "text"
click at [255, 162] on span "button" at bounding box center [253, 171] width 18 height 18
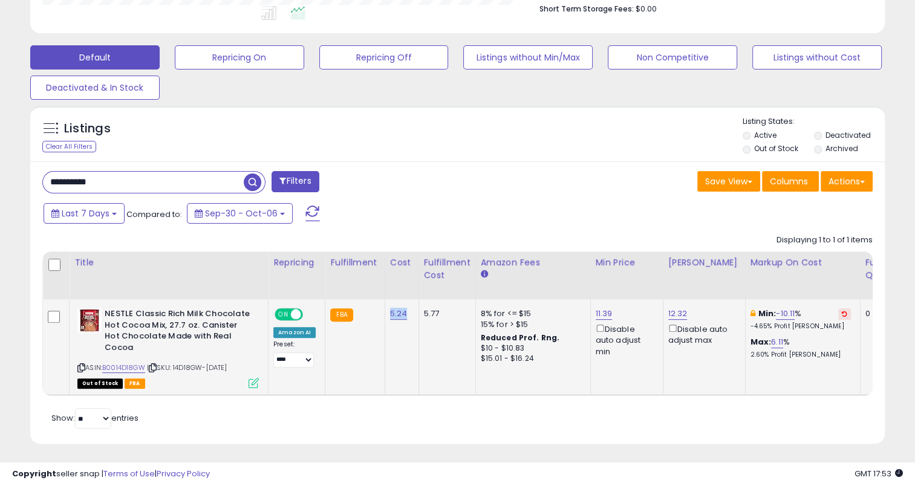
drag, startPoint x: 410, startPoint y: 317, endPoint x: 384, endPoint y: 314, distance: 25.6
click at [385, 314] on td "5.24" at bounding box center [402, 347] width 34 height 96
copy link "5.24"
drag, startPoint x: 157, startPoint y: 181, endPoint x: 20, endPoint y: 186, distance: 136.8
click at [20, 186] on div "**********" at bounding box center [457, 88] width 903 height 744
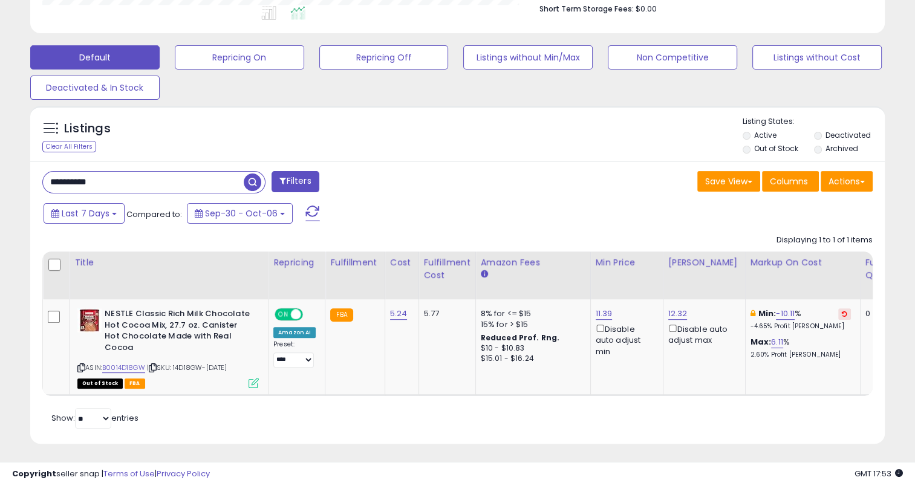
paste input "text"
click at [258, 179] on span "button" at bounding box center [253, 183] width 18 height 18
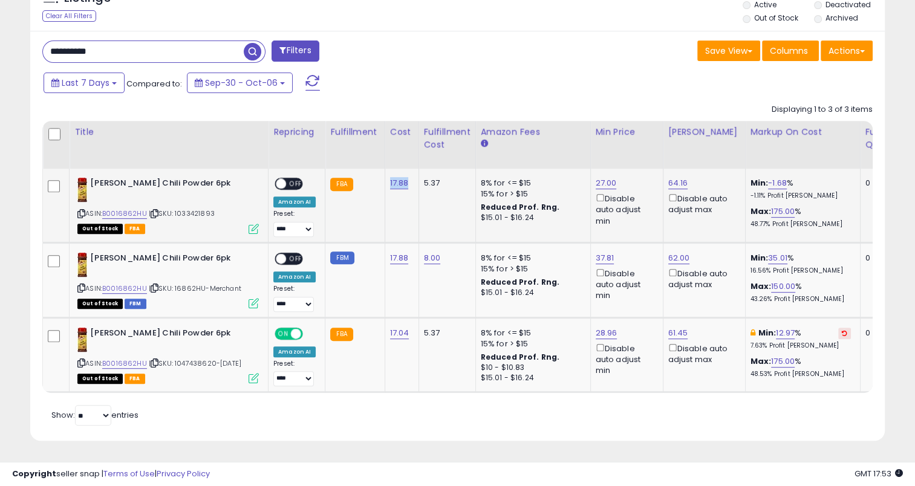
drag, startPoint x: 407, startPoint y: 174, endPoint x: 385, endPoint y: 172, distance: 21.3
click at [385, 172] on td "17.88" at bounding box center [402, 206] width 34 height 74
copy link "17.88"
drag, startPoint x: 411, startPoint y: 249, endPoint x: 386, endPoint y: 247, distance: 24.8
click at [386, 247] on td "17.88" at bounding box center [402, 280] width 34 height 75
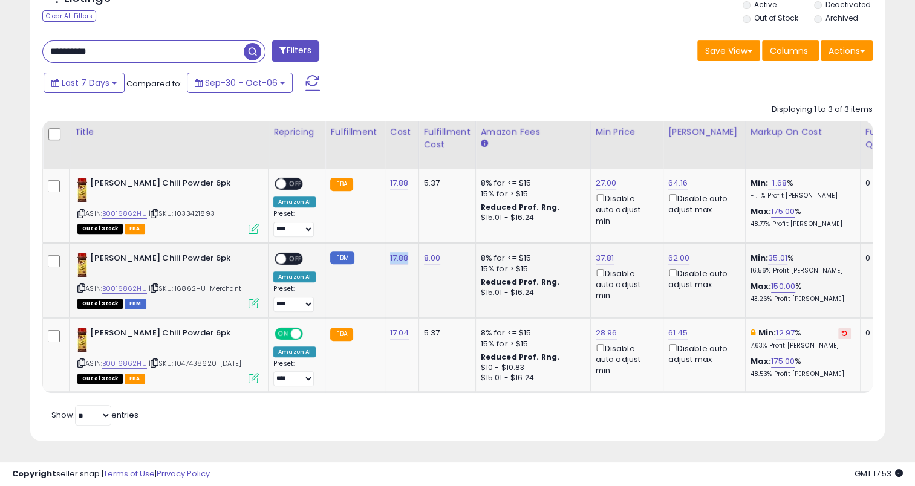
copy link "17.88"
drag, startPoint x: 138, startPoint y: 40, endPoint x: 33, endPoint y: 46, distance: 105.4
click at [33, 46] on div "**********" at bounding box center [245, 53] width 425 height 24
paste input "text"
click at [250, 44] on span "button" at bounding box center [253, 52] width 18 height 18
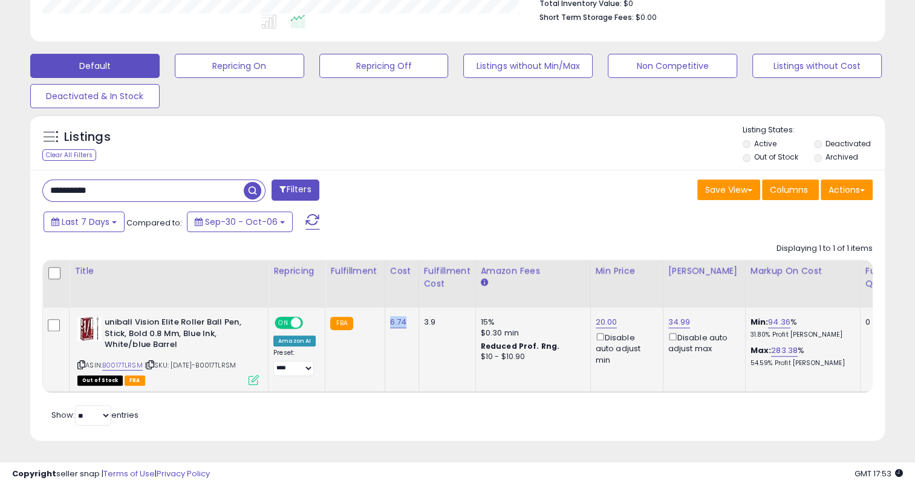
drag, startPoint x: 405, startPoint y: 313, endPoint x: 387, endPoint y: 313, distance: 17.6
click at [387, 313] on td "6.74" at bounding box center [402, 350] width 34 height 85
copy link "6.74"
drag, startPoint x: 82, startPoint y: 184, endPoint x: 48, endPoint y: 185, distance: 33.9
click at [48, 185] on input "**********" at bounding box center [143, 190] width 201 height 21
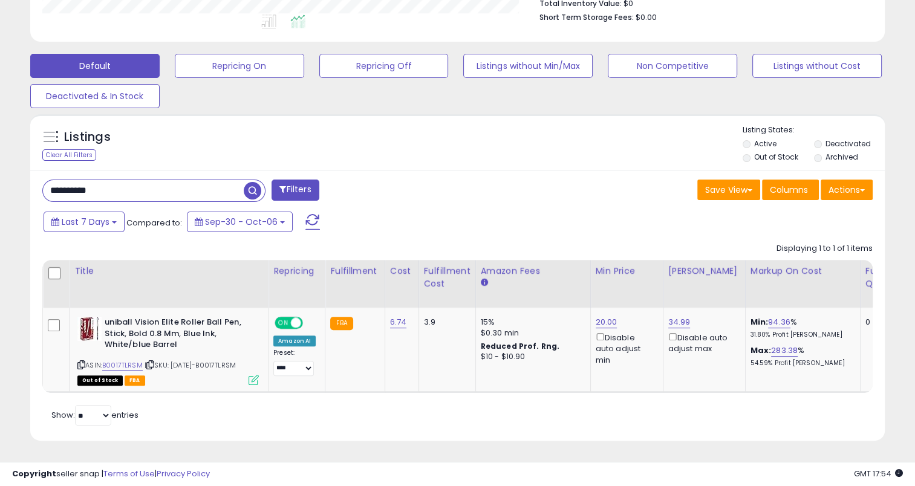
paste input "text"
click at [251, 183] on span "button" at bounding box center [253, 191] width 18 height 18
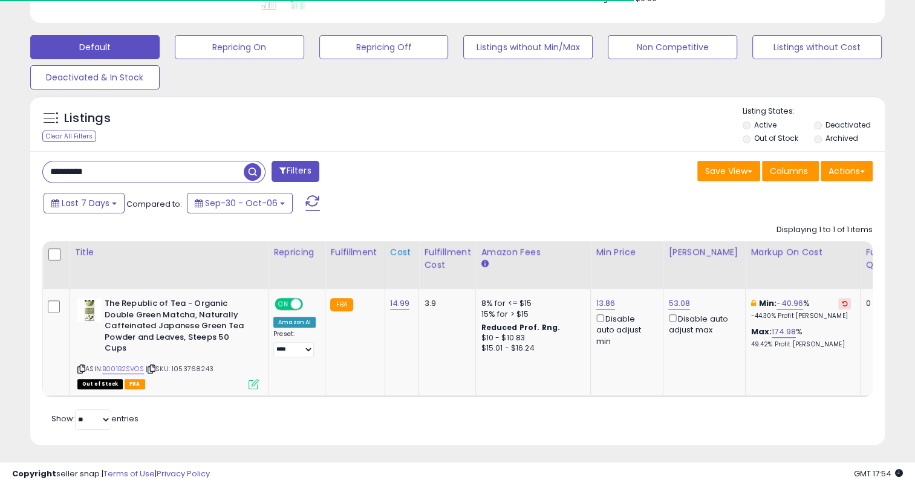
scroll to position [347, 0]
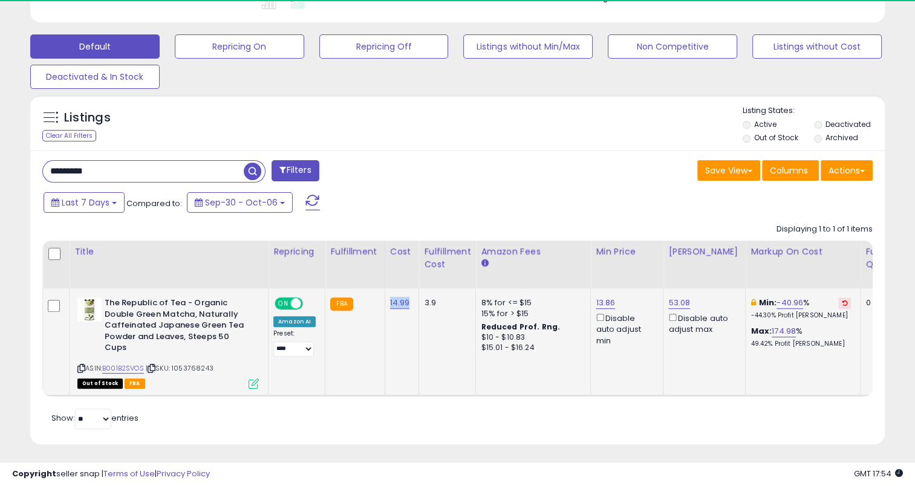
drag, startPoint x: 410, startPoint y: 302, endPoint x: 385, endPoint y: 304, distance: 25.5
click at [385, 304] on td "14.99" at bounding box center [402, 342] width 34 height 107
copy link "14.99"
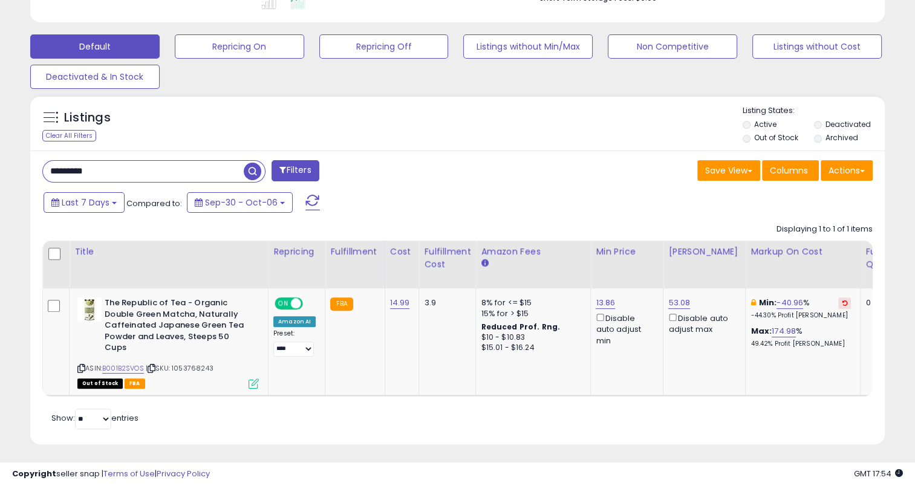
drag, startPoint x: 105, startPoint y: 172, endPoint x: 42, endPoint y: 177, distance: 62.5
click at [43, 177] on input "*********" at bounding box center [143, 171] width 201 height 21
paste input "*"
click at [253, 167] on span "button" at bounding box center [253, 172] width 18 height 18
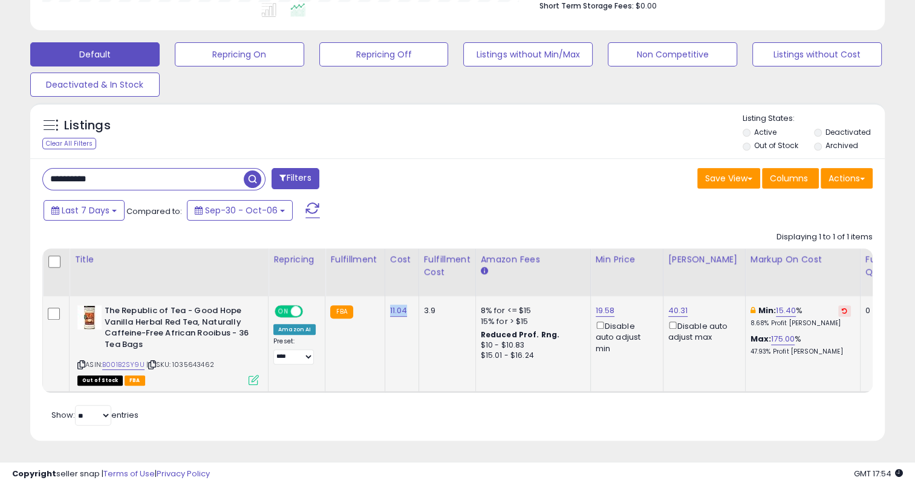
drag, startPoint x: 402, startPoint y: 303, endPoint x: 387, endPoint y: 300, distance: 15.4
click at [387, 300] on td "11.04" at bounding box center [402, 344] width 34 height 96
copy link "11.04"
drag, startPoint x: 129, startPoint y: 167, endPoint x: 51, endPoint y: 172, distance: 78.2
click at [51, 172] on input "**********" at bounding box center [143, 179] width 201 height 21
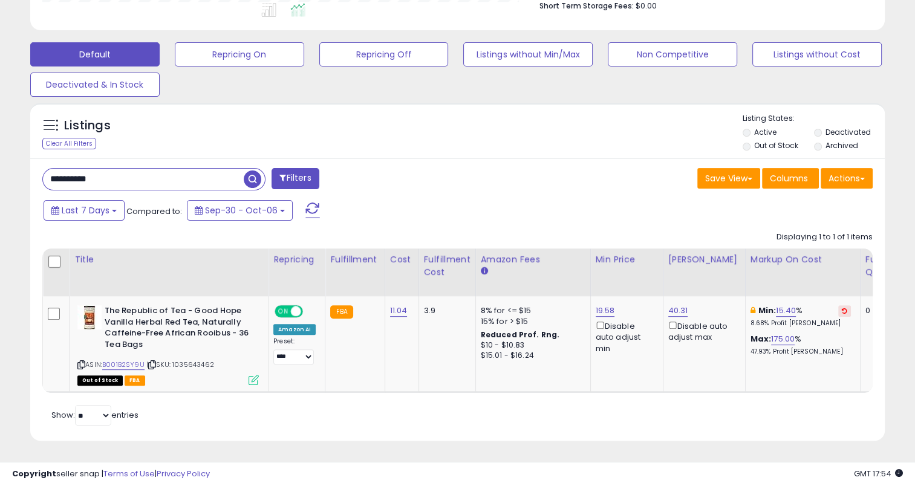
paste input "text"
click at [254, 171] on span "button" at bounding box center [253, 180] width 18 height 18
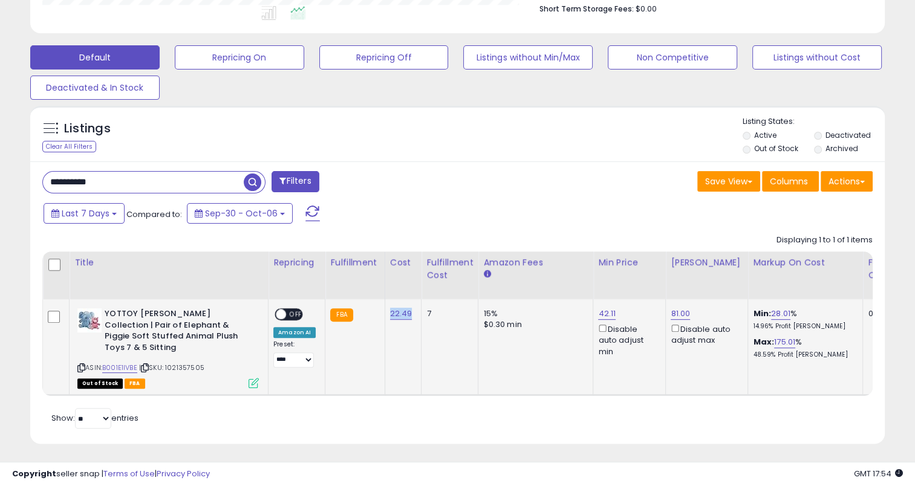
drag, startPoint x: 409, startPoint y: 312, endPoint x: 387, endPoint y: 304, distance: 23.2
click at [387, 311] on td "22.49" at bounding box center [403, 347] width 37 height 96
copy link "22.49"
drag, startPoint x: 122, startPoint y: 177, endPoint x: 92, endPoint y: 178, distance: 29.6
click at [39, 183] on div "**********" at bounding box center [245, 183] width 425 height 24
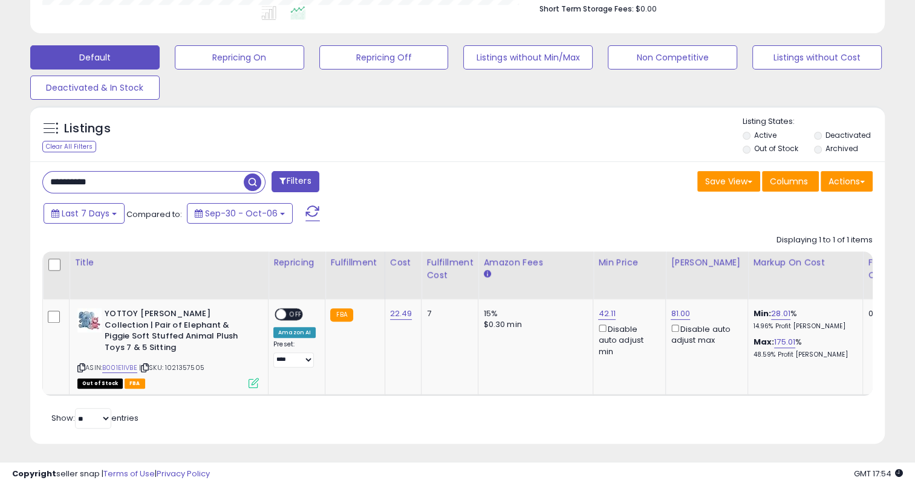
paste input "text"
click at [246, 180] on span "button" at bounding box center [253, 183] width 18 height 18
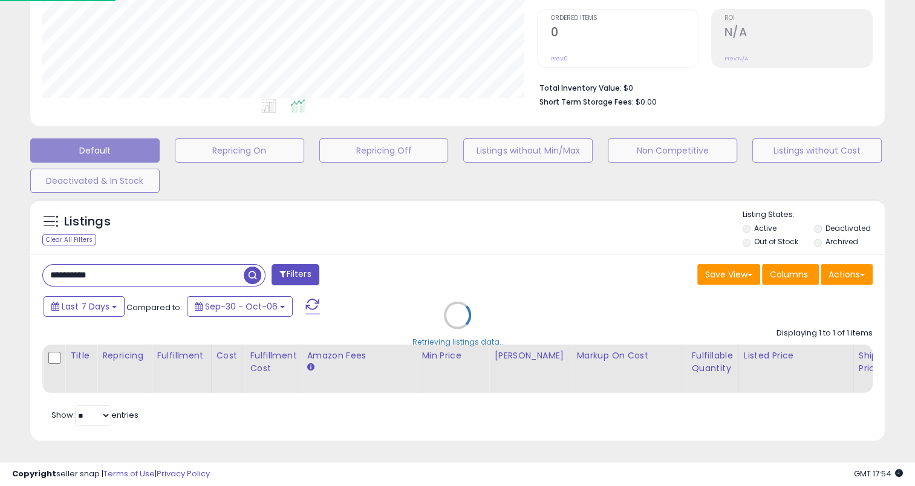
scroll to position [0, 0]
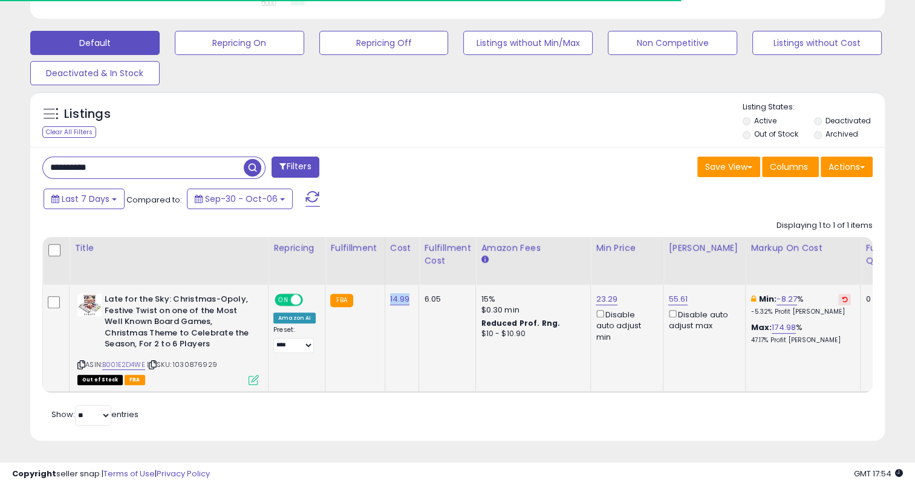
drag, startPoint x: 394, startPoint y: 289, endPoint x: 386, endPoint y: 286, distance: 8.4
click at [386, 286] on td "14.99" at bounding box center [402, 338] width 34 height 107
copy link "14.99"
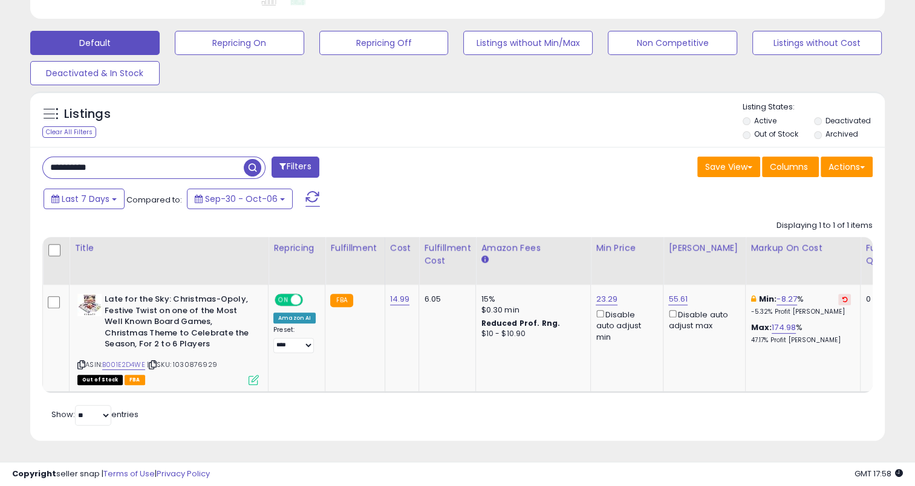
drag, startPoint x: 122, startPoint y: 157, endPoint x: 37, endPoint y: 162, distance: 85.5
click at [37, 162] on div "**********" at bounding box center [245, 169] width 425 height 24
paste input "text"
click at [260, 159] on span "button" at bounding box center [253, 168] width 18 height 18
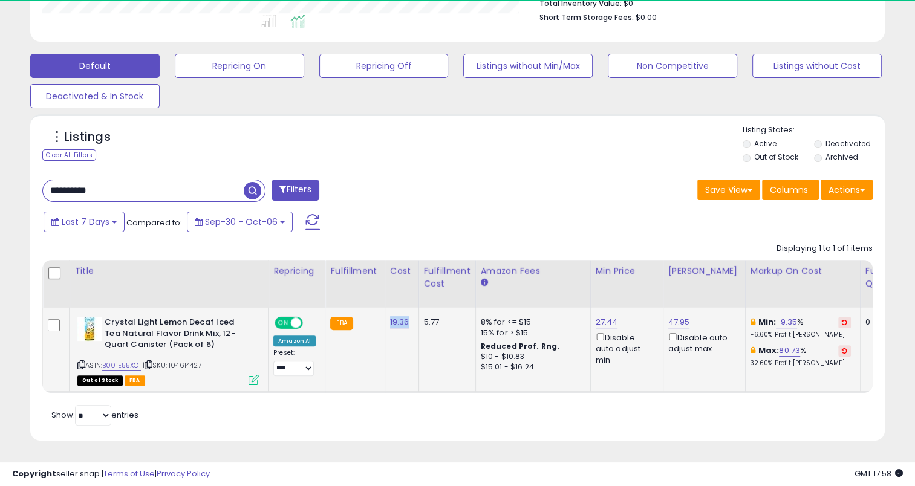
drag, startPoint x: 407, startPoint y: 317, endPoint x: 387, endPoint y: 309, distance: 20.9
click at [387, 309] on td "19.36" at bounding box center [402, 350] width 34 height 85
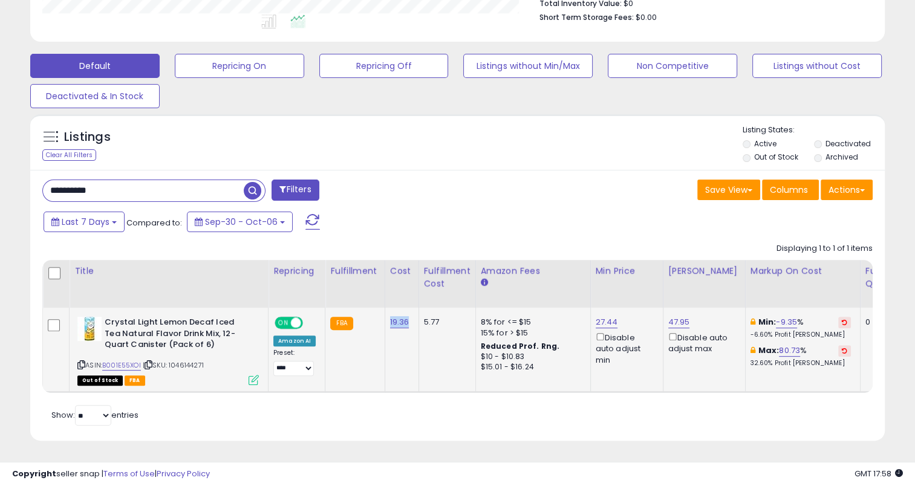
copy link "19.36"
drag, startPoint x: 111, startPoint y: 190, endPoint x: 27, endPoint y: 191, distance: 84.7
click at [27, 191] on div "Listings Clear All Filters" at bounding box center [457, 282] width 873 height 348
paste input "text"
click at [253, 182] on span "button" at bounding box center [253, 191] width 18 height 18
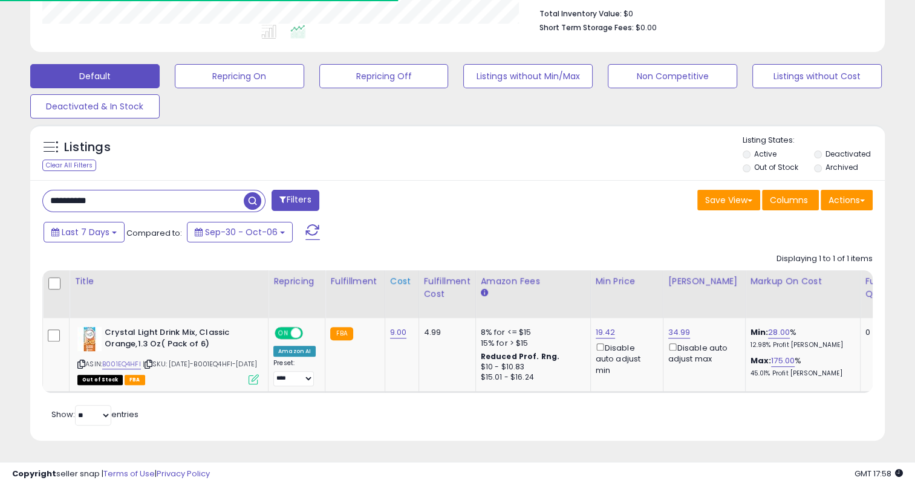
scroll to position [333, 0]
drag, startPoint x: 395, startPoint y: 319, endPoint x: 385, endPoint y: 315, distance: 10.8
click at [385, 318] on td "9.00" at bounding box center [402, 355] width 34 height 74
drag, startPoint x: 103, startPoint y: 191, endPoint x: 29, endPoint y: 191, distance: 73.8
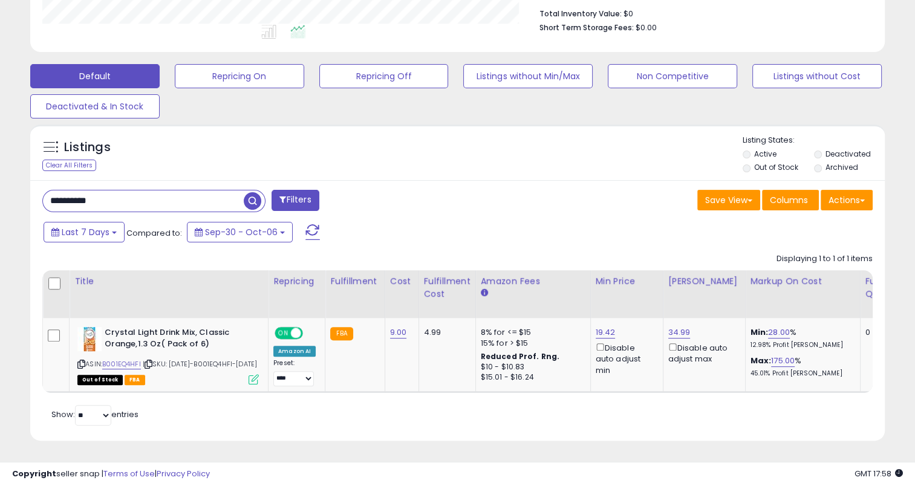
click at [29, 191] on div "Listings Clear All Filters" at bounding box center [457, 288] width 873 height 338
paste input "text"
click at [253, 192] on span "button" at bounding box center [253, 201] width 18 height 18
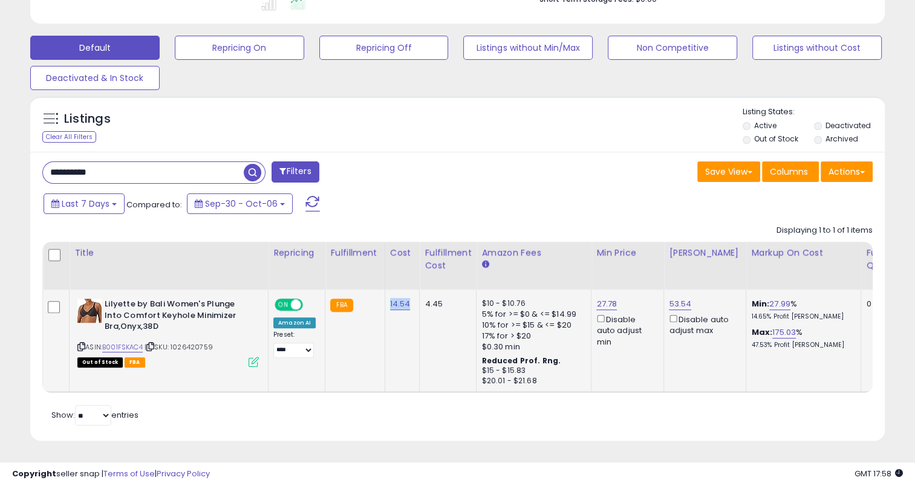
drag, startPoint x: 397, startPoint y: 299, endPoint x: 385, endPoint y: 300, distance: 12.1
click at [385, 300] on td "14.54" at bounding box center [402, 341] width 35 height 102
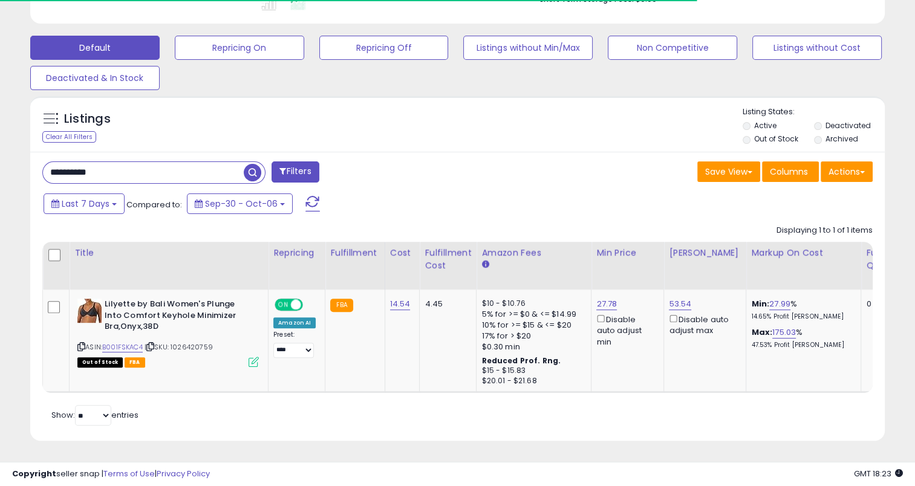
drag, startPoint x: 108, startPoint y: 160, endPoint x: 42, endPoint y: 161, distance: 66.0
click at [43, 162] on input "**********" at bounding box center [143, 172] width 201 height 21
paste input "text"
click at [251, 164] on span "button" at bounding box center [253, 173] width 18 height 18
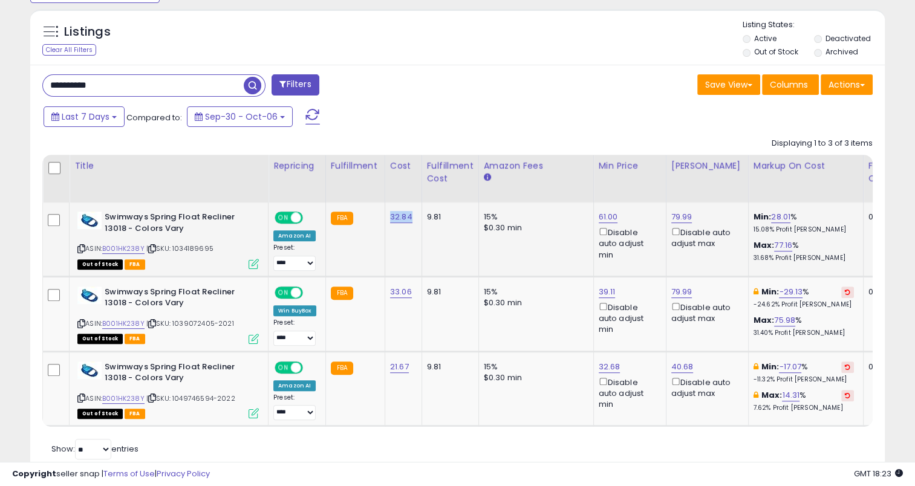
drag, startPoint x: 411, startPoint y: 220, endPoint x: 388, endPoint y: 217, distance: 22.6
click at [388, 217] on td "32.84" at bounding box center [403, 240] width 37 height 74
drag, startPoint x: 116, startPoint y: 86, endPoint x: 44, endPoint y: 93, distance: 72.3
click at [44, 93] on input "**********" at bounding box center [143, 85] width 201 height 21
paste input "text"
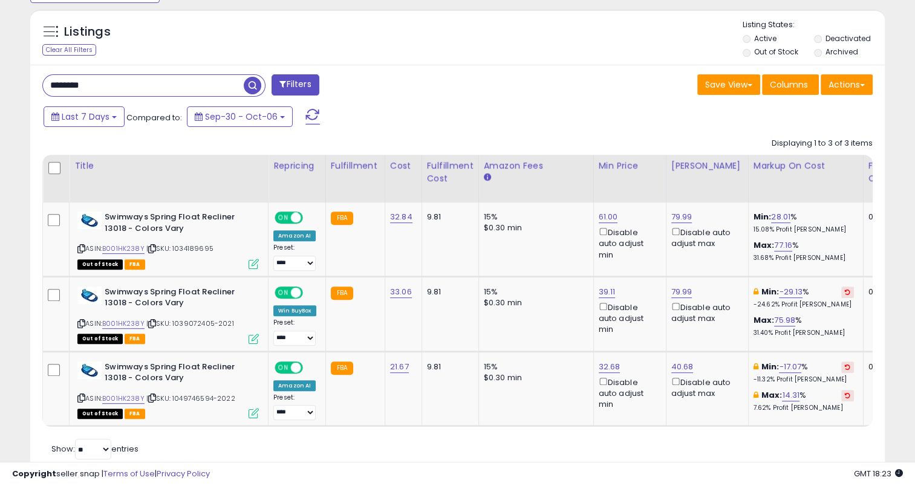
click at [249, 88] on span "button" at bounding box center [253, 86] width 18 height 18
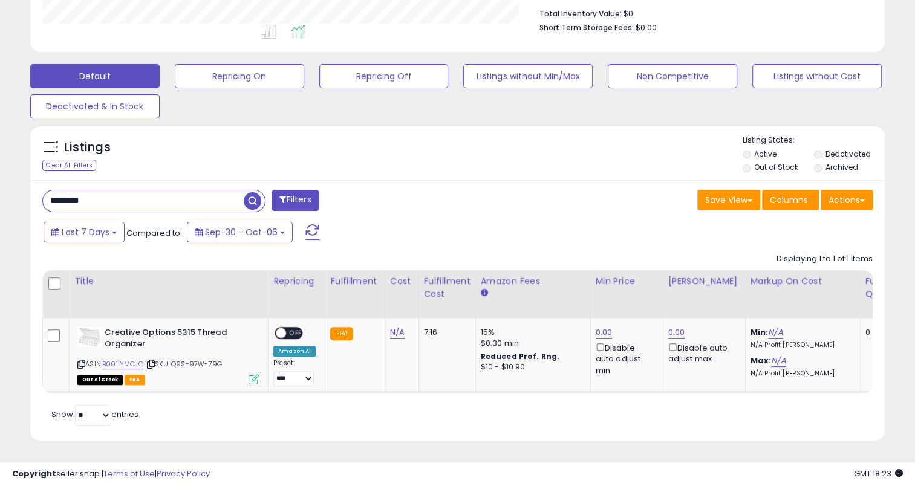
scroll to position [325, 0]
drag, startPoint x: 98, startPoint y: 194, endPoint x: 36, endPoint y: 198, distance: 61.9
click at [36, 198] on div "******** Filters" at bounding box center [245, 202] width 425 height 24
paste input "**"
click at [250, 192] on span "button" at bounding box center [253, 201] width 18 height 18
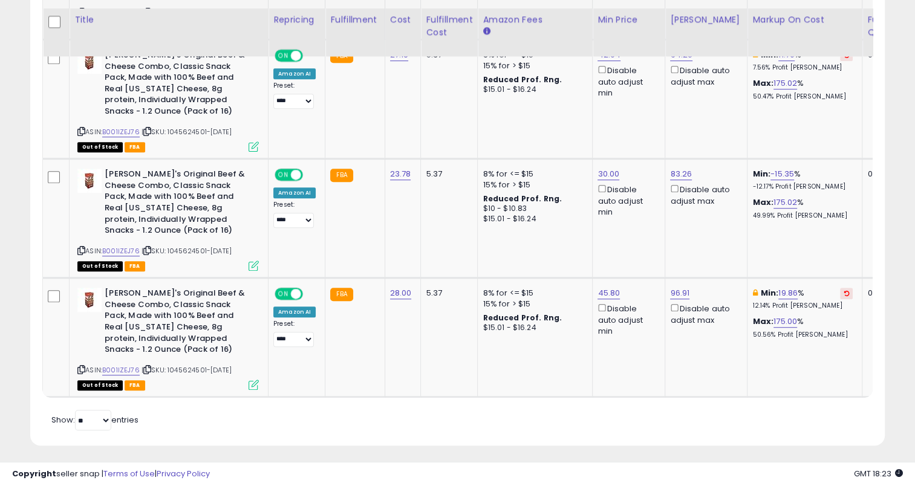
scroll to position [735, 0]
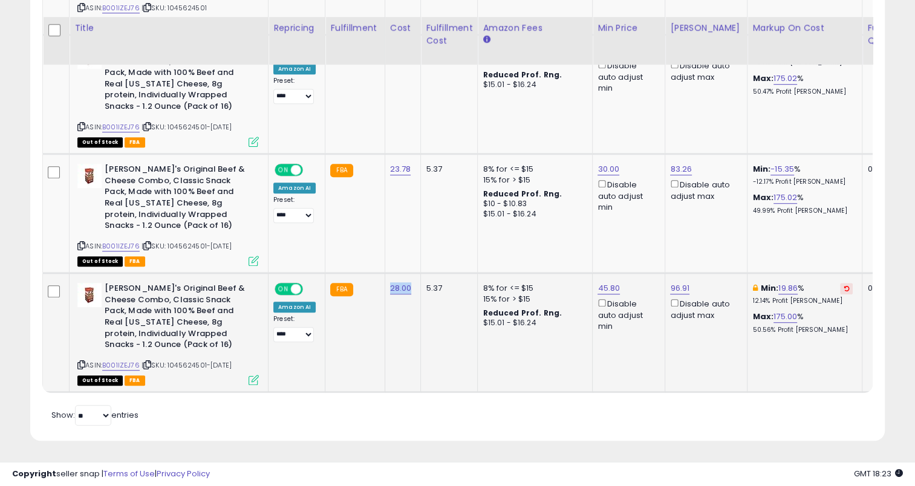
drag, startPoint x: 408, startPoint y: 284, endPoint x: 387, endPoint y: 282, distance: 21.3
click at [387, 282] on td "28.00" at bounding box center [403, 332] width 36 height 119
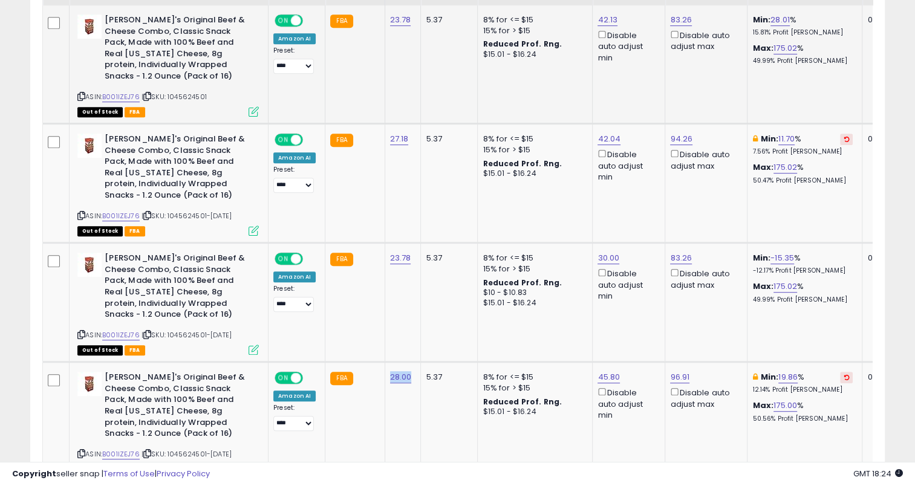
scroll to position [493, 0]
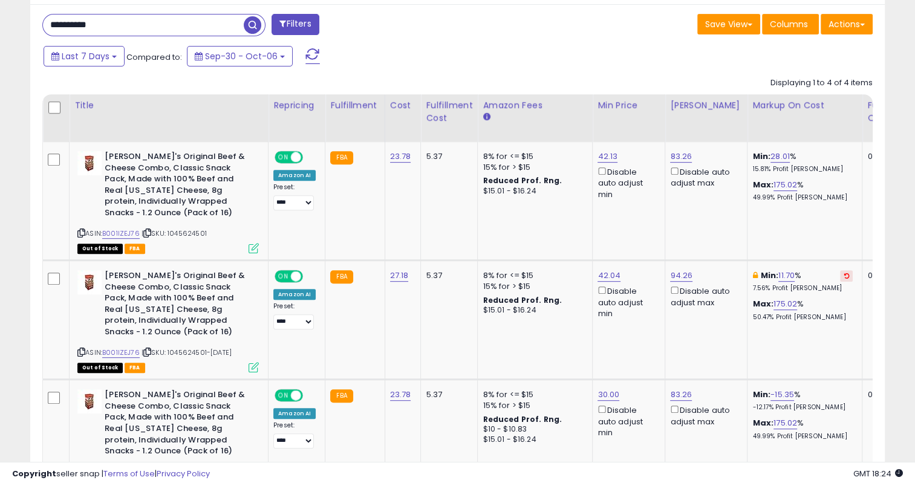
drag, startPoint x: 148, startPoint y: 27, endPoint x: 27, endPoint y: 34, distance: 121.2
click at [27, 34] on div "Listings Clear All Filters" at bounding box center [457, 313] width 873 height 740
click at [252, 22] on span "button" at bounding box center [253, 25] width 18 height 18
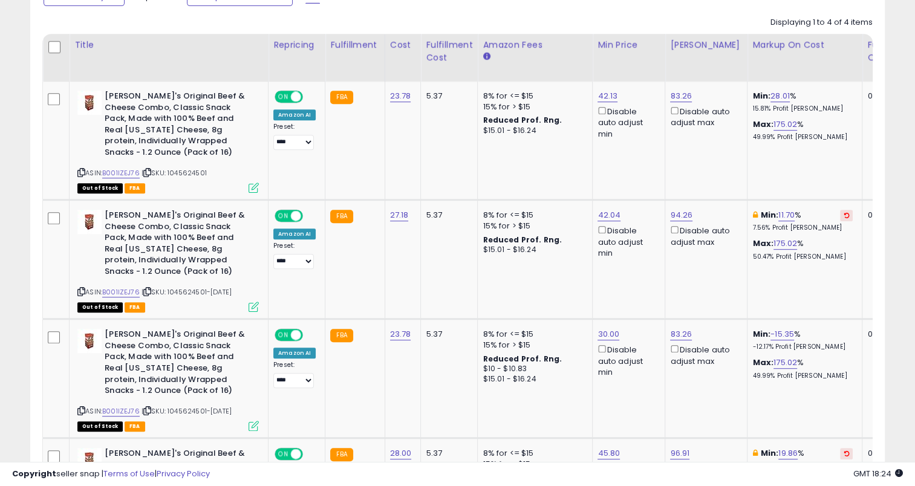
scroll to position [614, 0]
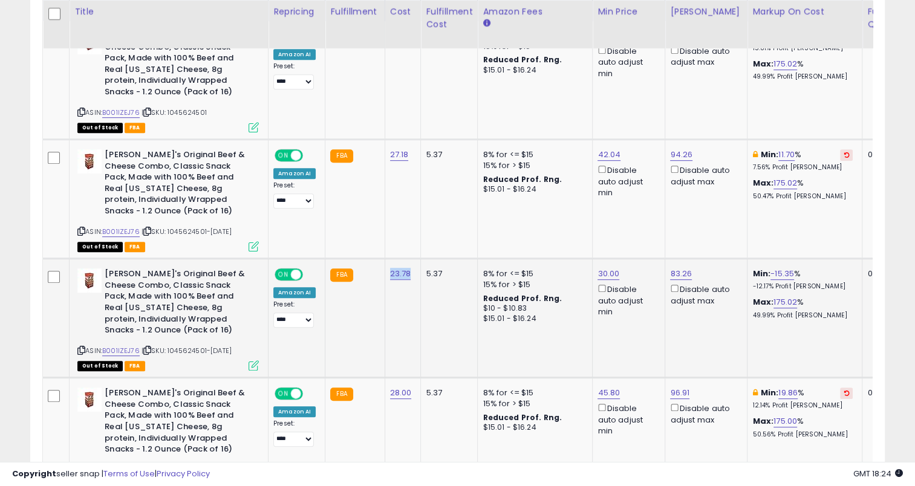
drag, startPoint x: 407, startPoint y: 287, endPoint x: 382, endPoint y: 283, distance: 25.2
click at [385, 283] on td "23.78" at bounding box center [403, 318] width 36 height 119
drag, startPoint x: 409, startPoint y: 155, endPoint x: 387, endPoint y: 154, distance: 21.8
click at [387, 154] on td "27.18" at bounding box center [403, 199] width 36 height 119
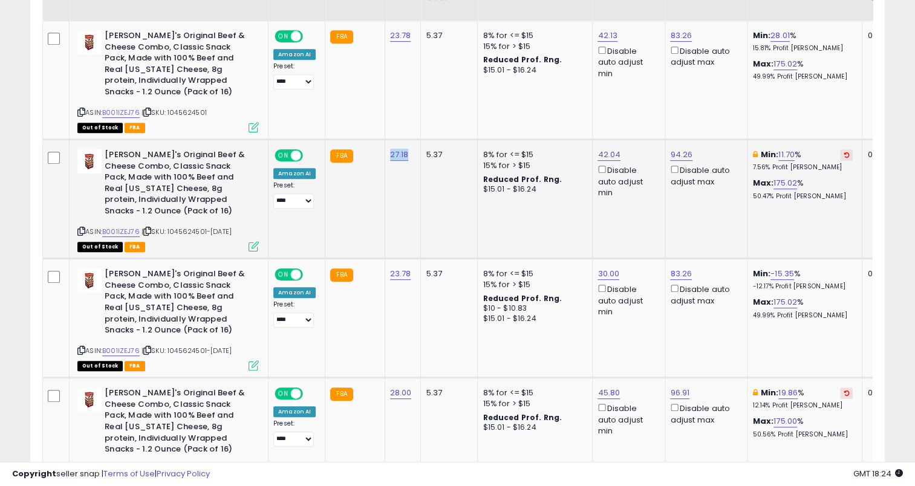
scroll to position [554, 0]
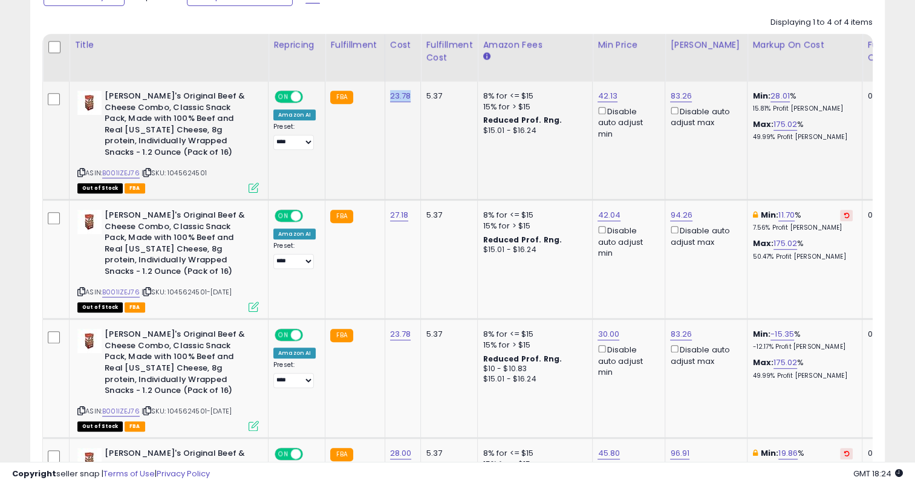
drag, startPoint x: 411, startPoint y: 100, endPoint x: 386, endPoint y: 98, distance: 24.9
click at [386, 98] on td "23.78" at bounding box center [403, 141] width 36 height 119
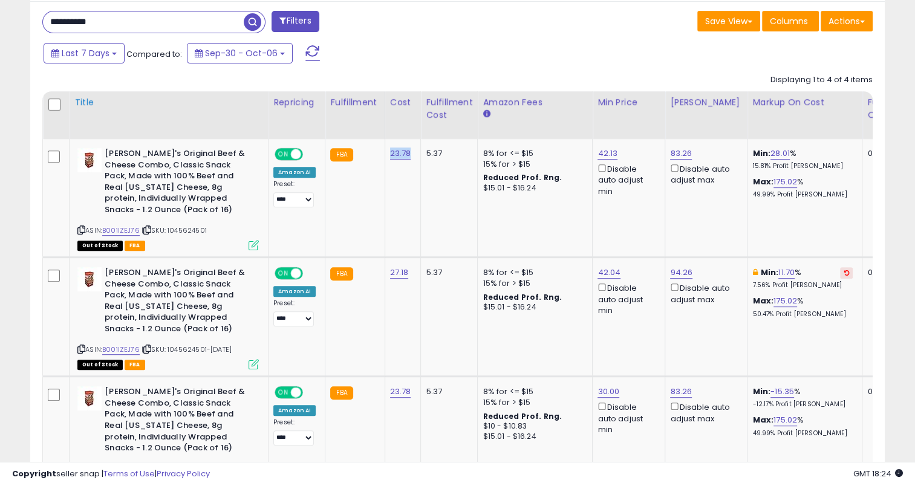
scroll to position [433, 0]
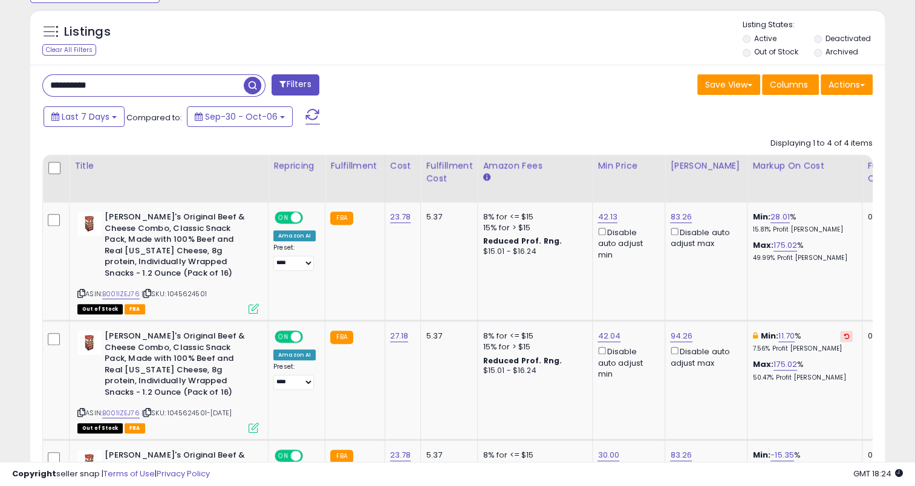
drag, startPoint x: 113, startPoint y: 78, endPoint x: 44, endPoint y: 79, distance: 69.0
click at [44, 79] on input "**********" at bounding box center [143, 85] width 201 height 21
paste input "text"
click at [249, 83] on span "button" at bounding box center [253, 86] width 18 height 18
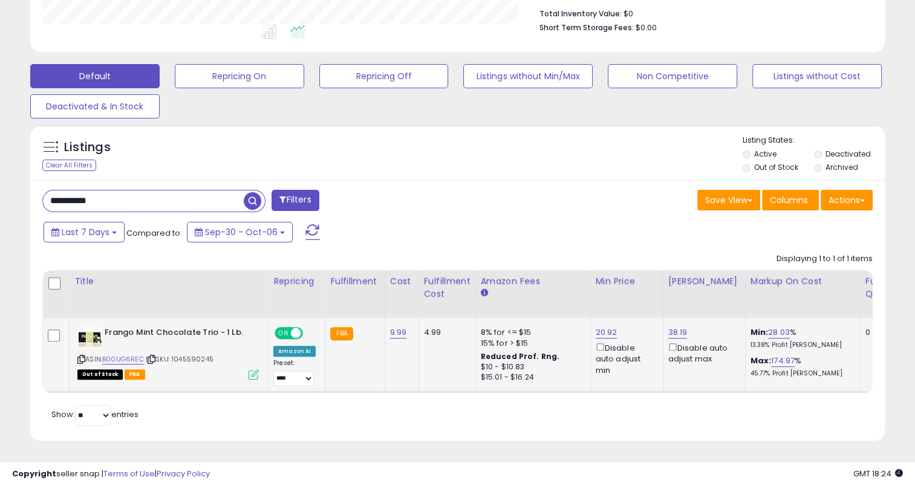
scroll to position [247, 495]
drag, startPoint x: 404, startPoint y: 322, endPoint x: 387, endPoint y: 324, distance: 17.6
click at [390, 327] on div "9.99" at bounding box center [399, 332] width 19 height 11
drag, startPoint x: 111, startPoint y: 194, endPoint x: 36, endPoint y: 192, distance: 75.0
click at [36, 192] on div "**********" at bounding box center [245, 202] width 425 height 24
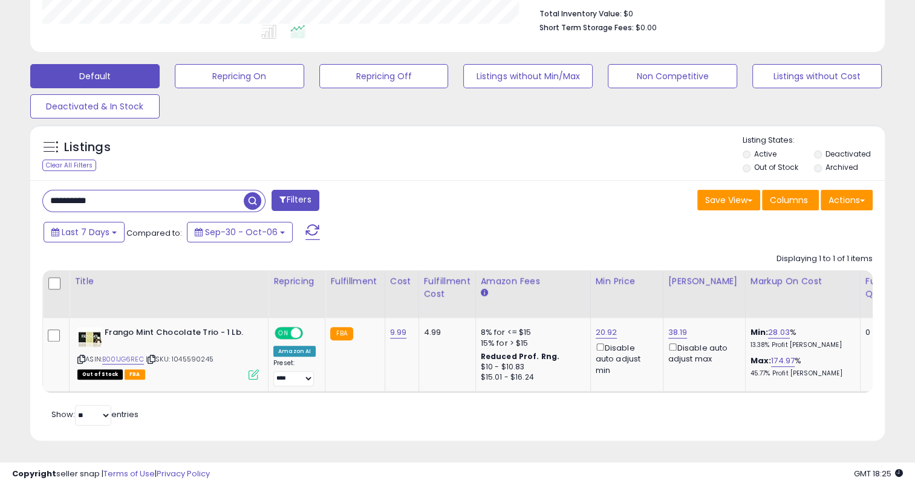
paste input "text"
click at [246, 194] on span "button" at bounding box center [253, 201] width 18 height 18
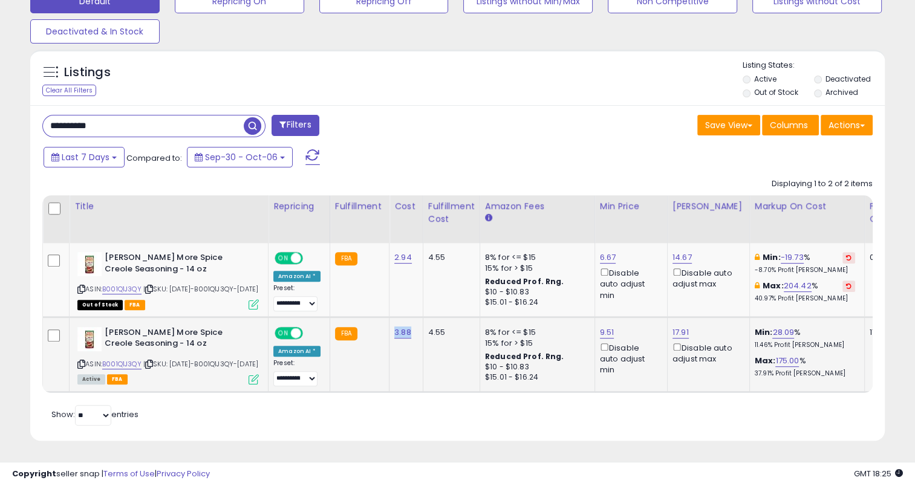
drag, startPoint x: 410, startPoint y: 322, endPoint x: 392, endPoint y: 307, distance: 23.2
click at [391, 317] on td "3.88" at bounding box center [407, 354] width 34 height 75
drag, startPoint x: 134, startPoint y: 102, endPoint x: 106, endPoint y: 96, distance: 28.5
click at [34, 115] on div "**********" at bounding box center [245, 127] width 425 height 24
paste input "text"
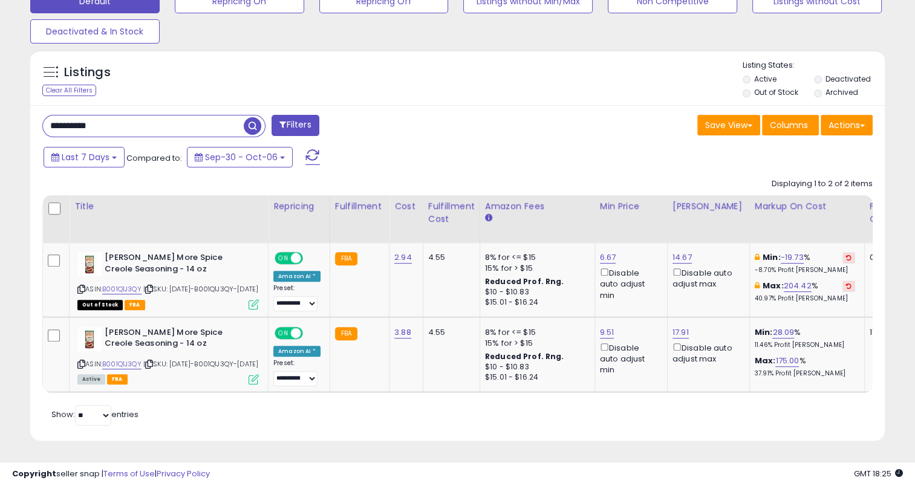
click at [257, 117] on span "button" at bounding box center [253, 126] width 18 height 18
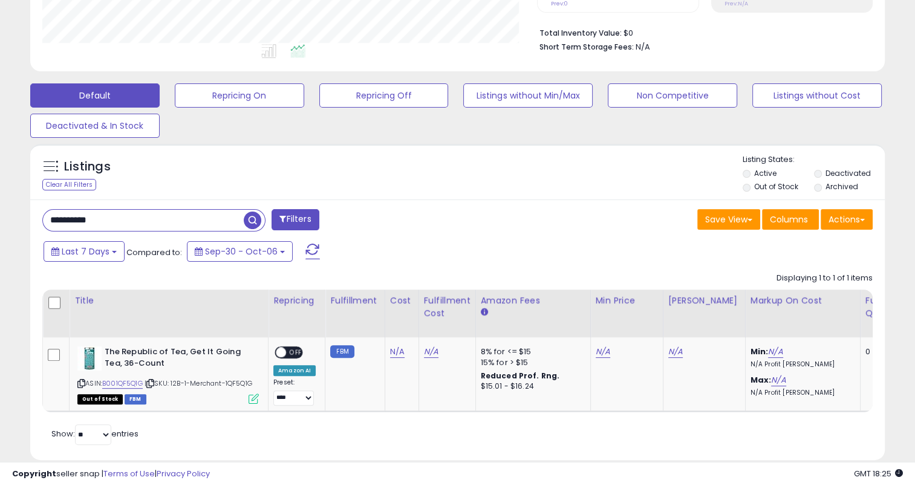
scroll to position [333, 0]
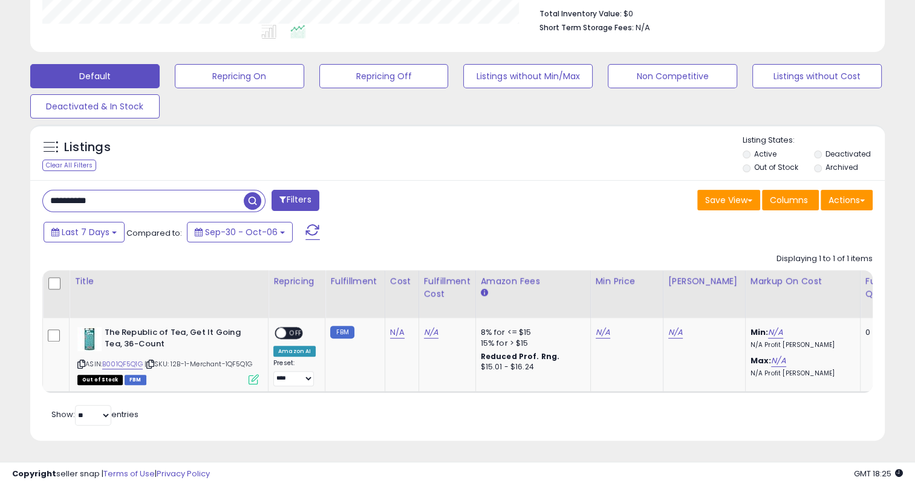
drag, startPoint x: 117, startPoint y: 186, endPoint x: 20, endPoint y: 187, distance: 97.4
click at [20, 187] on div "**********" at bounding box center [457, 95] width 903 height 722
paste input "text"
click at [248, 192] on span "button" at bounding box center [253, 201] width 18 height 18
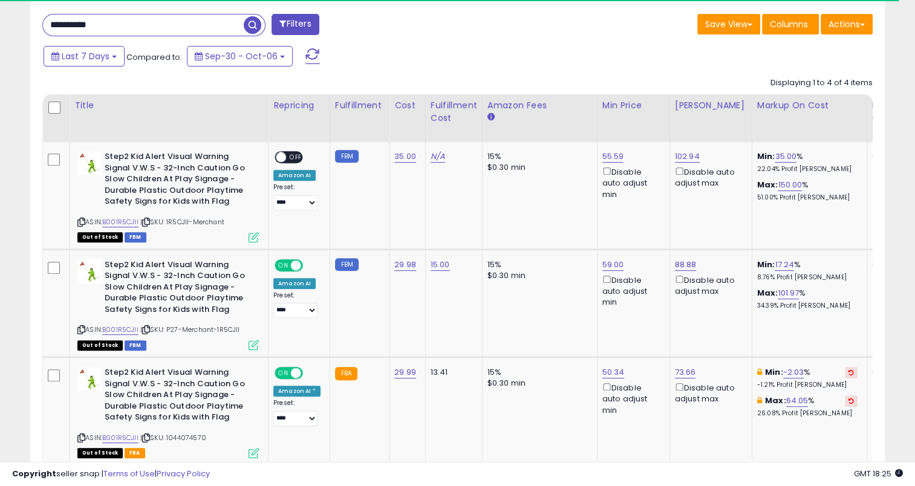
scroll to position [604716, 604469]
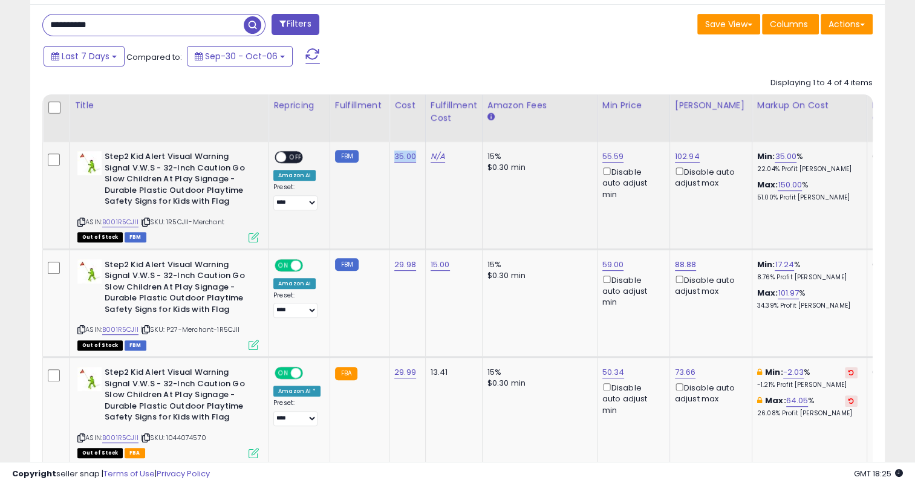
drag, startPoint x: 411, startPoint y: 155, endPoint x: 391, endPoint y: 155, distance: 20.0
click at [391, 155] on td "35.00" at bounding box center [408, 195] width 36 height 107
drag, startPoint x: 410, startPoint y: 266, endPoint x: 388, endPoint y: 267, distance: 21.8
click at [390, 267] on td "29.98" at bounding box center [408, 303] width 36 height 108
drag, startPoint x: 169, startPoint y: 26, endPoint x: 49, endPoint y: 31, distance: 120.5
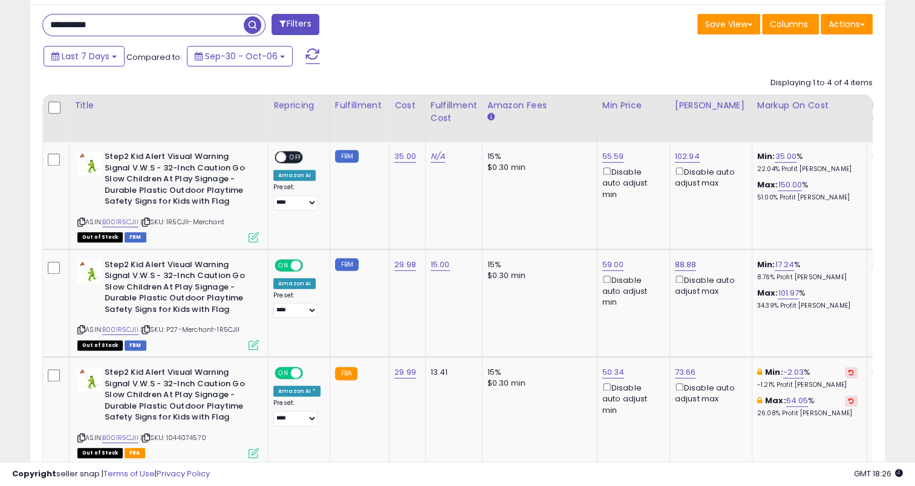
click at [49, 31] on input "**********" at bounding box center [143, 25] width 201 height 21
paste input "text"
click at [257, 24] on span "button" at bounding box center [253, 25] width 18 height 18
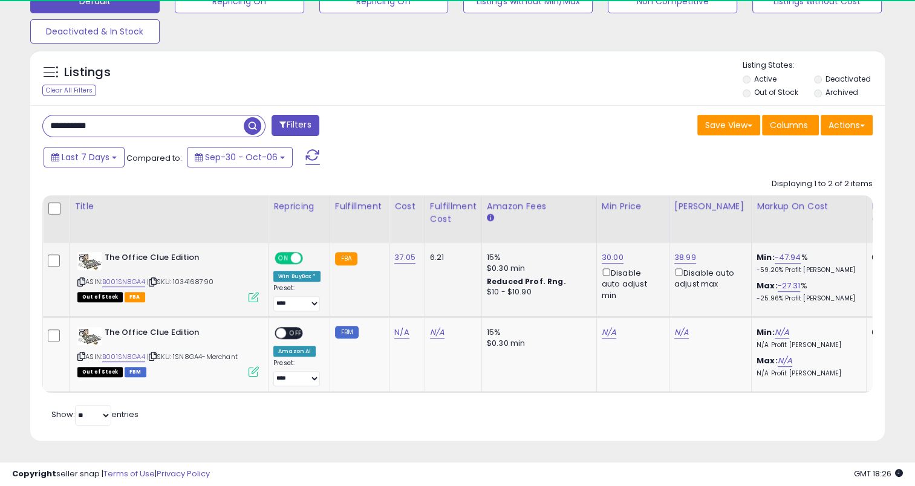
scroll to position [247, 495]
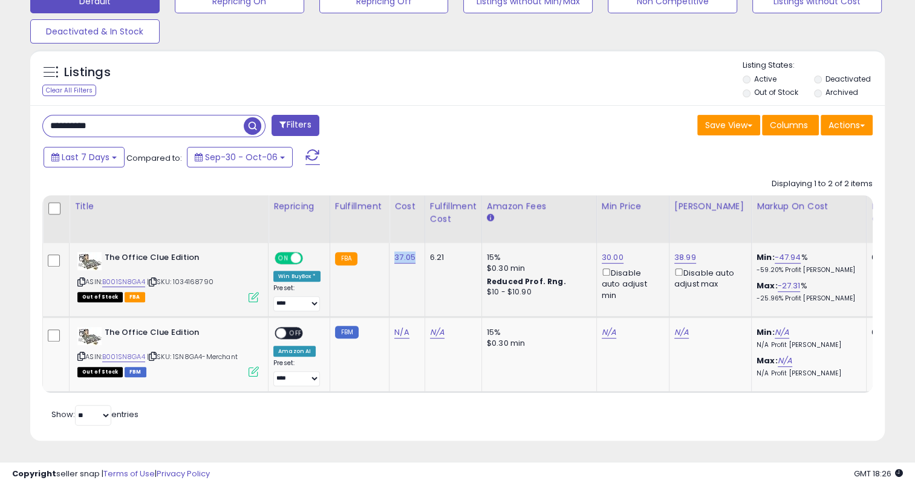
drag, startPoint x: 414, startPoint y: 253, endPoint x: 392, endPoint y: 250, distance: 22.0
click at [392, 250] on td "37.05" at bounding box center [408, 280] width 36 height 74
drag, startPoint x: 134, startPoint y: 122, endPoint x: 45, endPoint y: 126, distance: 89.1
click at [45, 126] on input "**********" at bounding box center [143, 126] width 201 height 21
paste input "text"
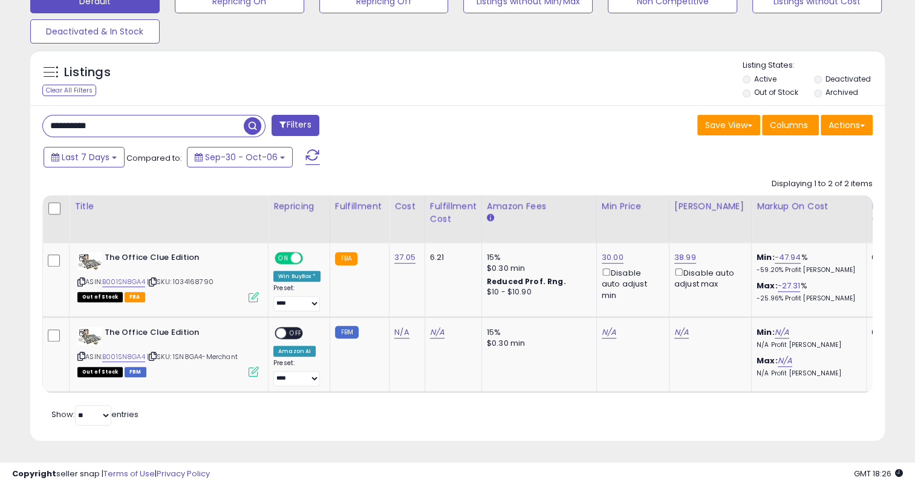
click at [247, 120] on span "button" at bounding box center [253, 126] width 18 height 18
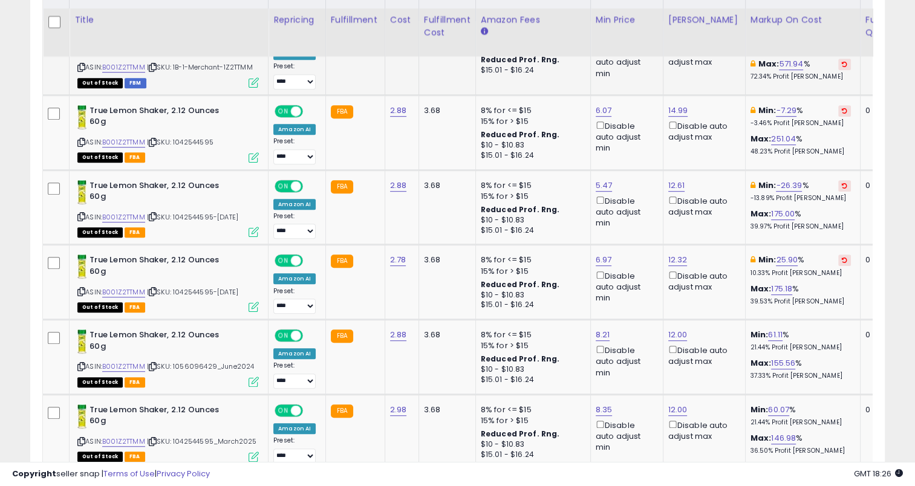
scroll to position [675, 0]
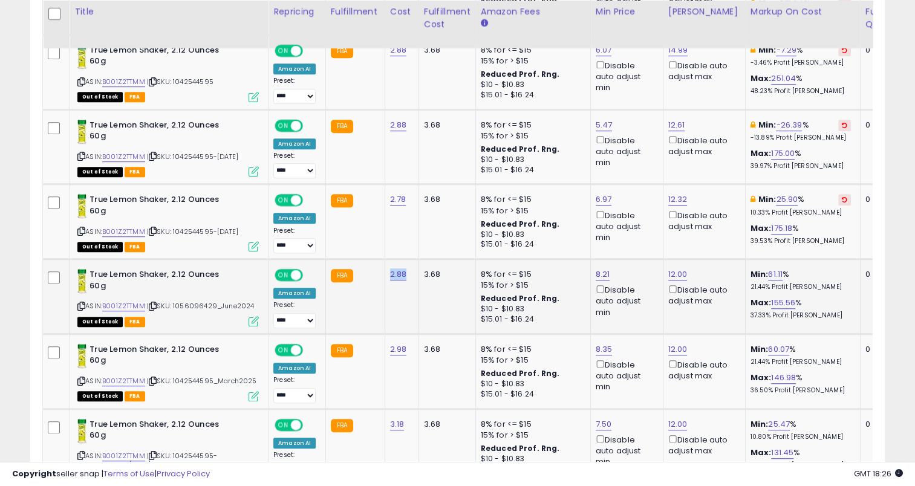
drag, startPoint x: 405, startPoint y: 290, endPoint x: 388, endPoint y: 290, distance: 16.3
click at [388, 290] on td "2.88" at bounding box center [402, 297] width 34 height 75
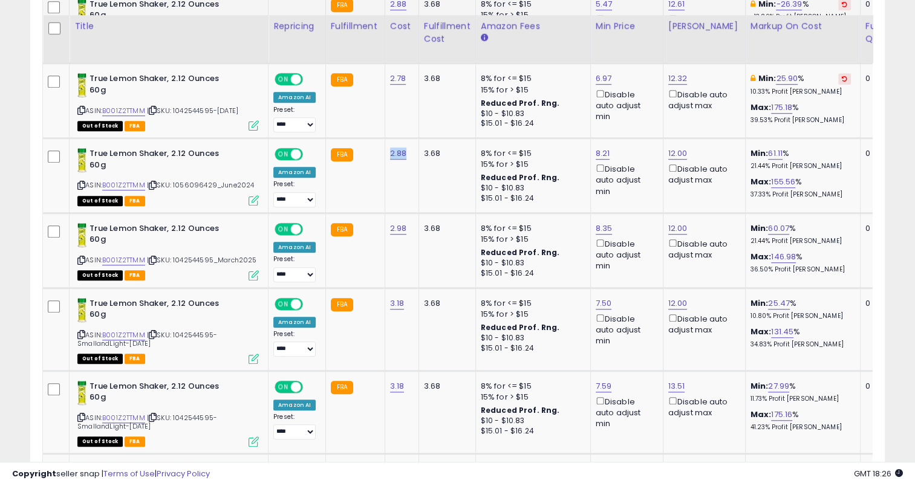
scroll to position [856, 0]
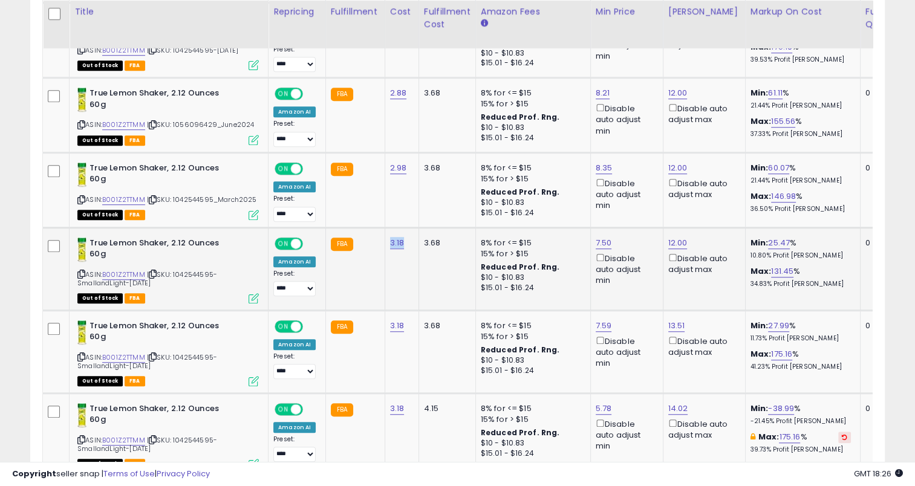
drag, startPoint x: 402, startPoint y: 261, endPoint x: 387, endPoint y: 259, distance: 14.6
click at [390, 249] on div "3.18" at bounding box center [399, 243] width 19 height 11
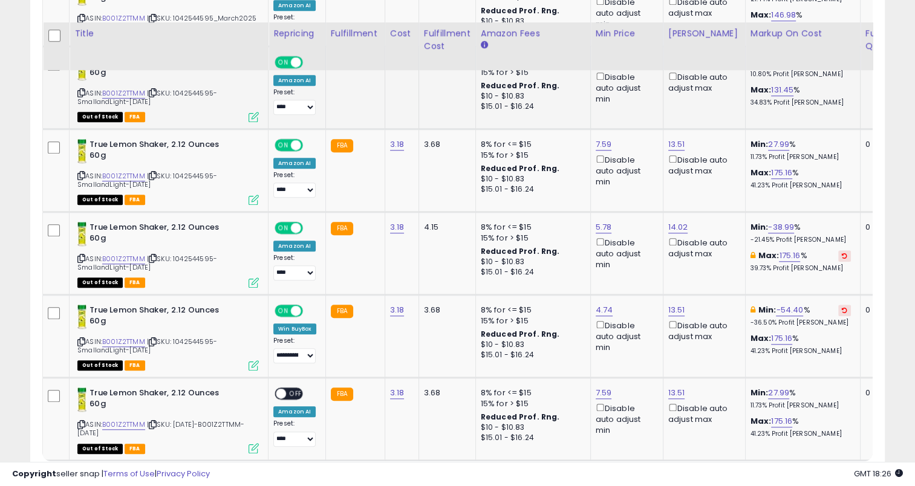
scroll to position [1098, 0]
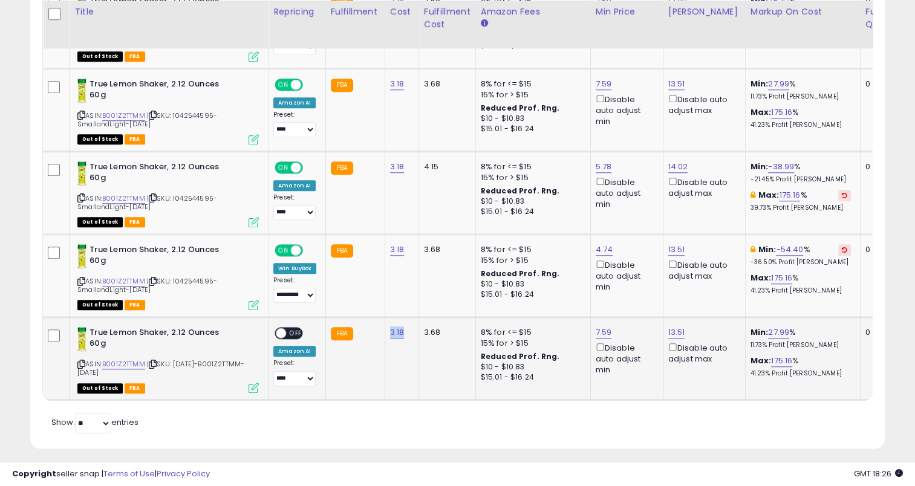
drag, startPoint x: 403, startPoint y: 350, endPoint x: 390, endPoint y: 349, distance: 13.4
click at [390, 349] on td "3.18" at bounding box center [402, 358] width 34 height 83
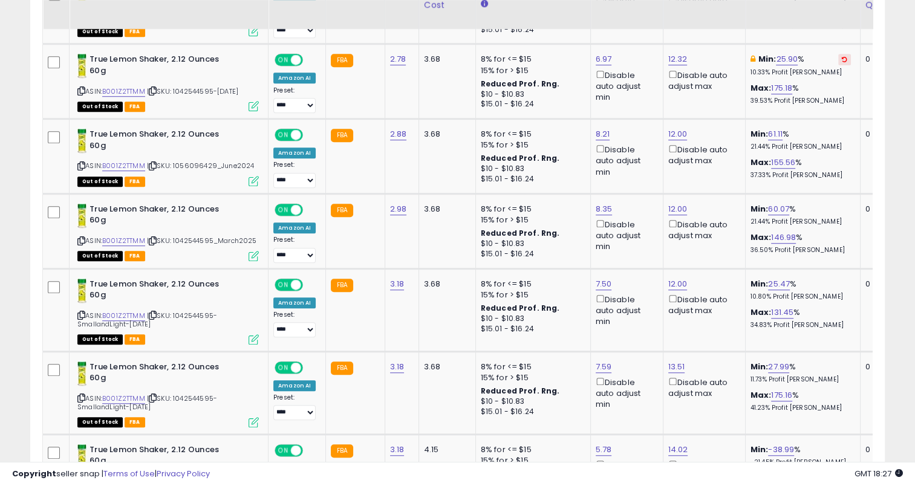
scroll to position [796, 0]
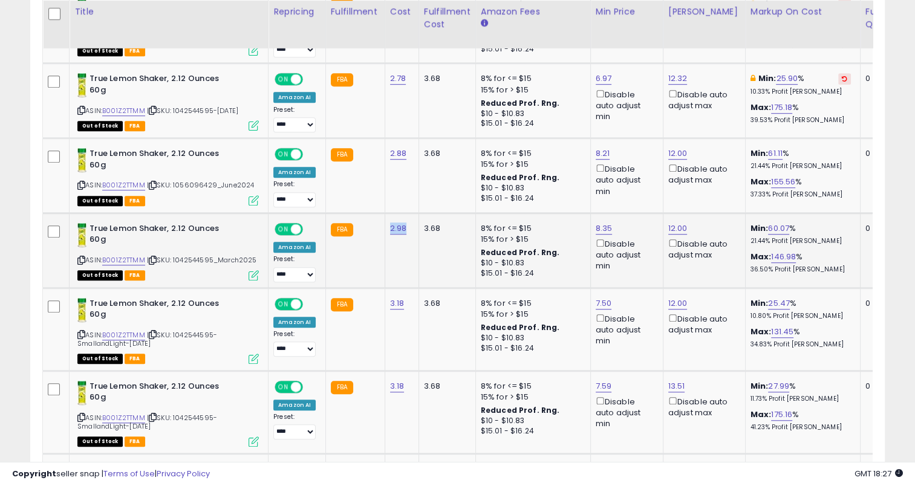
drag, startPoint x: 410, startPoint y: 241, endPoint x: 388, endPoint y: 240, distance: 22.4
click at [388, 240] on td "2.98" at bounding box center [402, 250] width 34 height 75
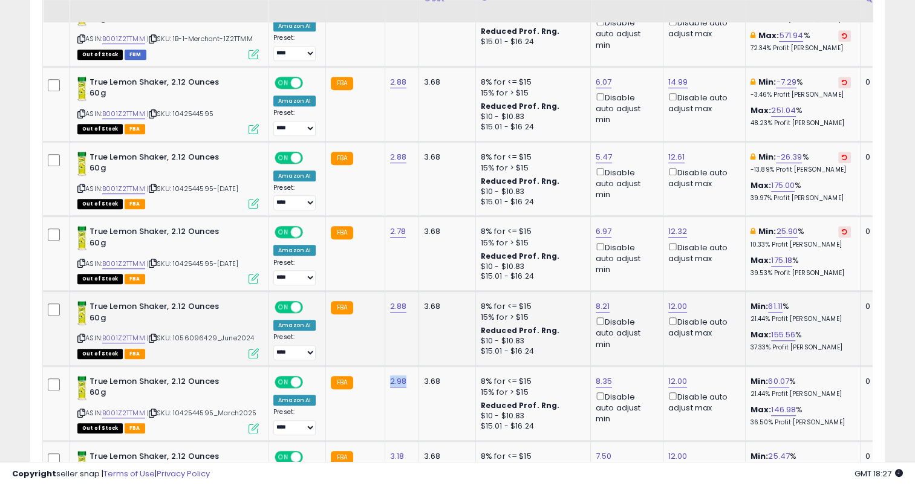
scroll to position [614, 0]
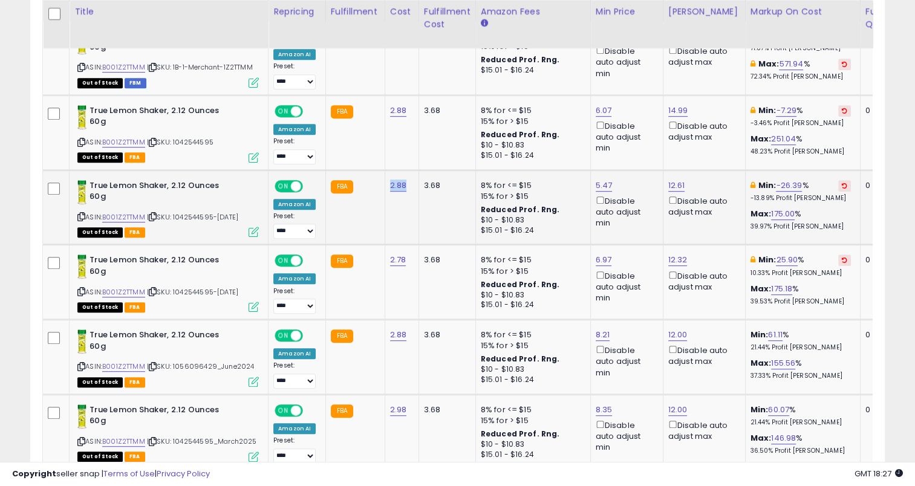
drag, startPoint x: 410, startPoint y: 191, endPoint x: 387, endPoint y: 190, distance: 23.0
click at [387, 190] on td "2.88" at bounding box center [402, 207] width 34 height 75
drag, startPoint x: 408, startPoint y: 268, endPoint x: 388, endPoint y: 269, distance: 19.4
click at [388, 269] on td "2.78" at bounding box center [402, 282] width 34 height 75
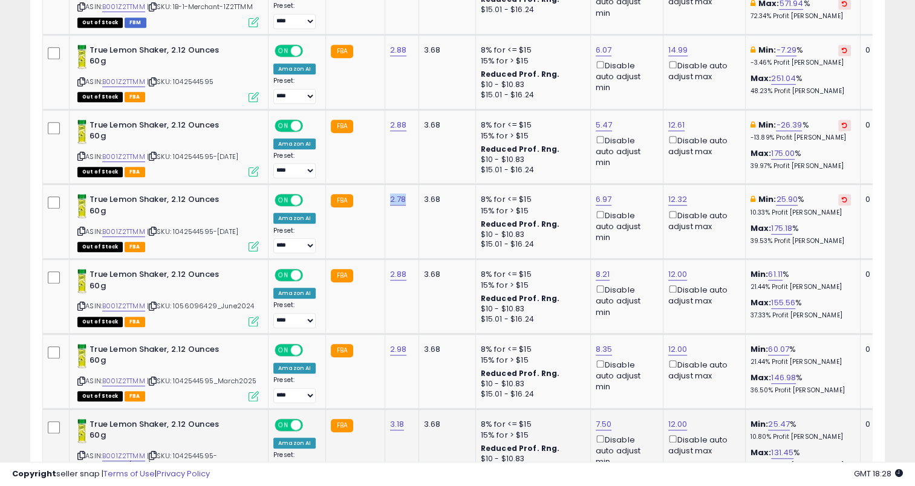
scroll to position [433, 0]
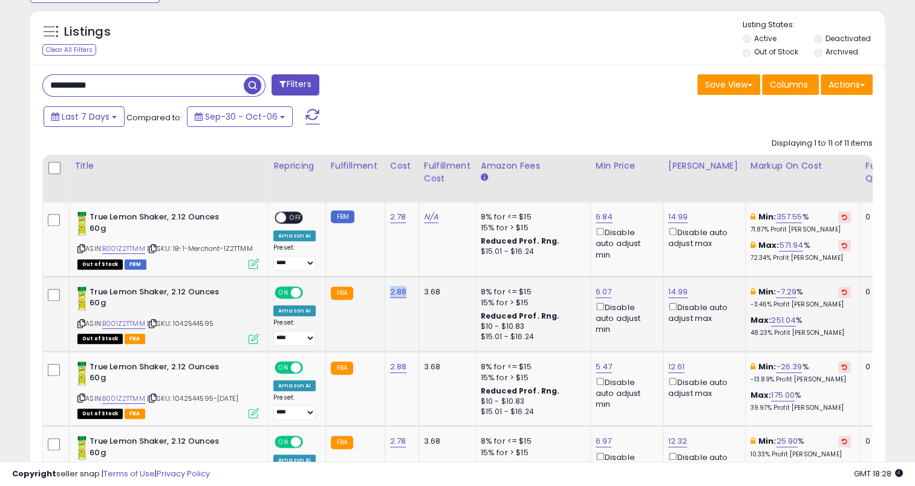
drag, startPoint x: 409, startPoint y: 289, endPoint x: 386, endPoint y: 291, distance: 23.1
click at [386, 291] on td "2.88" at bounding box center [402, 313] width 34 height 75
drag, startPoint x: 120, startPoint y: 77, endPoint x: 47, endPoint y: 90, distance: 73.7
click at [47, 90] on input "**********" at bounding box center [143, 85] width 201 height 21
paste input "text"
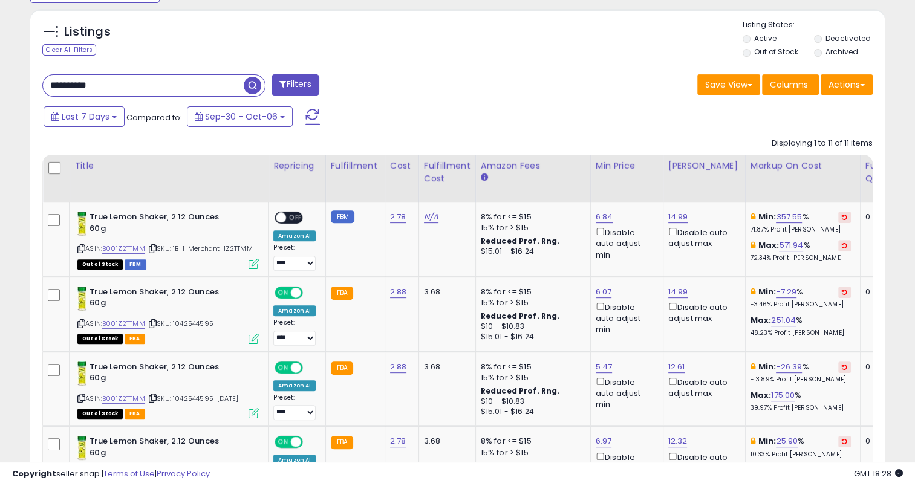
type input "**********"
click at [249, 82] on span "button" at bounding box center [253, 86] width 18 height 18
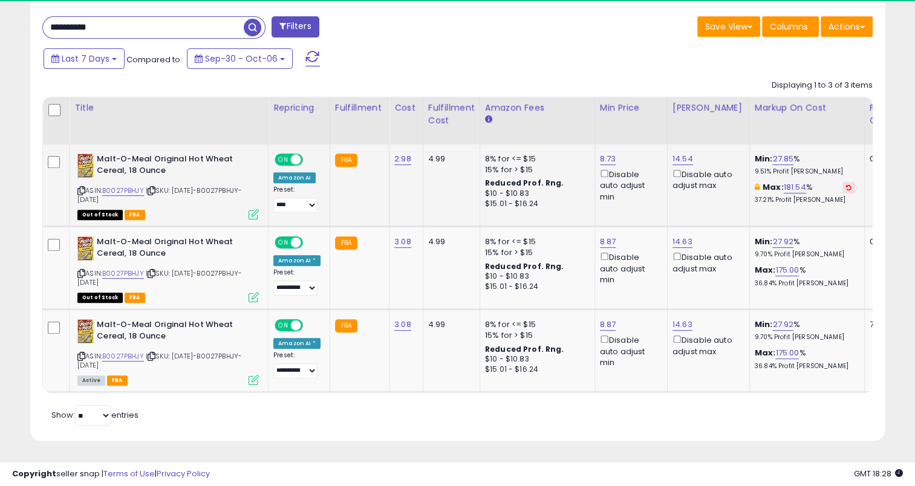
scroll to position [247, 495]
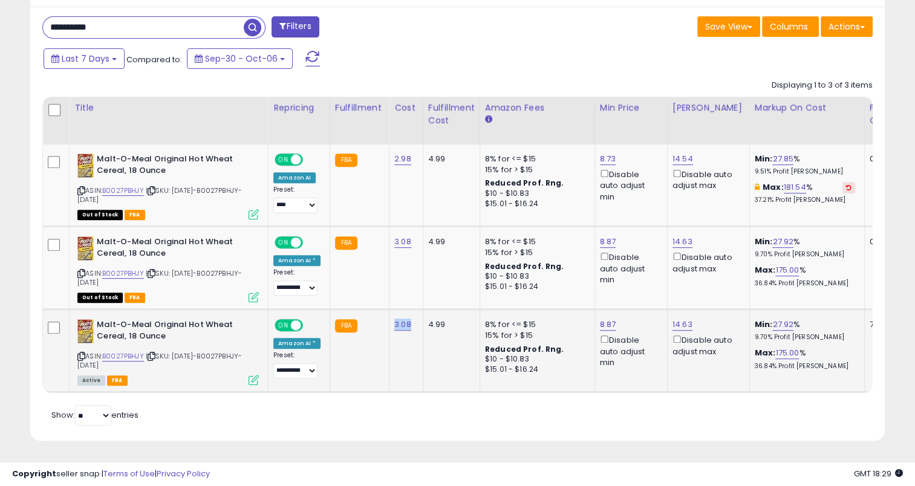
drag, startPoint x: 414, startPoint y: 324, endPoint x: 390, endPoint y: 326, distance: 24.9
click at [390, 326] on td "3.08" at bounding box center [407, 351] width 34 height 83
